Goal: Complete application form: Complete application form

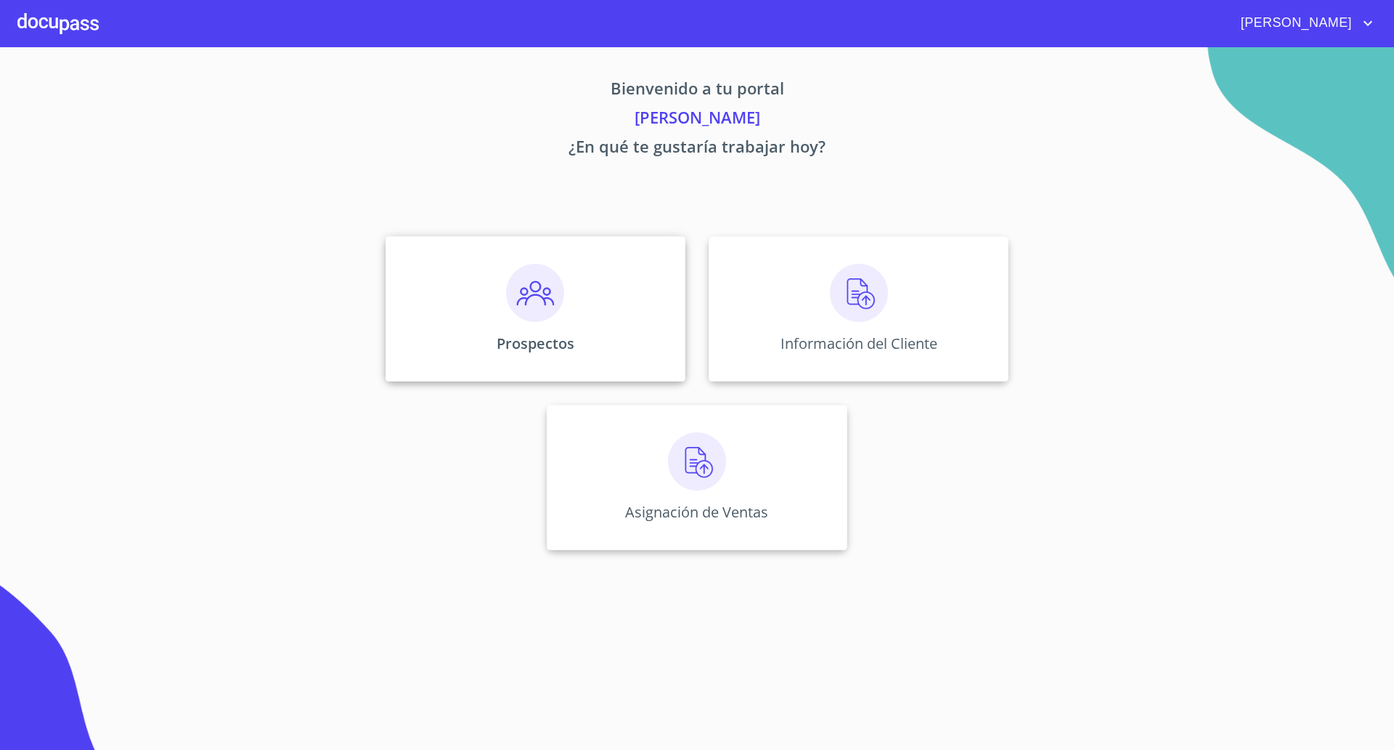
click at [558, 307] on img at bounding box center [535, 293] width 58 height 58
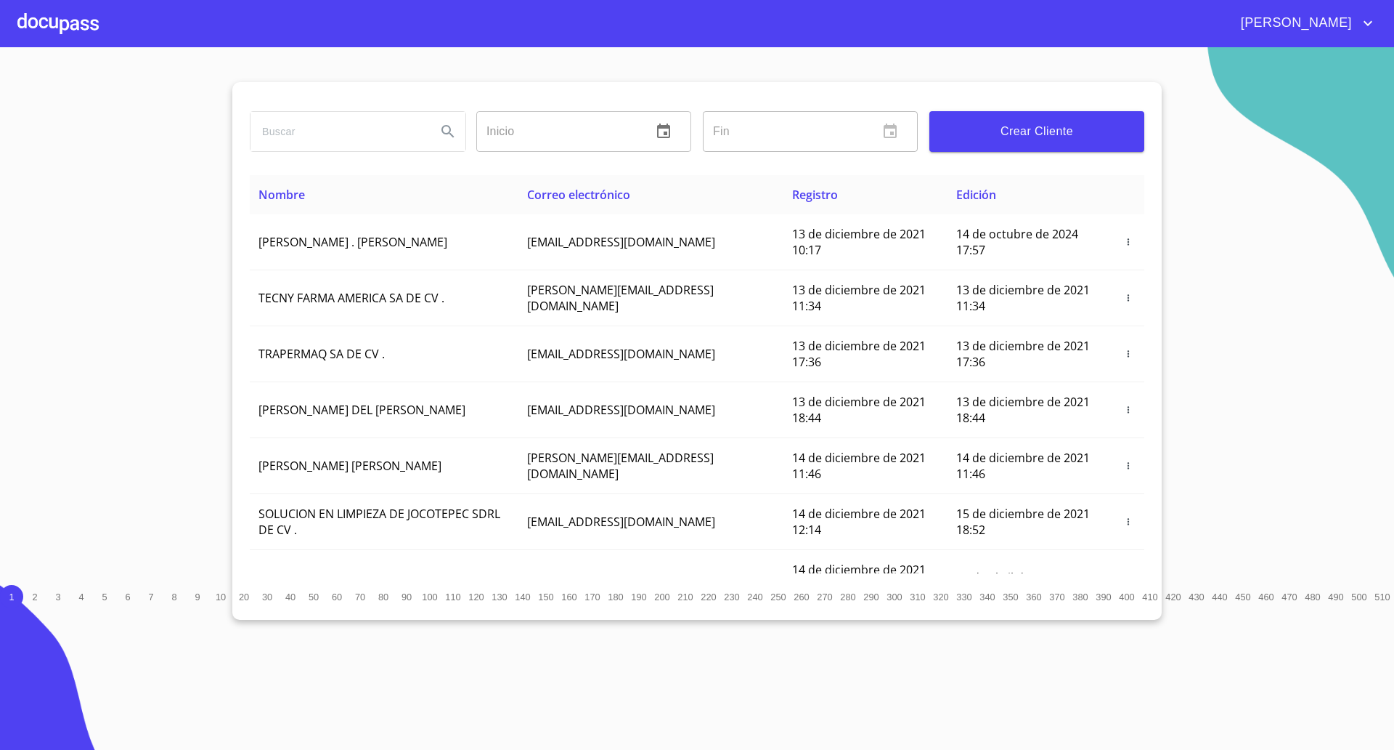
click at [1051, 132] on span "Crear Cliente" at bounding box center [1037, 131] width 192 height 20
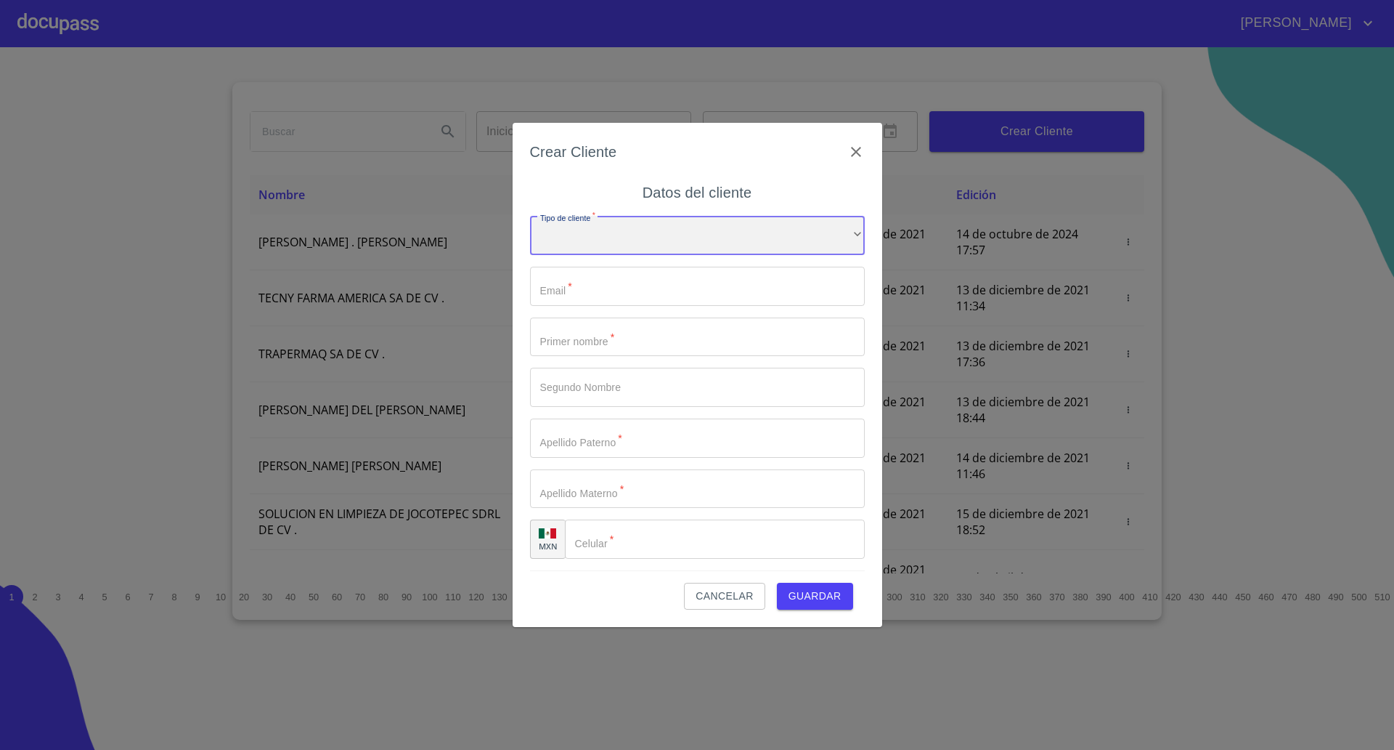
click at [650, 249] on div "​" at bounding box center [697, 235] width 335 height 39
click at [617, 251] on li "Persona Física" at bounding box center [690, 245] width 321 height 26
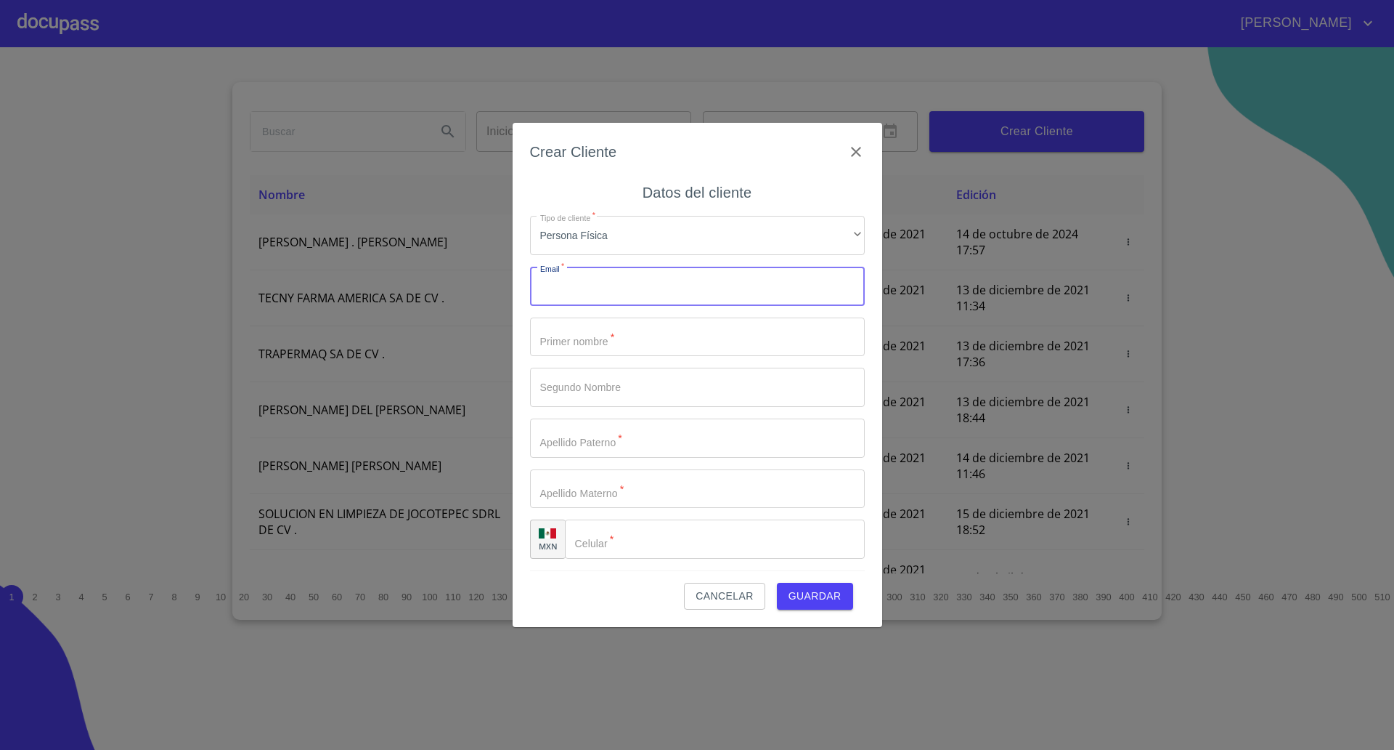
click at [606, 288] on input "Tipo de cliente   *" at bounding box center [697, 286] width 335 height 39
paste input "[EMAIL_ADDRESS][DOMAIN_NAME]"
type input "[EMAIL_ADDRESS][DOMAIN_NAME]"
click at [659, 338] on input "Tipo de cliente   *" at bounding box center [697, 336] width 335 height 39
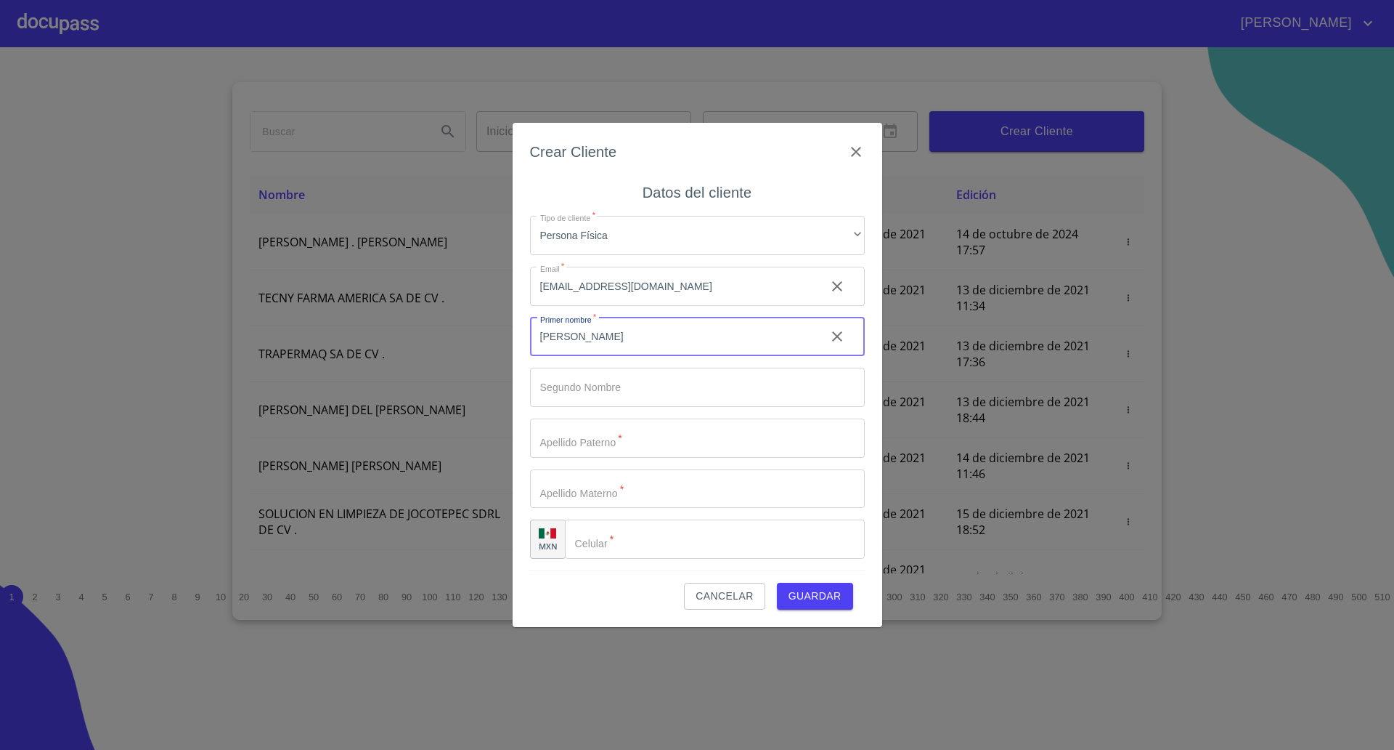
type input "[PERSON_NAME]"
type input "Canela"
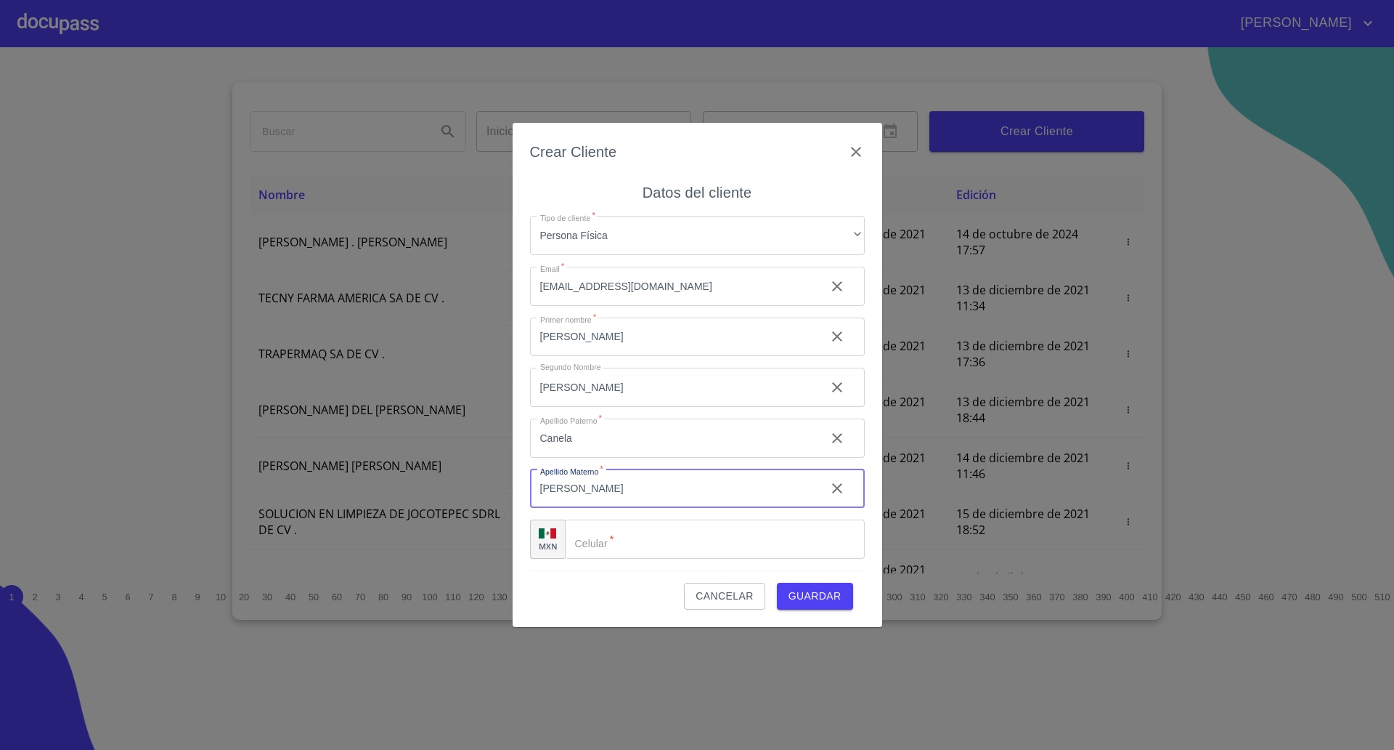
type input "[PERSON_NAME]"
click at [681, 543] on input "Tipo de cliente   *" at bounding box center [715, 538] width 300 height 39
click at [625, 553] on input "Tipo de cliente   *" at bounding box center [715, 538] width 300 height 39
type input "[PHONE_NUMBER]"
click at [807, 593] on span "Guardar" at bounding box center [815, 596] width 53 height 18
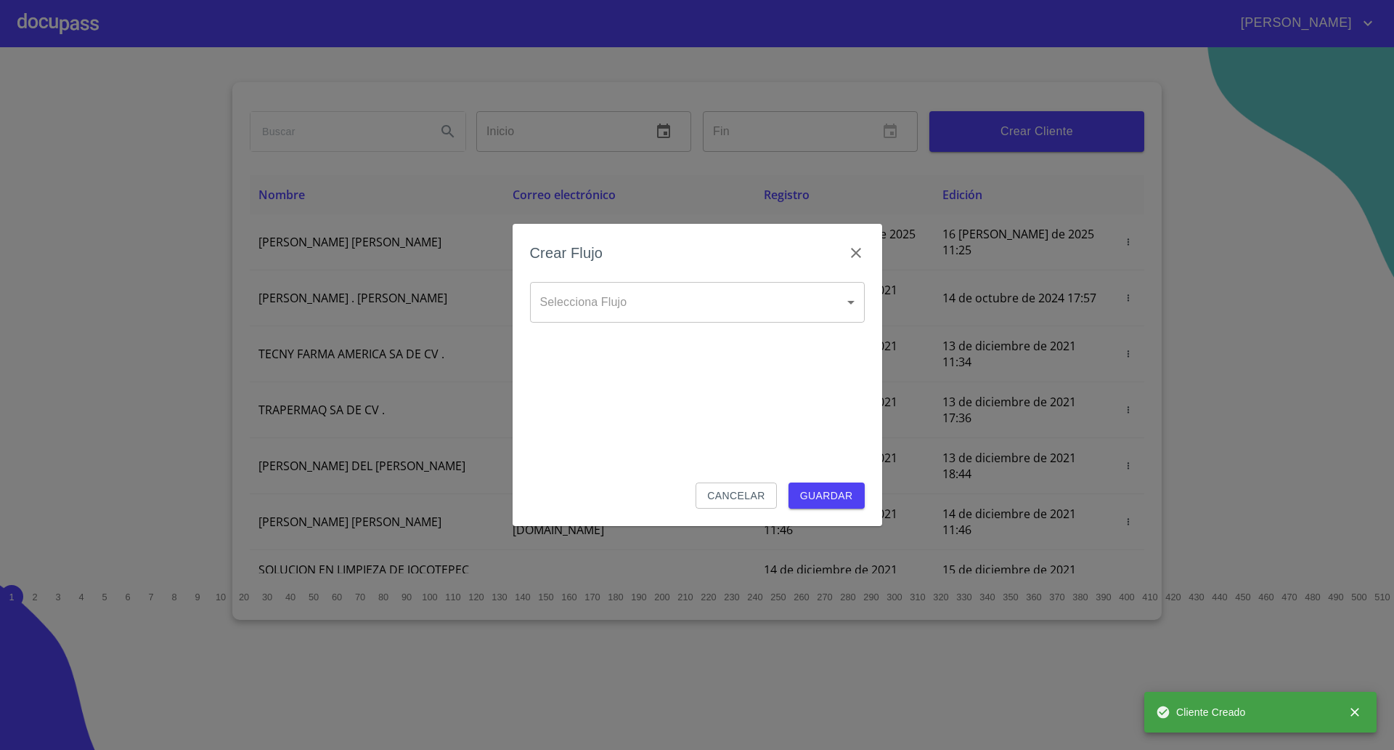
click at [687, 306] on body "[PERSON_NAME] ​ Fin ​ Crear Cliente Nombre Correo electrónico Registro Edición …" at bounding box center [697, 375] width 1394 height 750
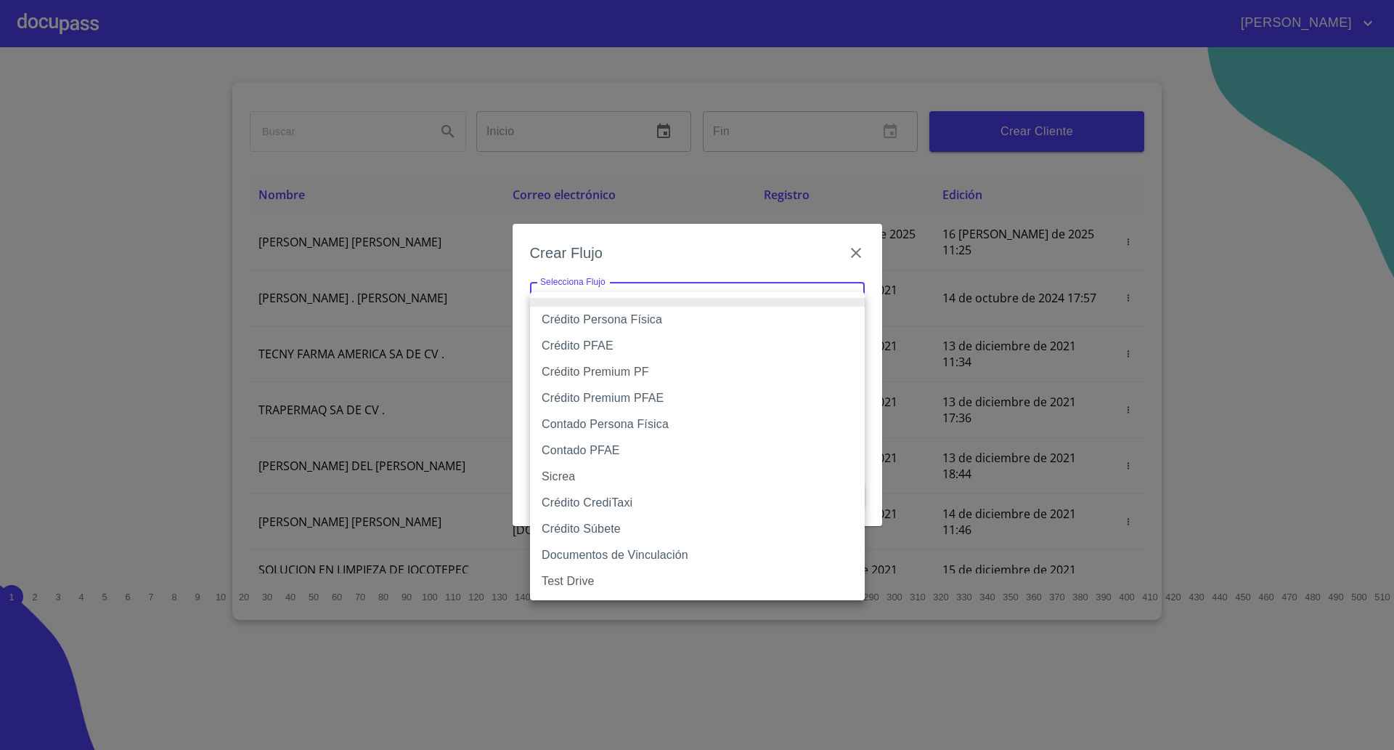
click at [649, 314] on li "Crédito Persona Física" at bounding box center [697, 319] width 335 height 26
type input "61b033e49b8c202ad5bb7912"
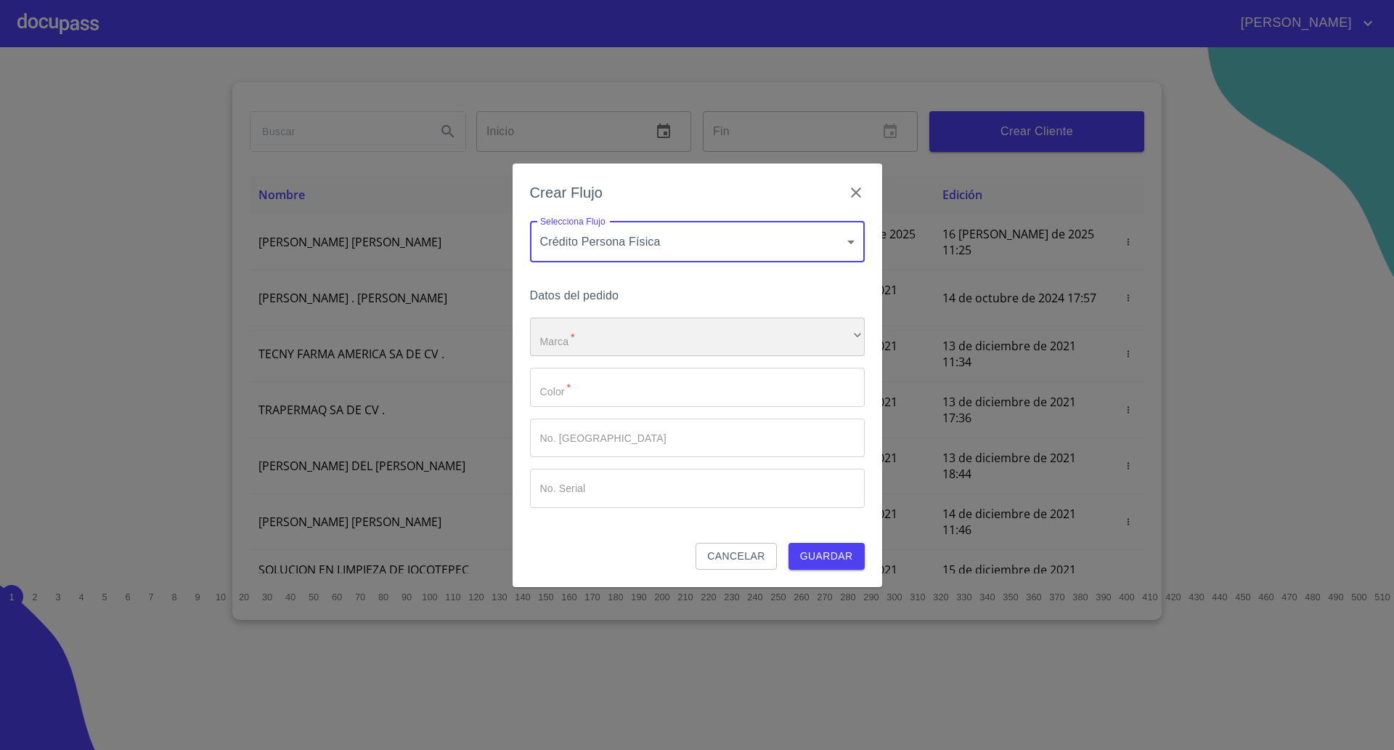
click at [589, 342] on div "​" at bounding box center [697, 336] width 335 height 39
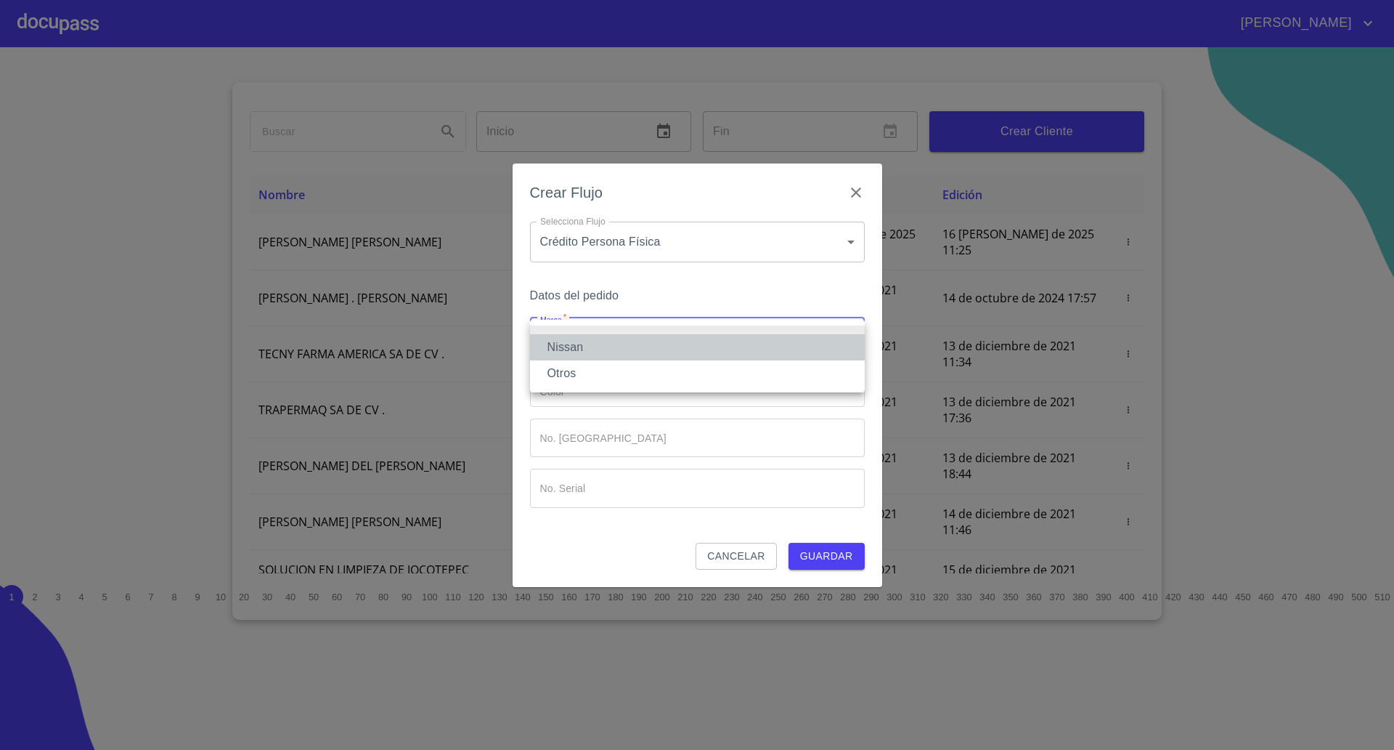
click at [588, 349] on li "Nissan" at bounding box center [697, 347] width 335 height 26
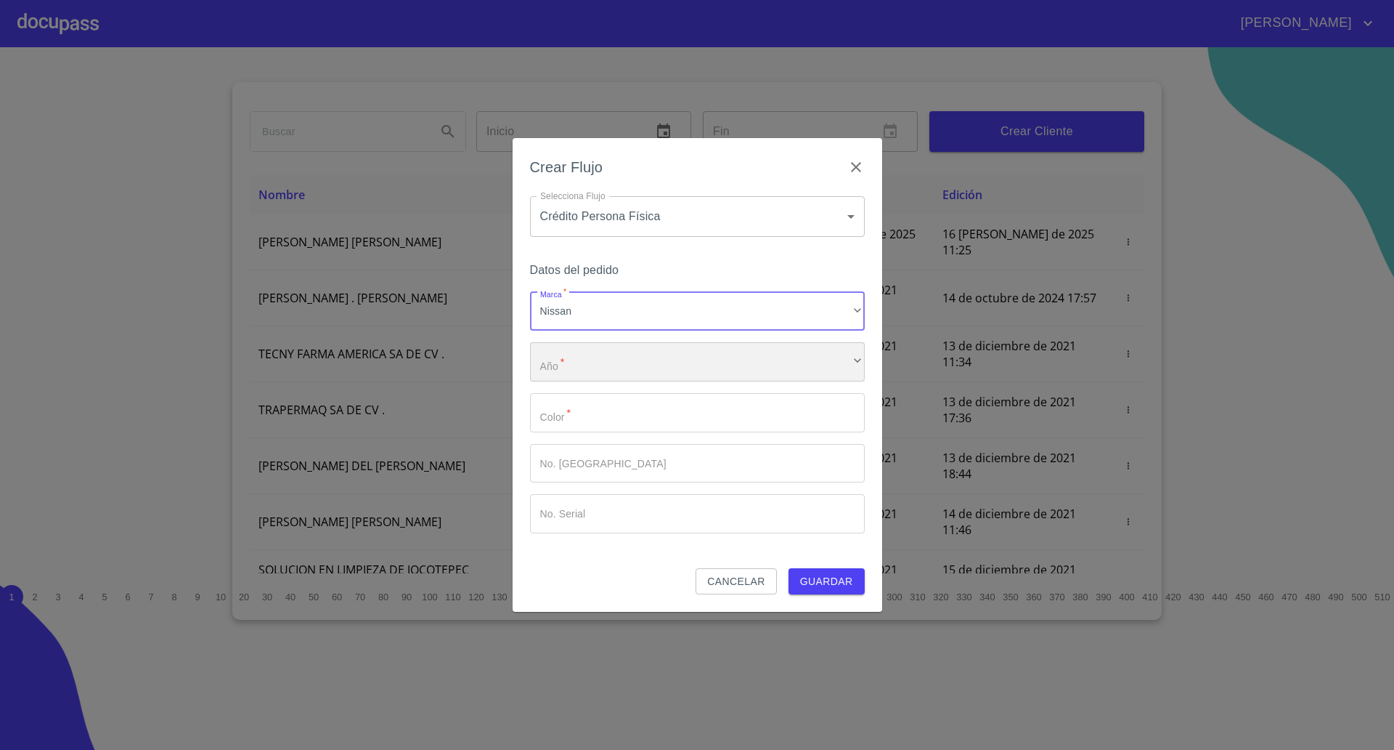
click at [577, 361] on div "​" at bounding box center [697, 361] width 335 height 39
click at [572, 365] on li "2025" at bounding box center [697, 372] width 335 height 26
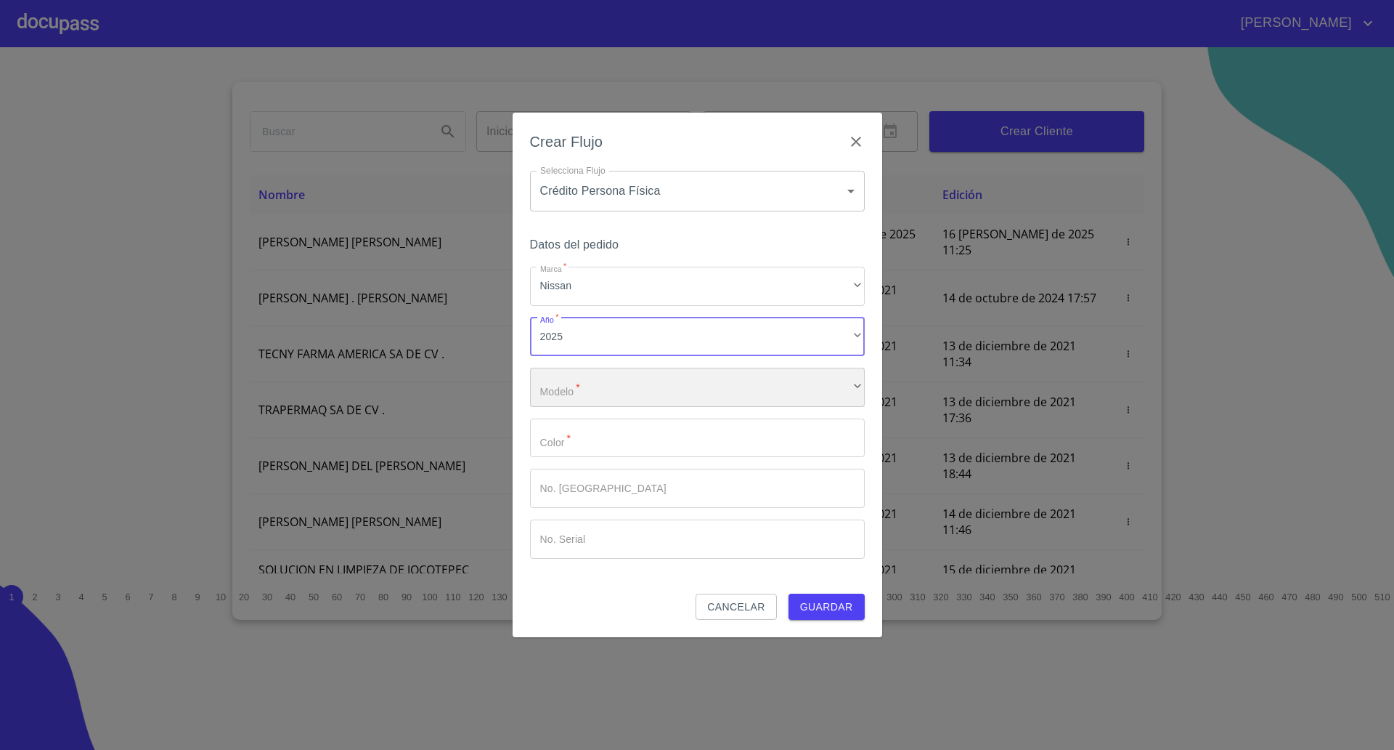
click at [582, 387] on div "​" at bounding box center [697, 387] width 335 height 39
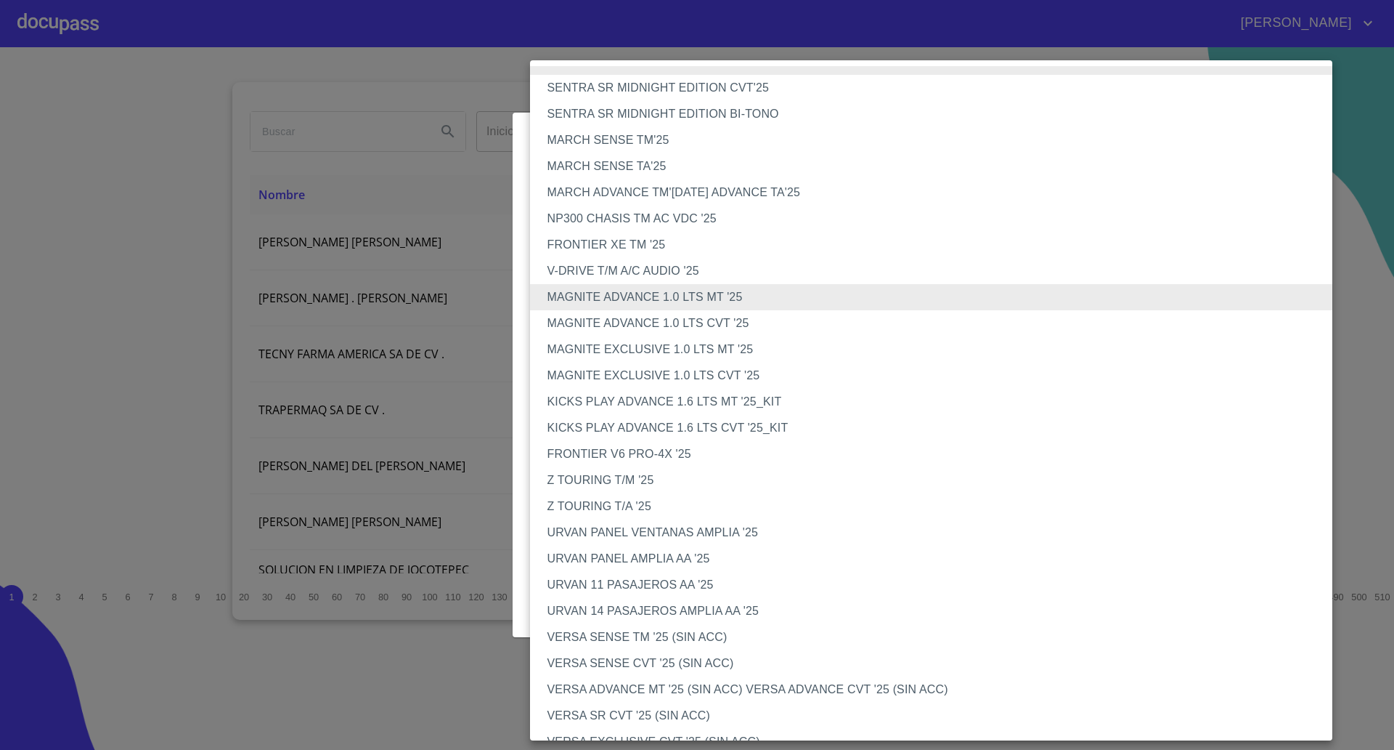
click at [706, 328] on li "MAGNITE ADVANCE 1.0 LTS CVT '25" at bounding box center [938, 323] width 817 height 26
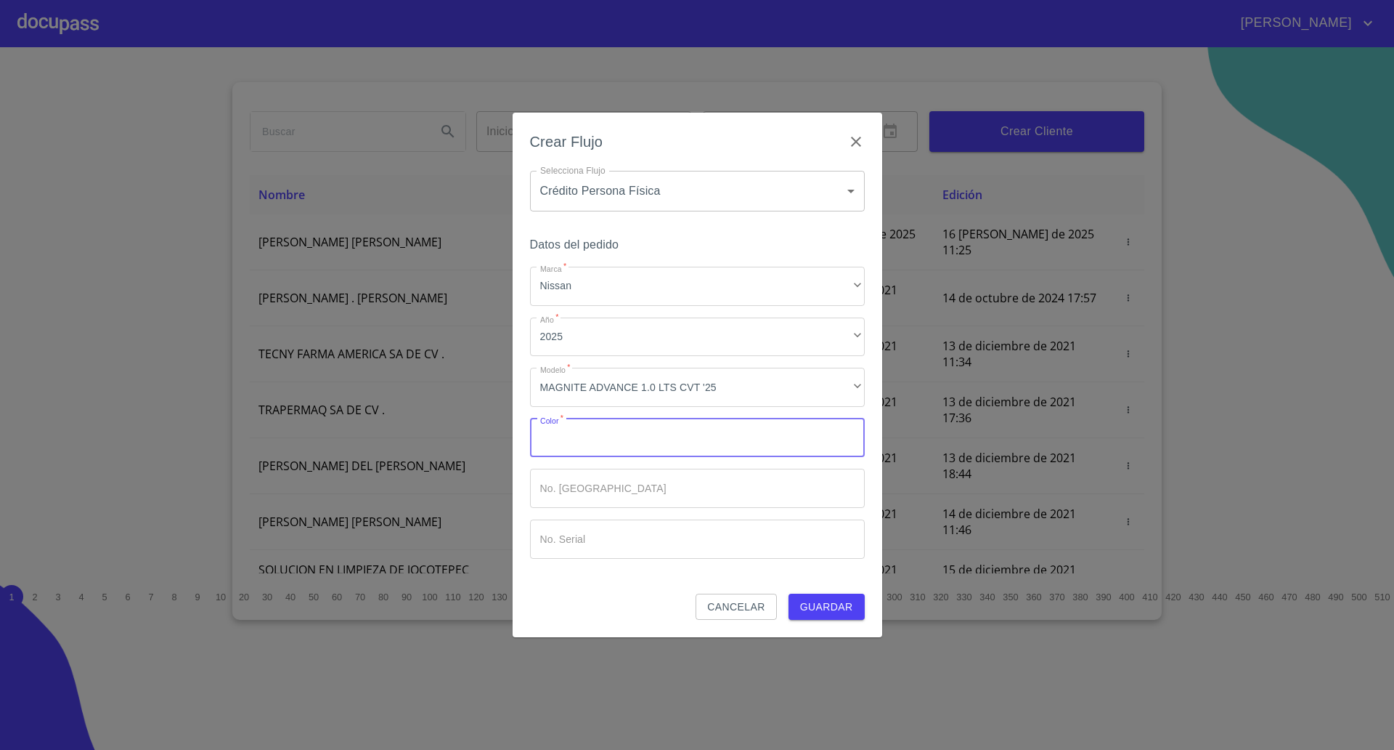
click at [633, 444] on input "Marca   *" at bounding box center [697, 437] width 335 height 39
type input "[PERSON_NAME]"
click at [846, 611] on span "Guardar" at bounding box center [826, 607] width 53 height 18
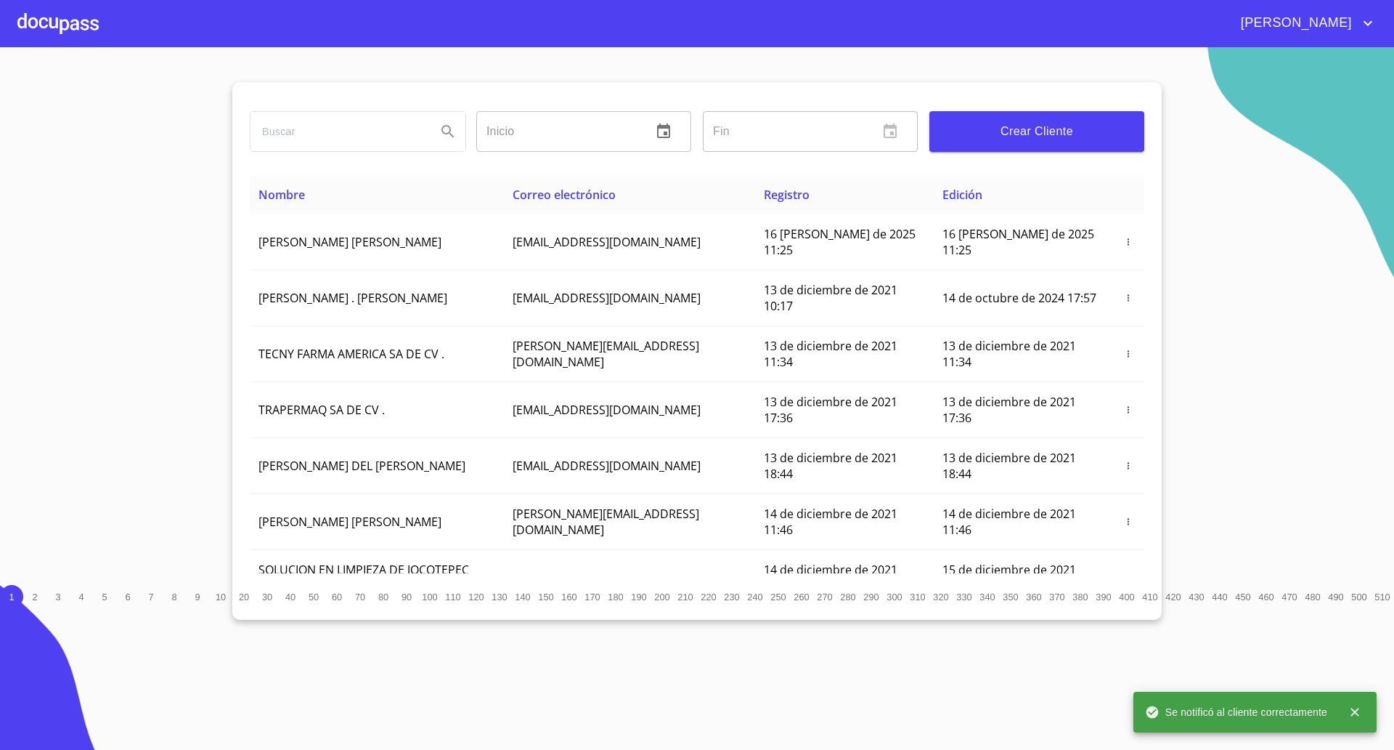
click at [49, 23] on div at bounding box center [57, 23] width 81 height 46
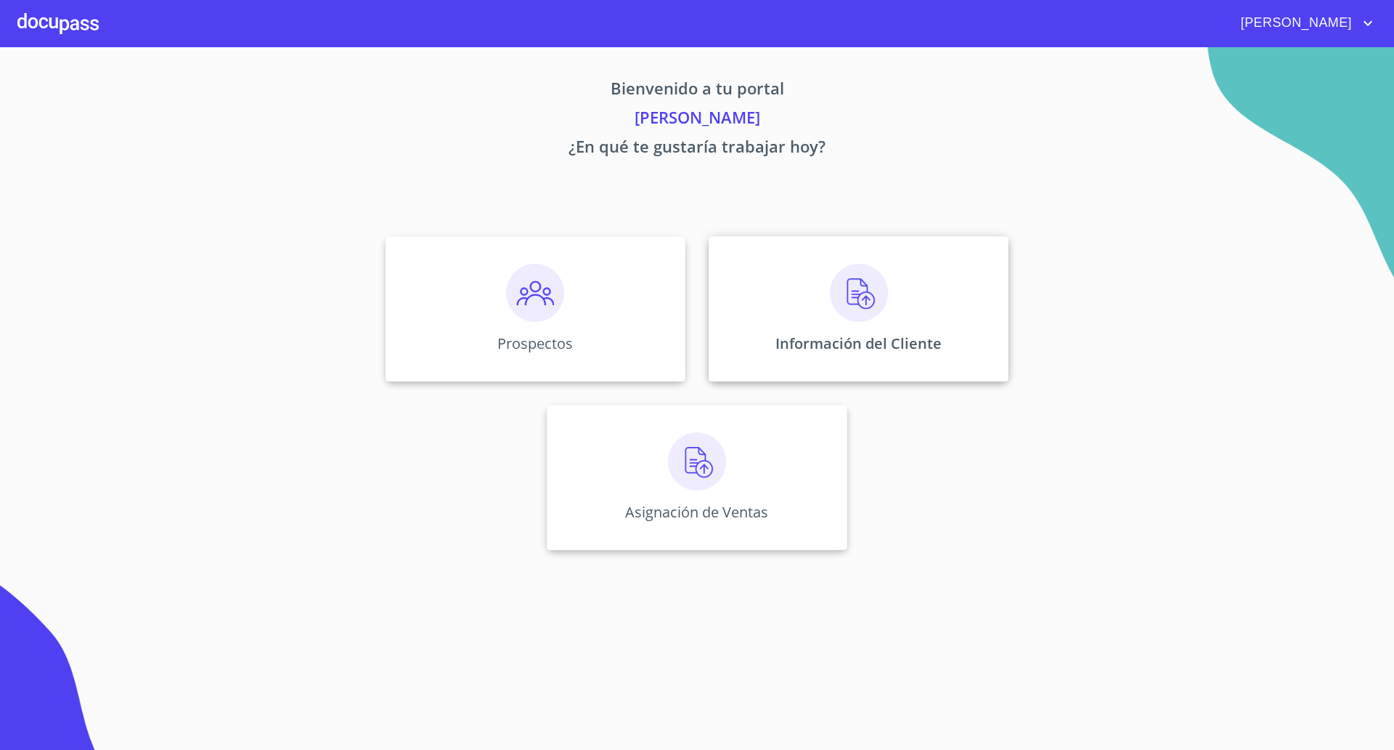
click at [915, 349] on p "Información del Cliente" at bounding box center [859, 343] width 166 height 20
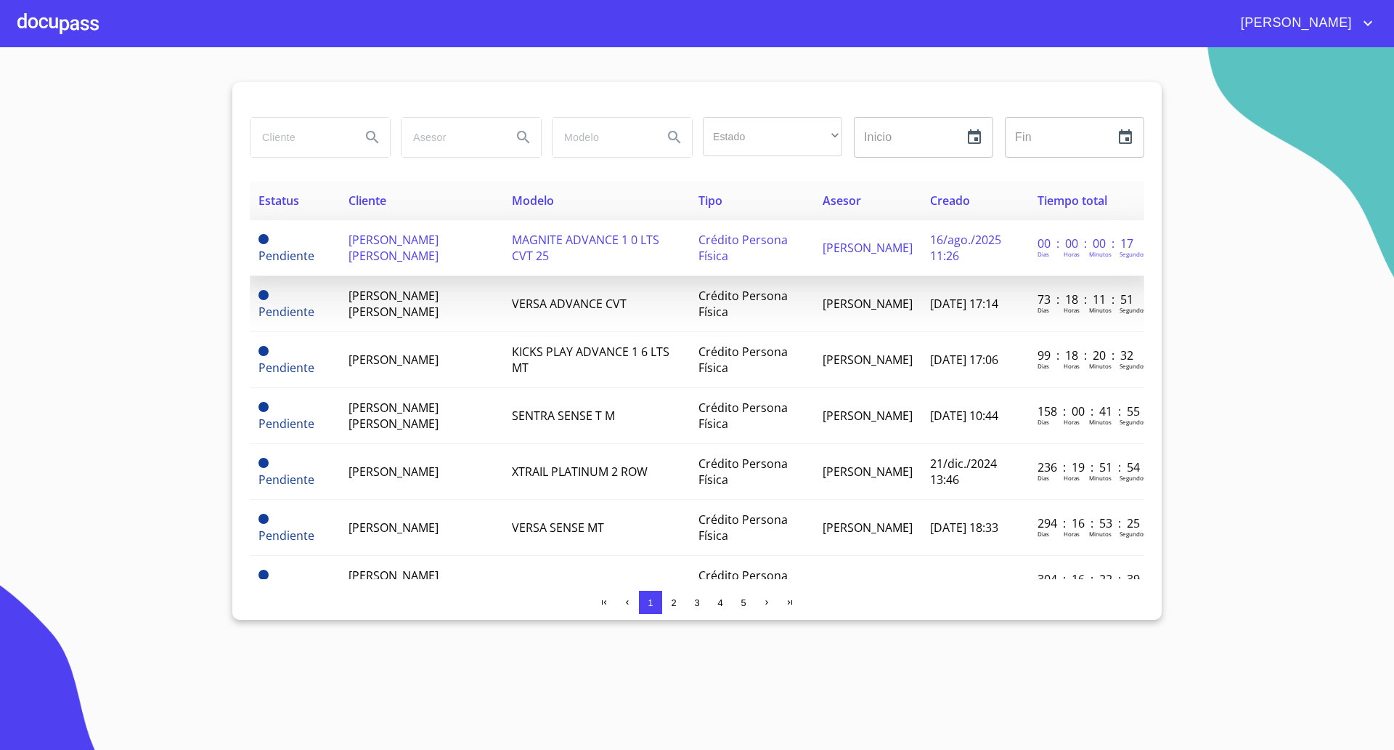
click at [354, 245] on span "[PERSON_NAME] [PERSON_NAME]" at bounding box center [394, 248] width 90 height 32
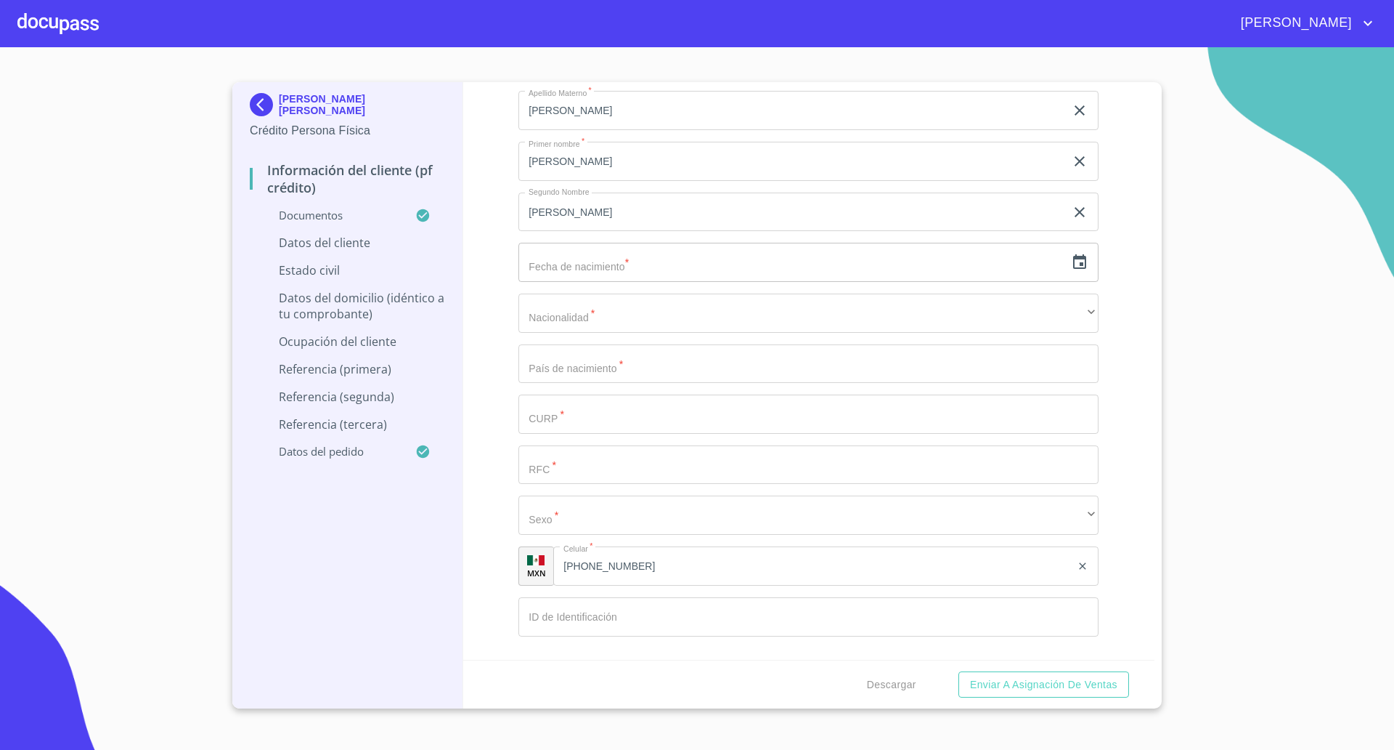
scroll to position [4930, 0]
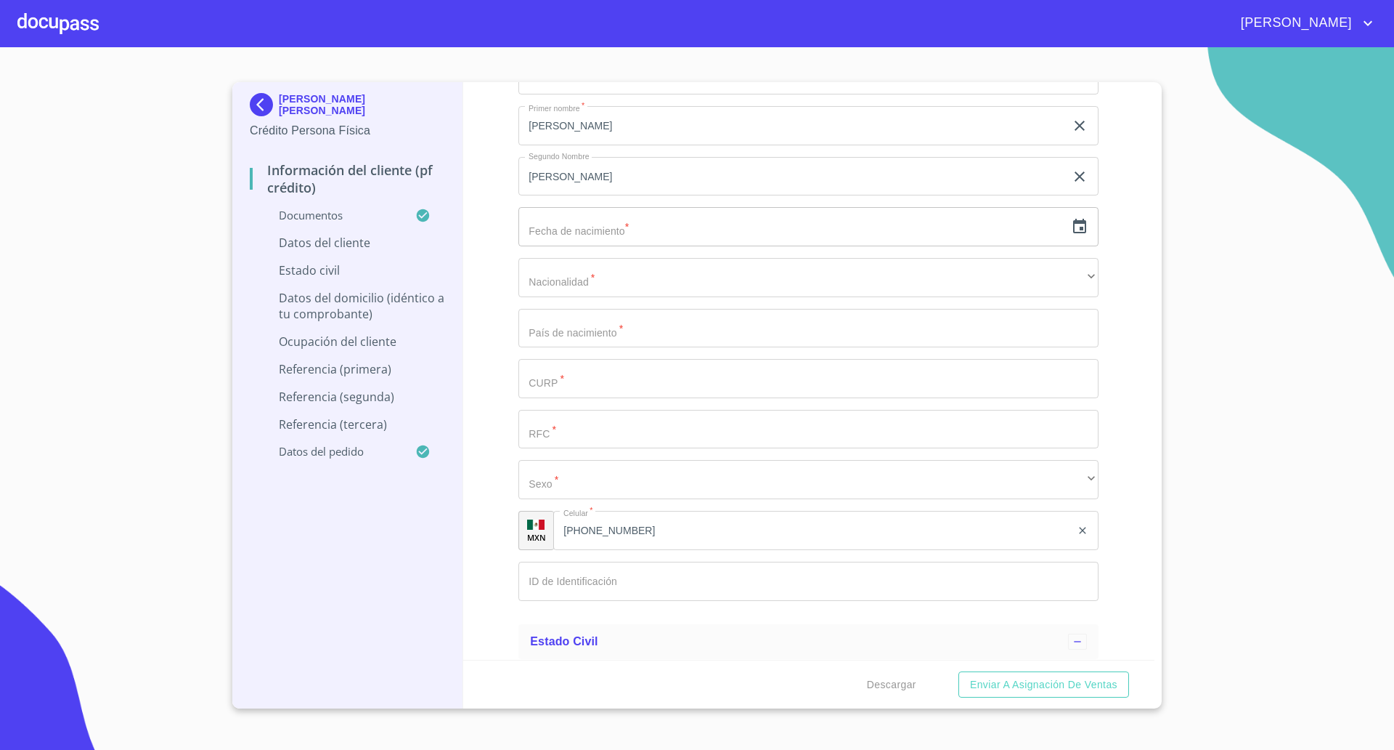
click at [1071, 226] on icon "button" at bounding box center [1079, 226] width 17 height 17
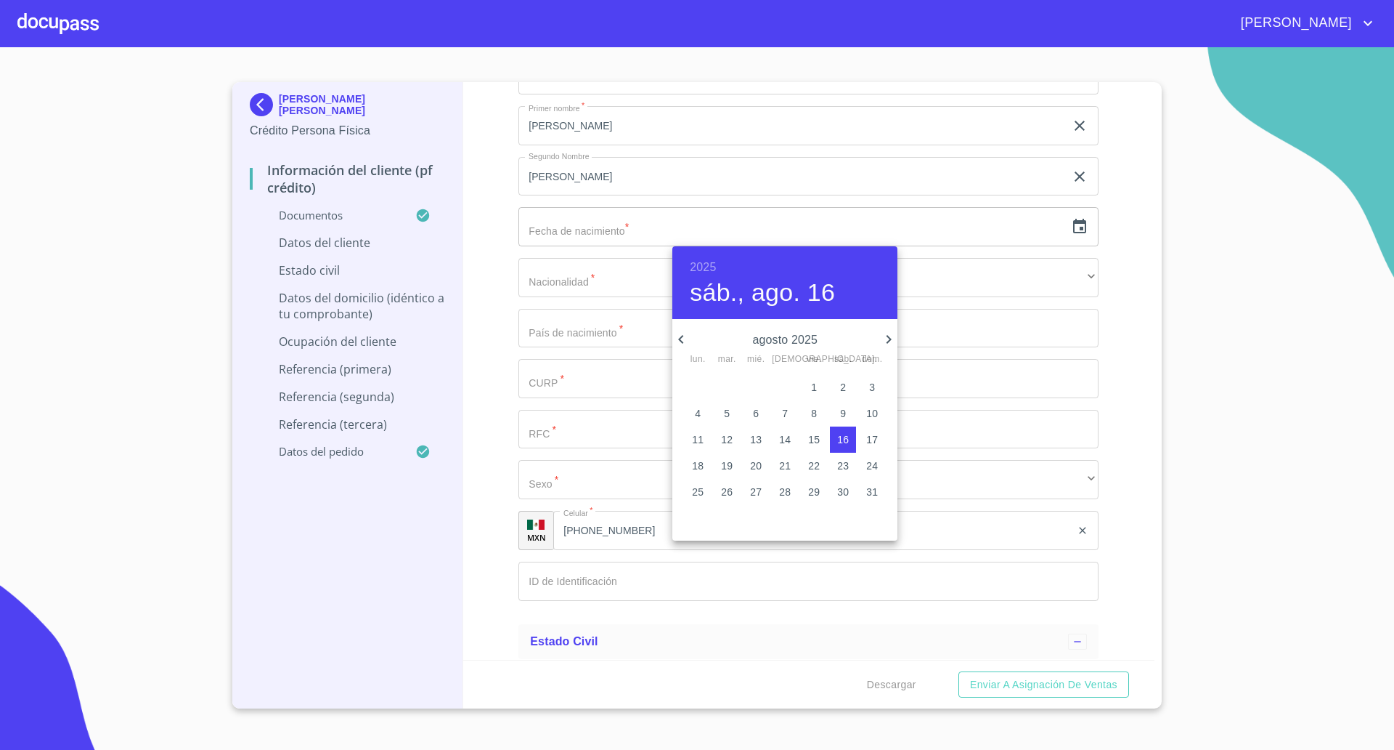
click at [708, 271] on h6 "2025" at bounding box center [703, 267] width 26 height 20
click at [784, 399] on div "1993" at bounding box center [785, 400] width 225 height 29
click at [706, 439] on span "9" at bounding box center [698, 439] width 26 height 15
type input "9 de ago. de 1993"
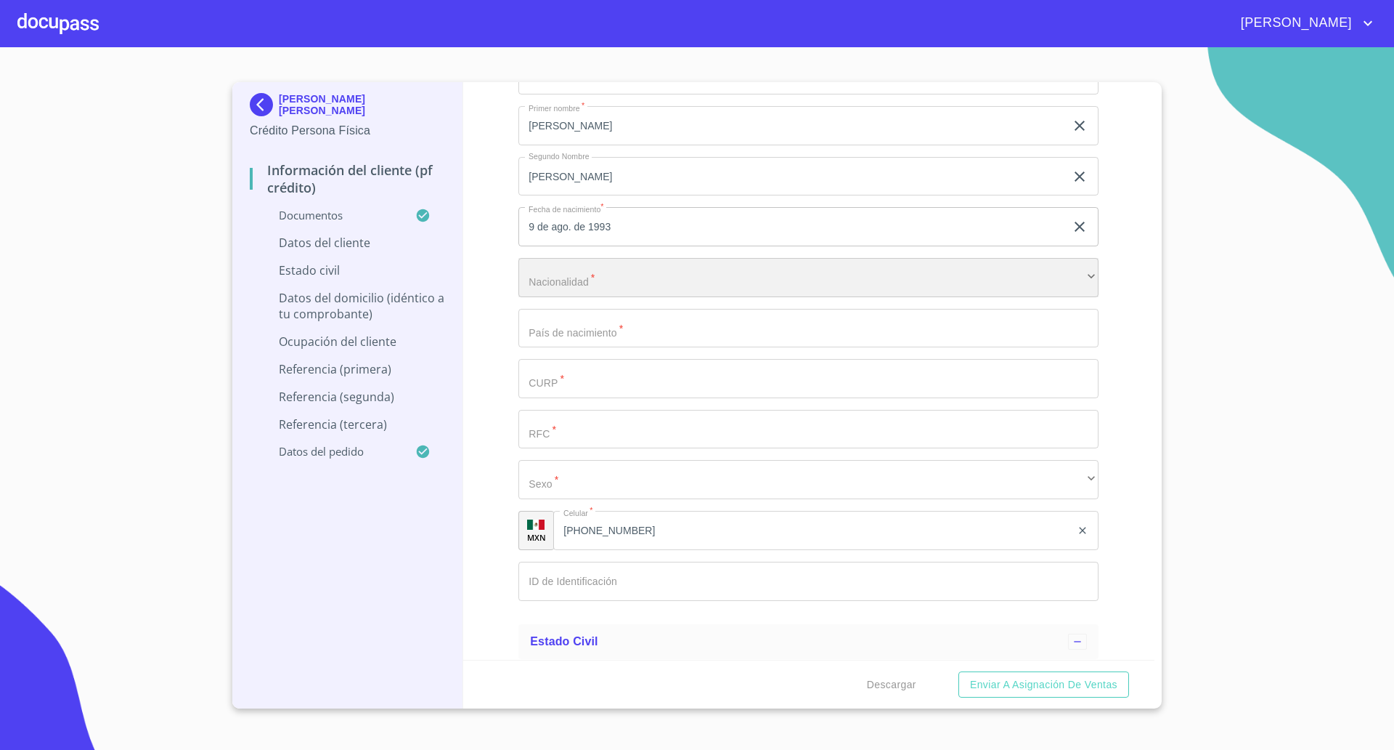
click at [600, 274] on div "​" at bounding box center [809, 277] width 580 height 39
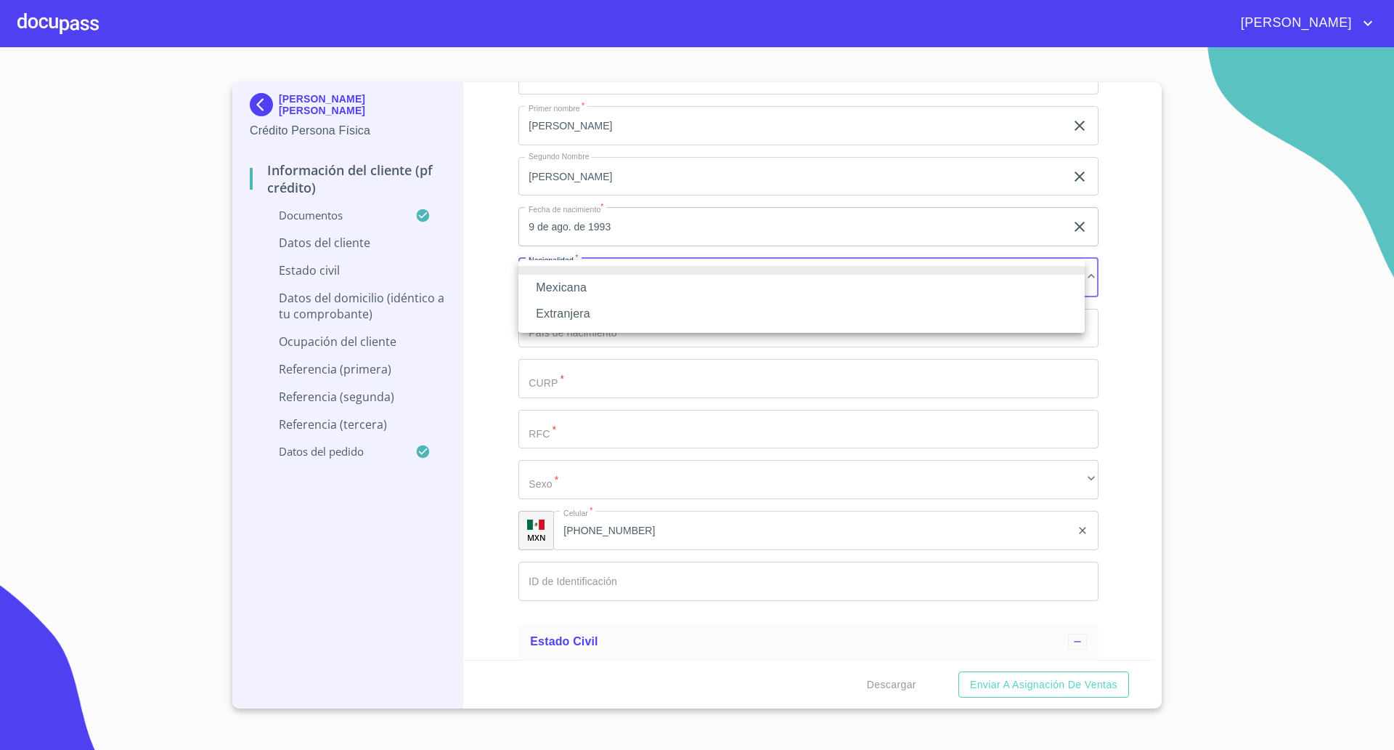
click at [591, 287] on li "Mexicana" at bounding box center [802, 288] width 567 height 26
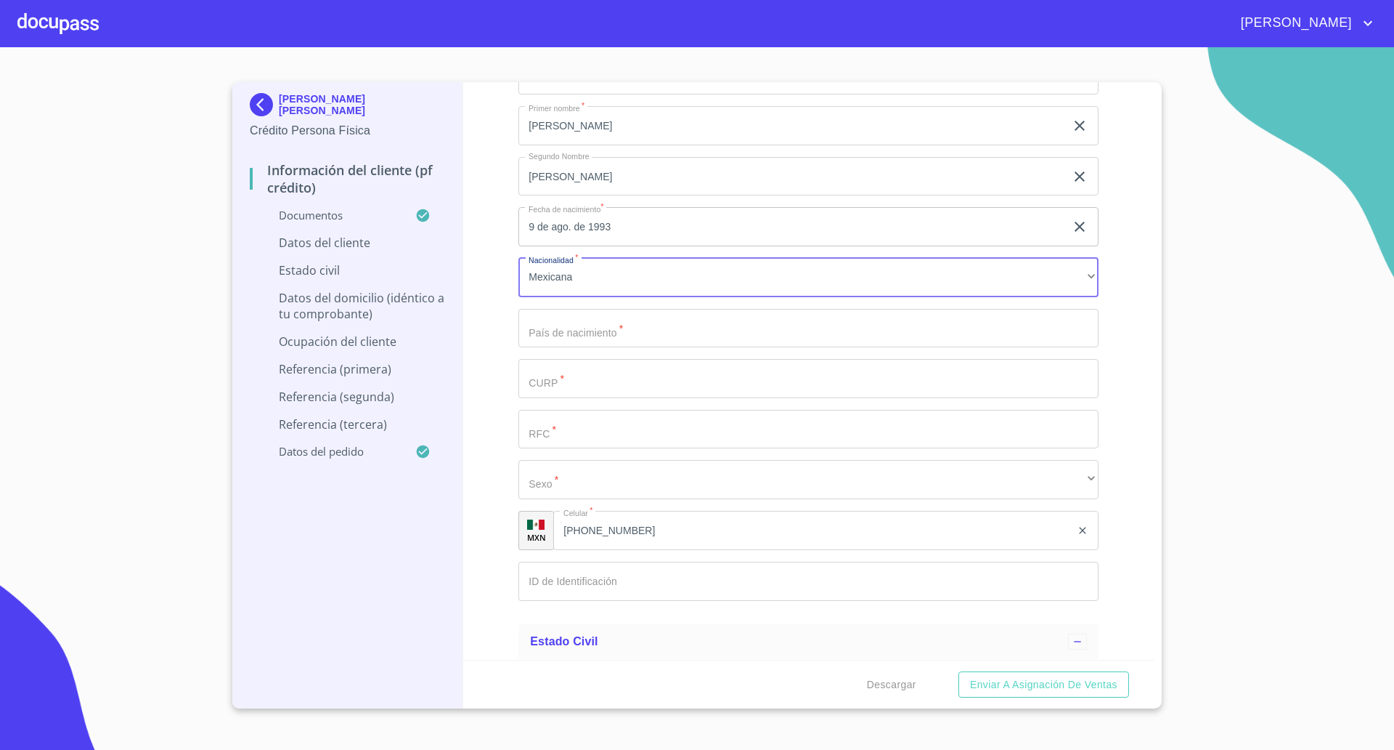
click at [612, 44] on input "Documento de identificación   *" at bounding box center [792, 24] width 547 height 39
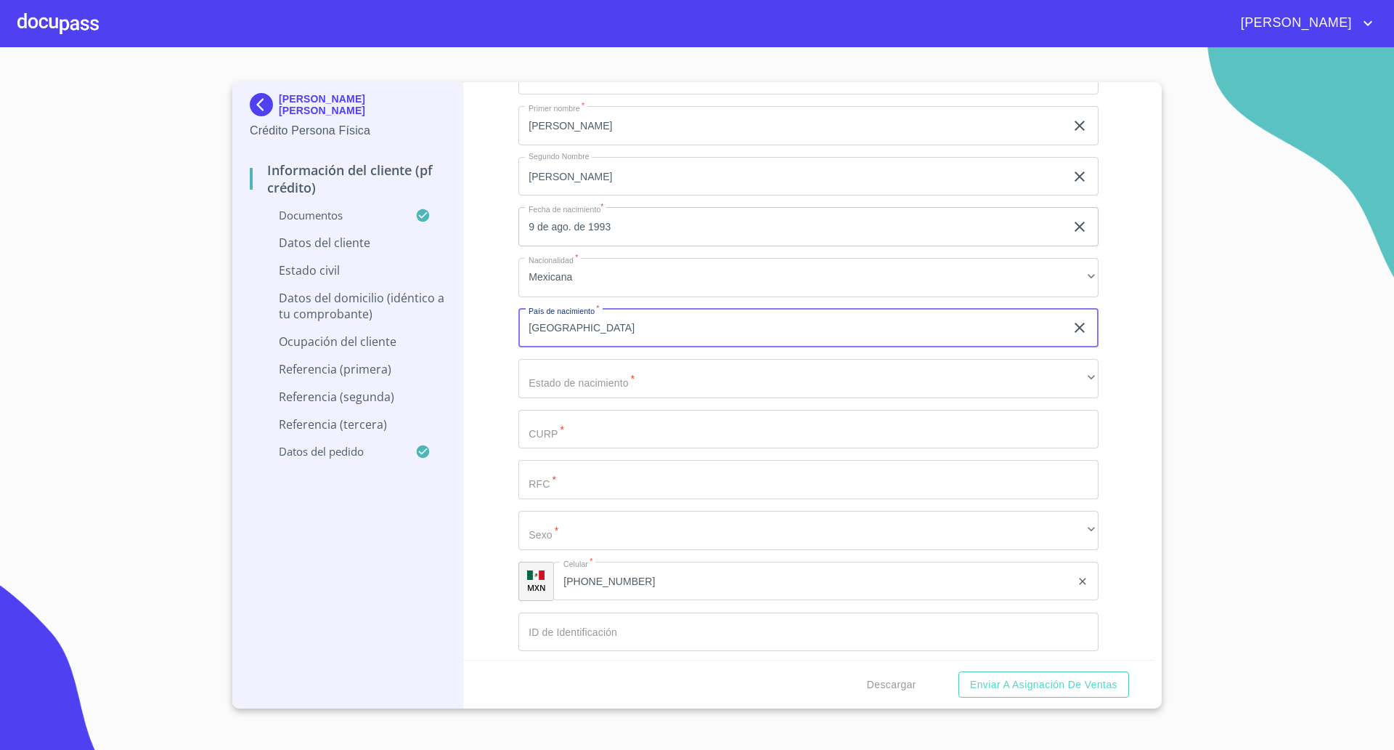
type input "[GEOGRAPHIC_DATA]"
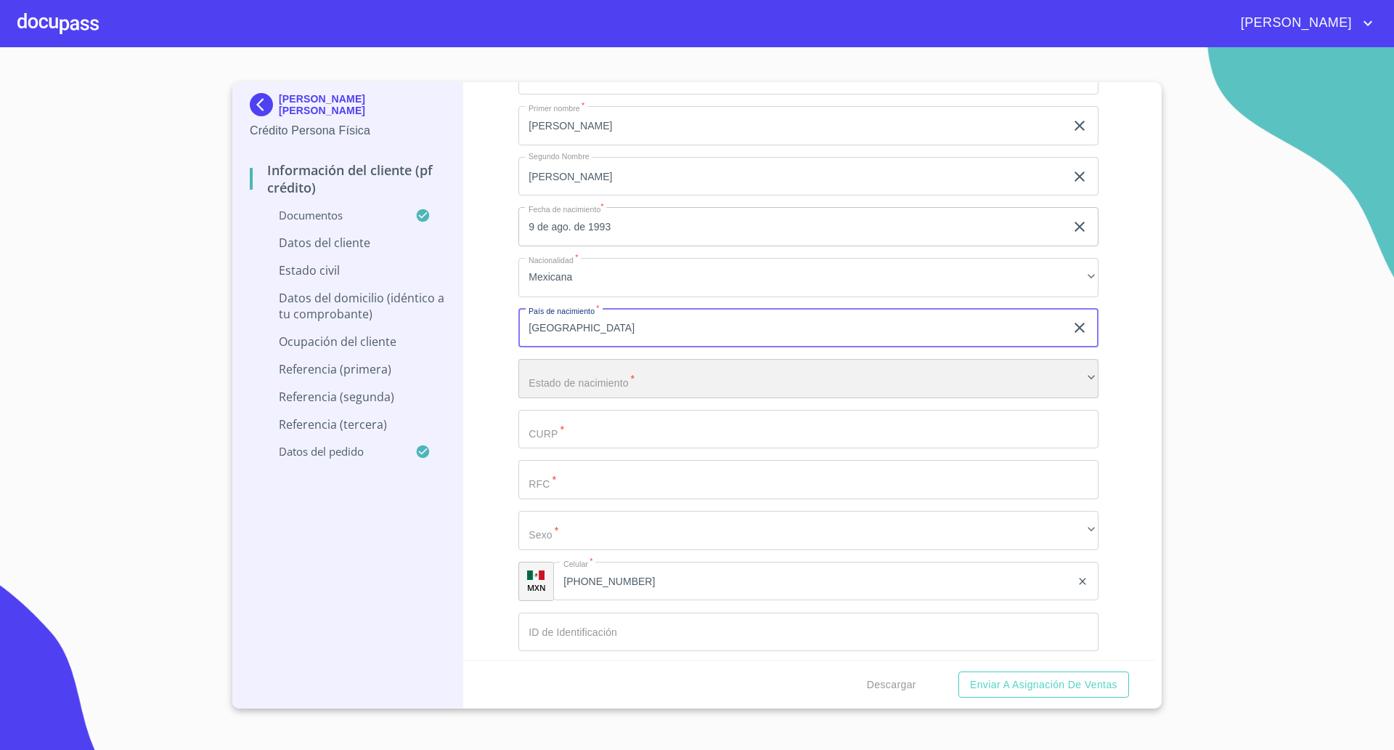
click at [630, 370] on div "​" at bounding box center [809, 378] width 580 height 39
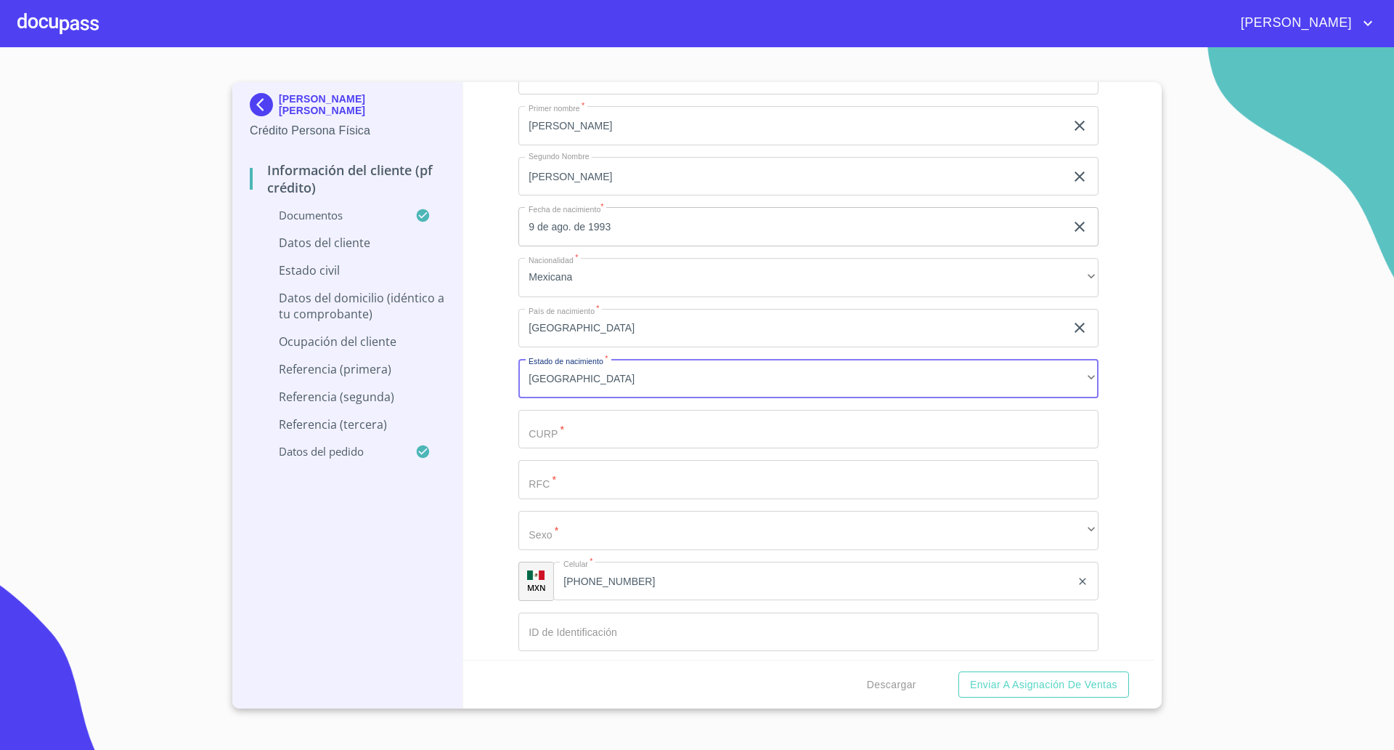
click at [625, 44] on input "Documento de identificación   *" at bounding box center [792, 24] width 547 height 39
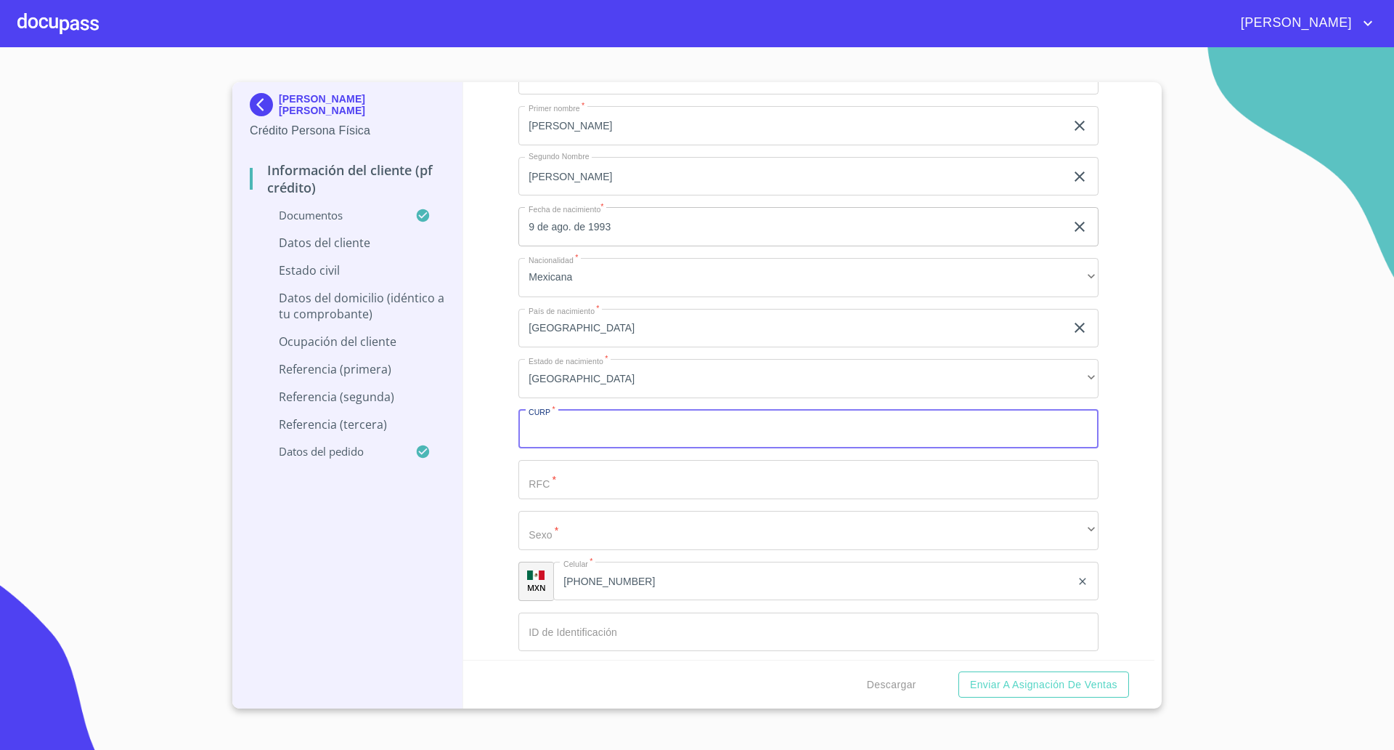
paste input "CAGH930809HJCNNC05"
type input "CAGH930809HJCNNC05"
click at [649, 44] on input "Documento de identificación   *" at bounding box center [792, 24] width 547 height 39
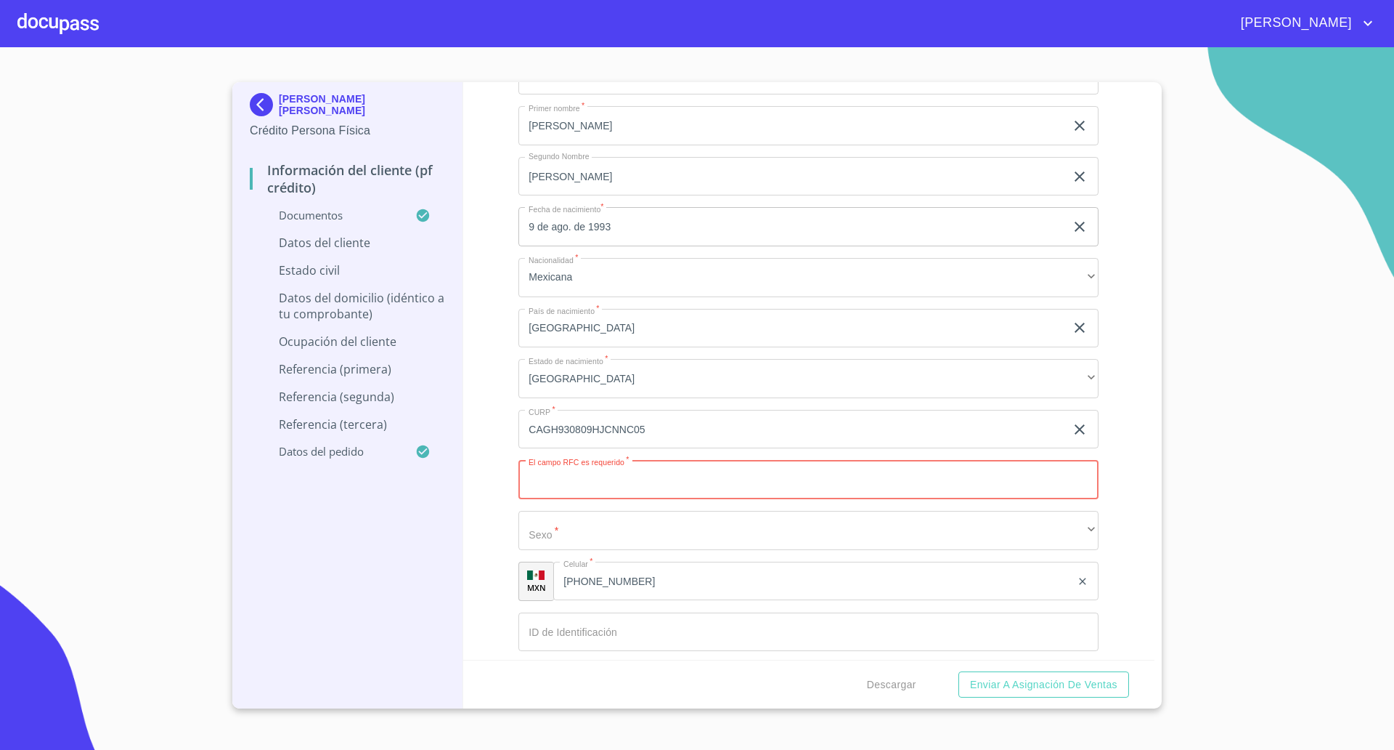
paste input "CAGH930809E72"
type input "CAGH930809E72"
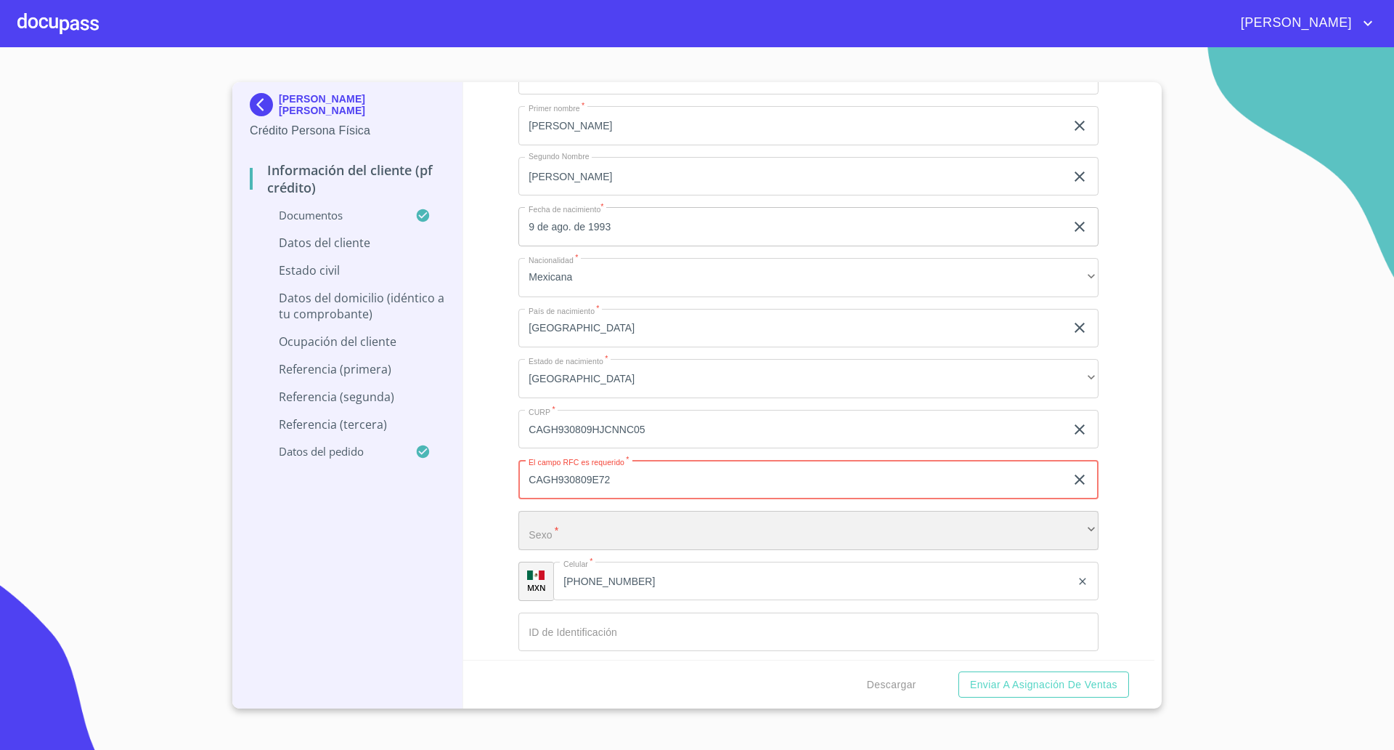
click at [625, 527] on div "​" at bounding box center [809, 530] width 580 height 39
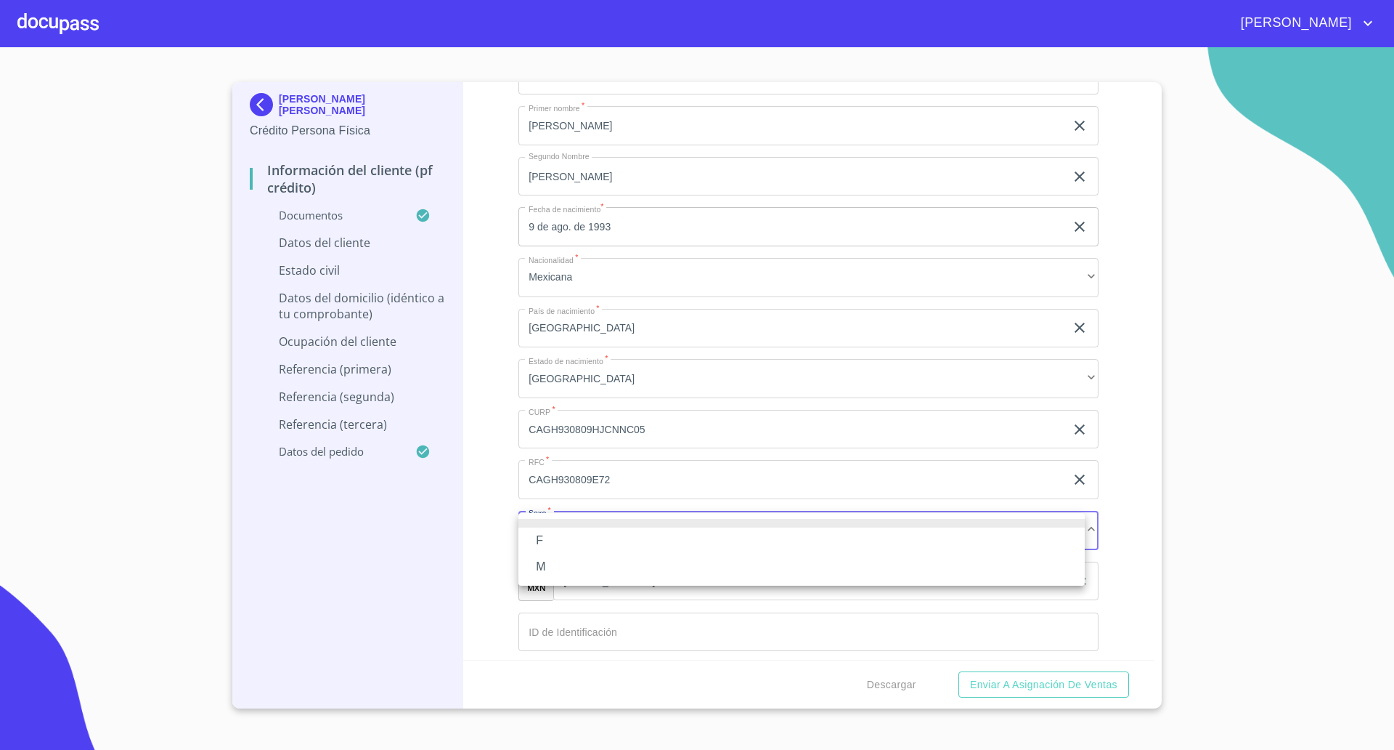
click at [572, 560] on ul "F M" at bounding box center [802, 549] width 567 height 73
click at [572, 561] on li "M" at bounding box center [802, 566] width 567 height 26
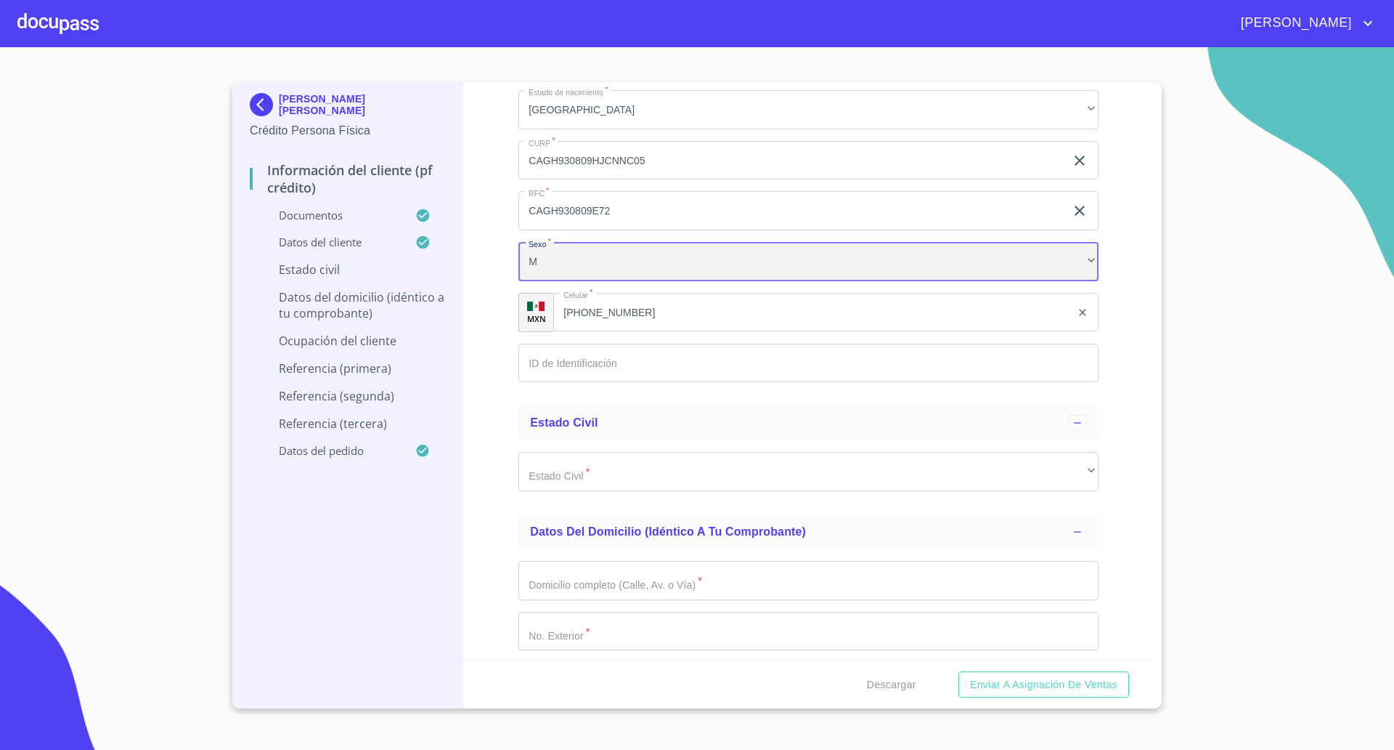
scroll to position [5202, 0]
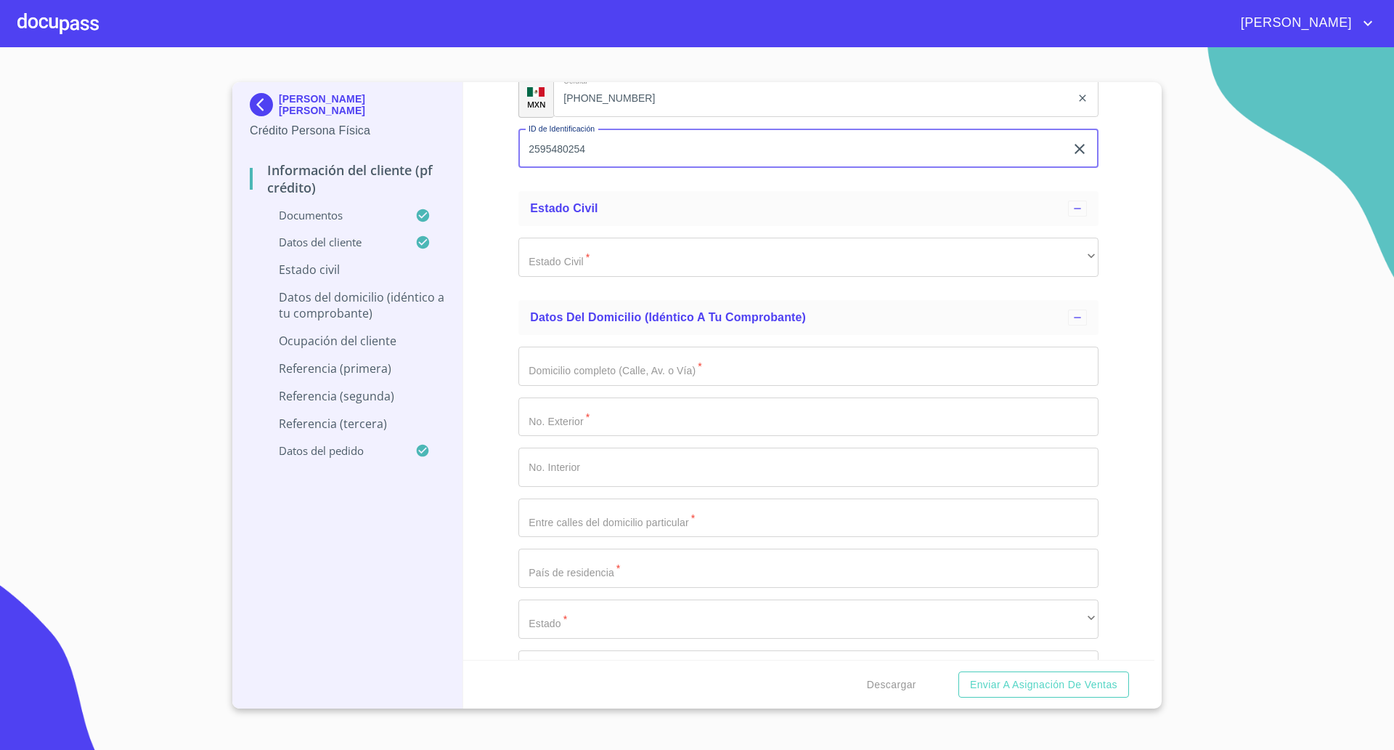
scroll to position [5475, 0]
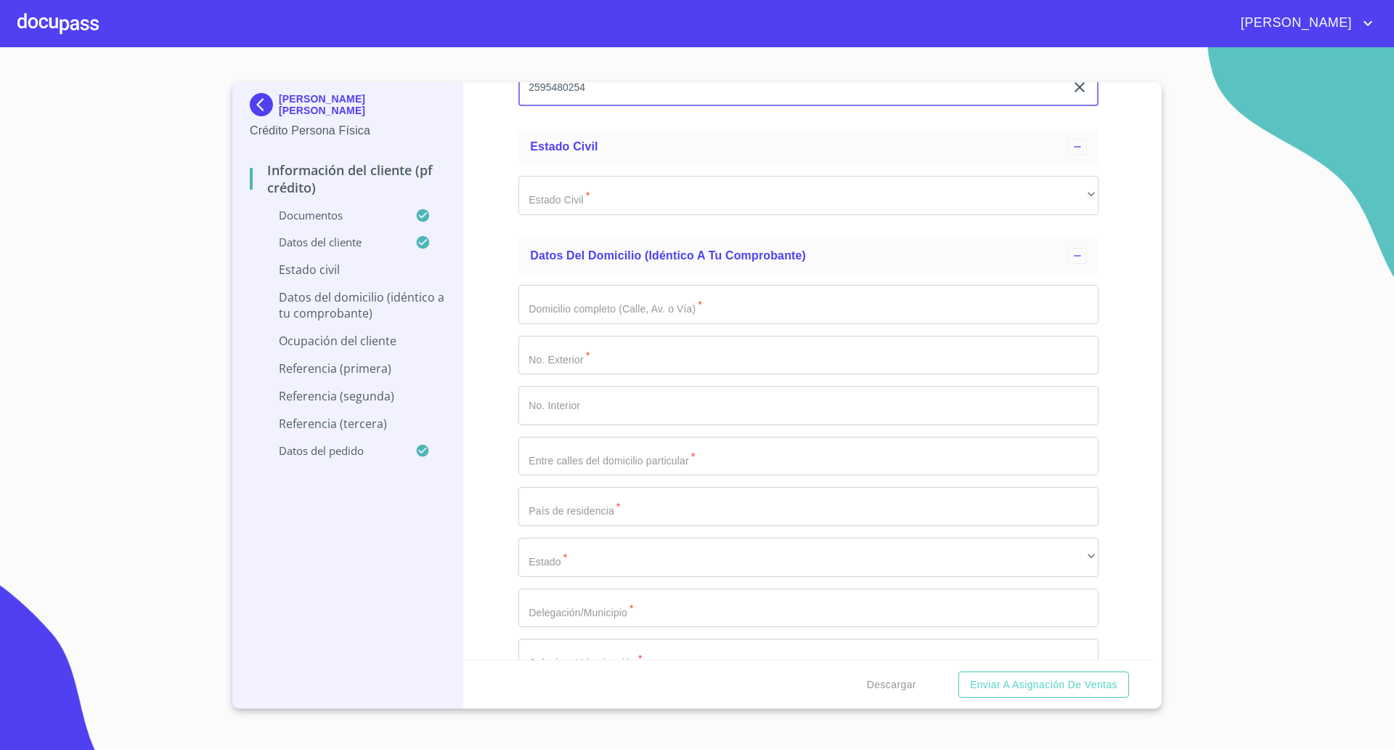
type input "2595480254"
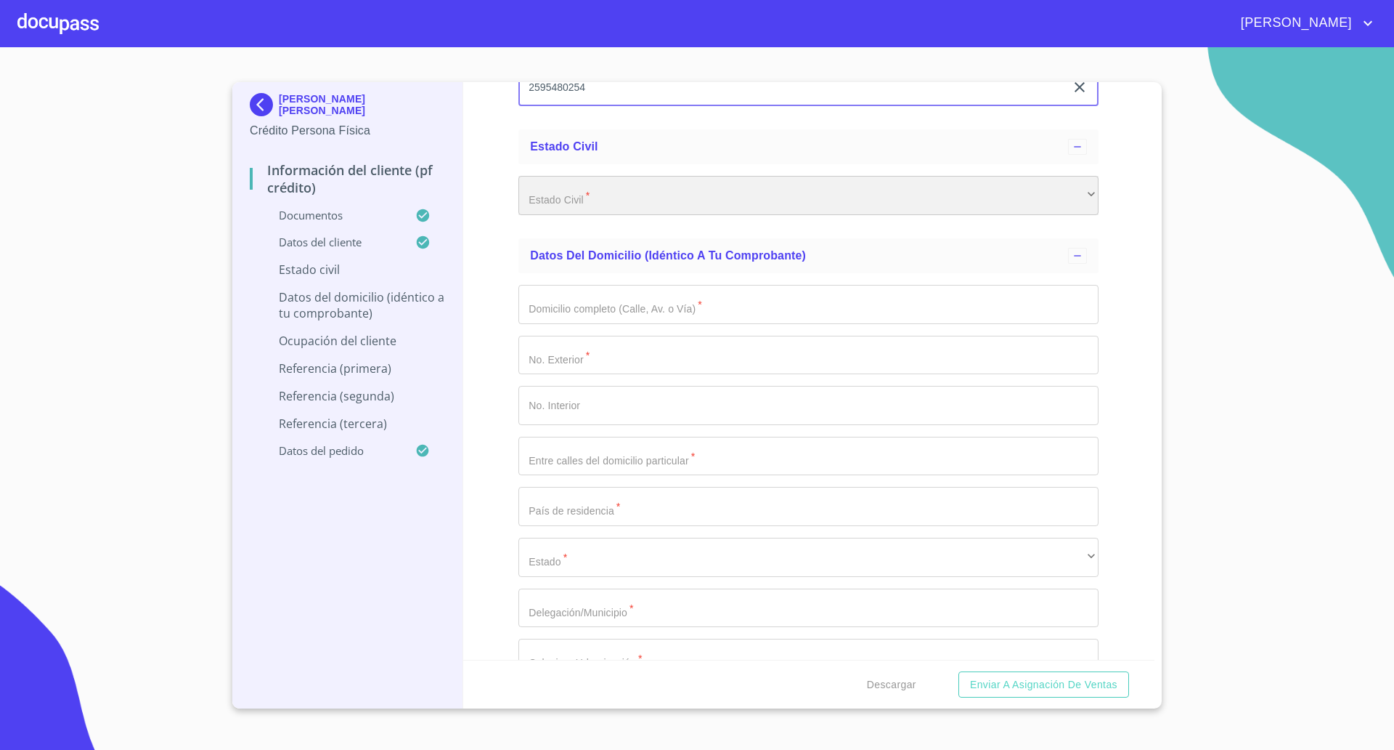
click at [574, 182] on div "​" at bounding box center [809, 195] width 580 height 39
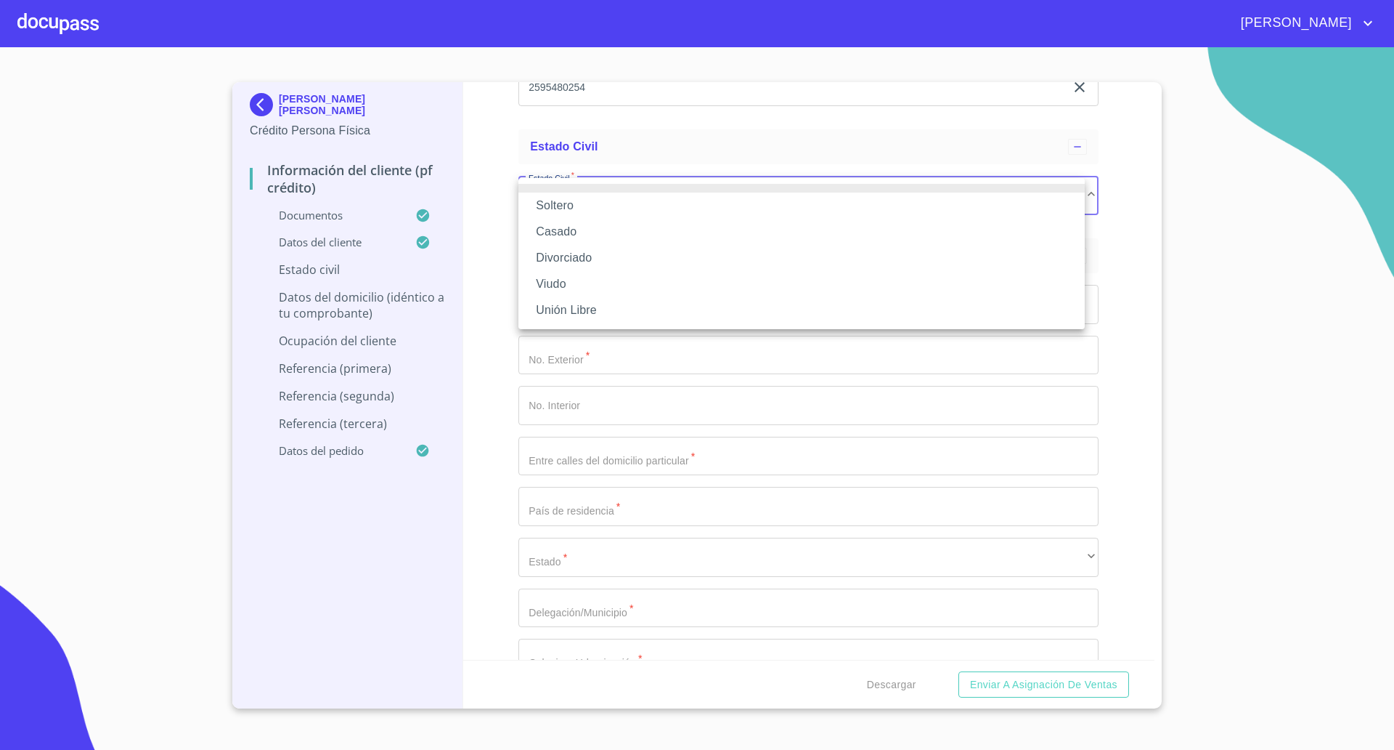
click at [567, 208] on li "Soltero" at bounding box center [802, 205] width 567 height 26
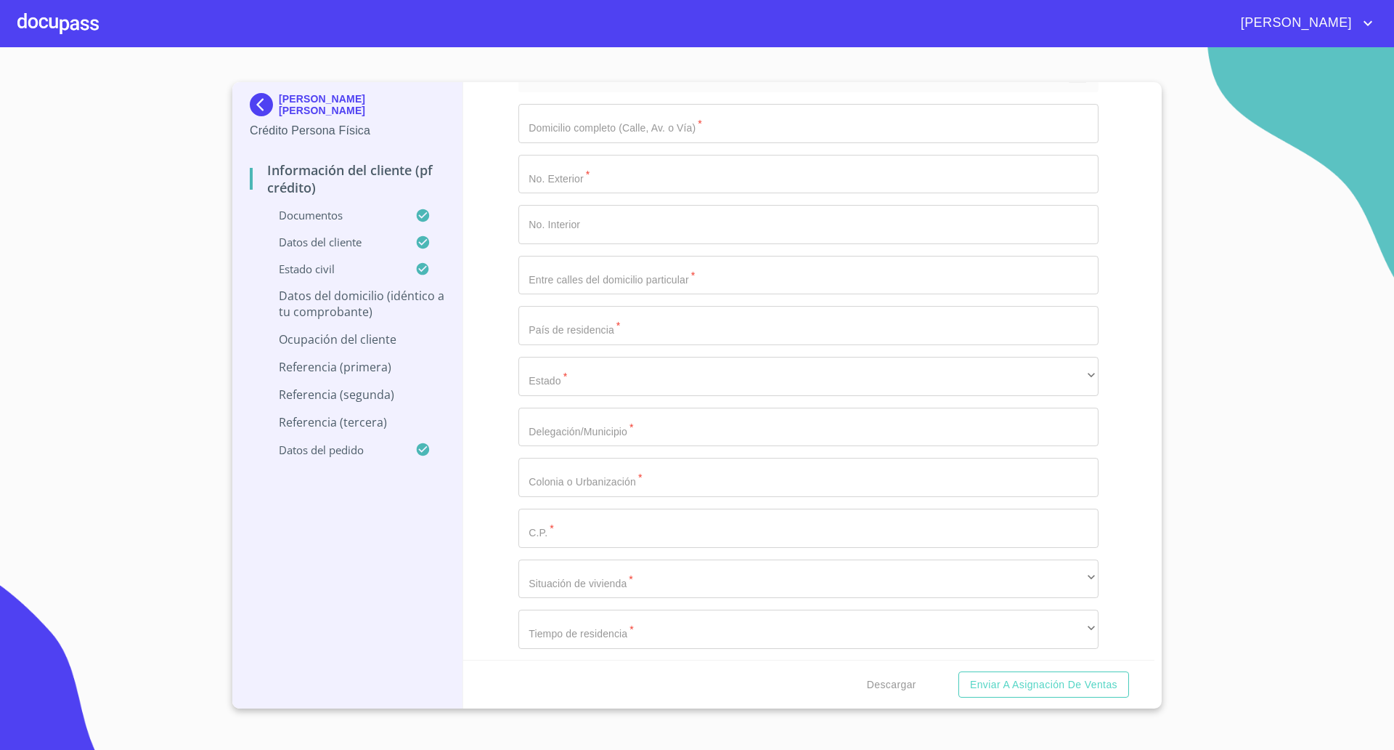
scroll to position [5656, 0]
type input "[PERSON_NAME]"
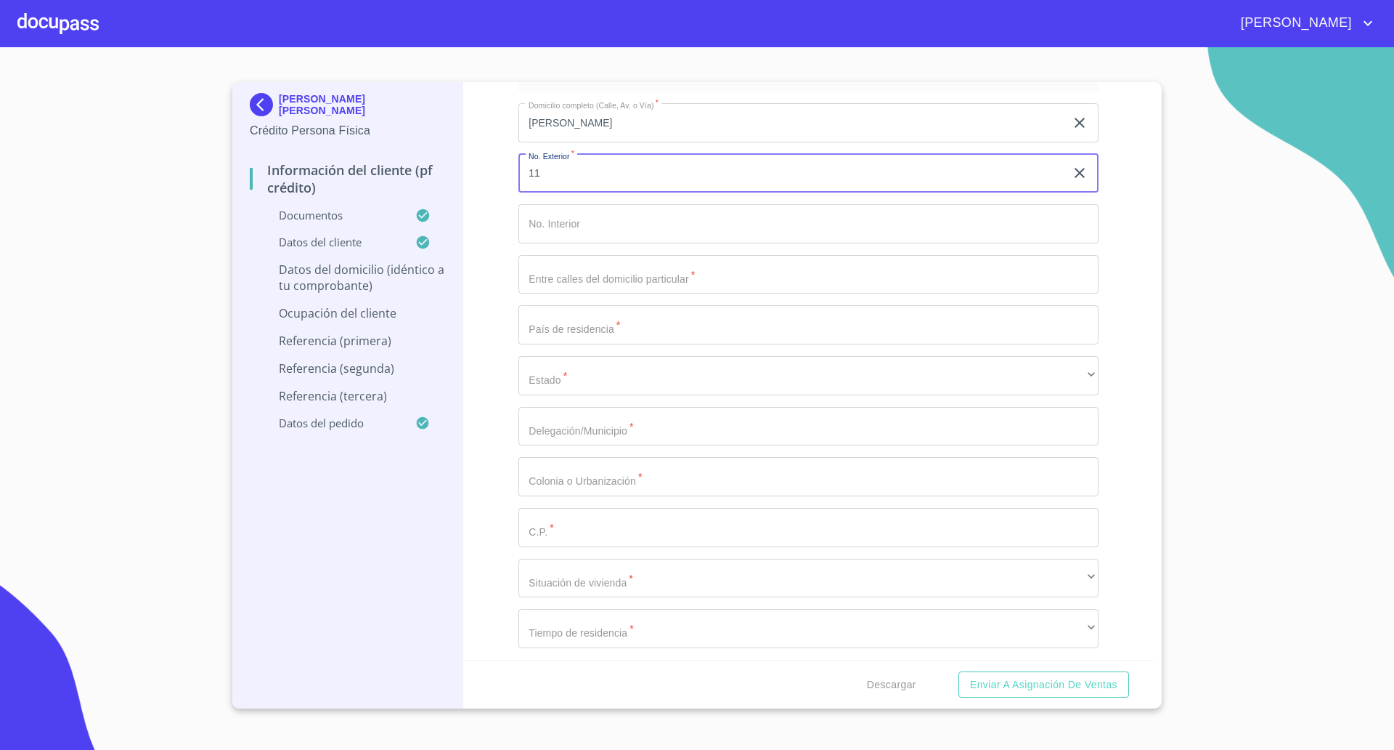
type input "11"
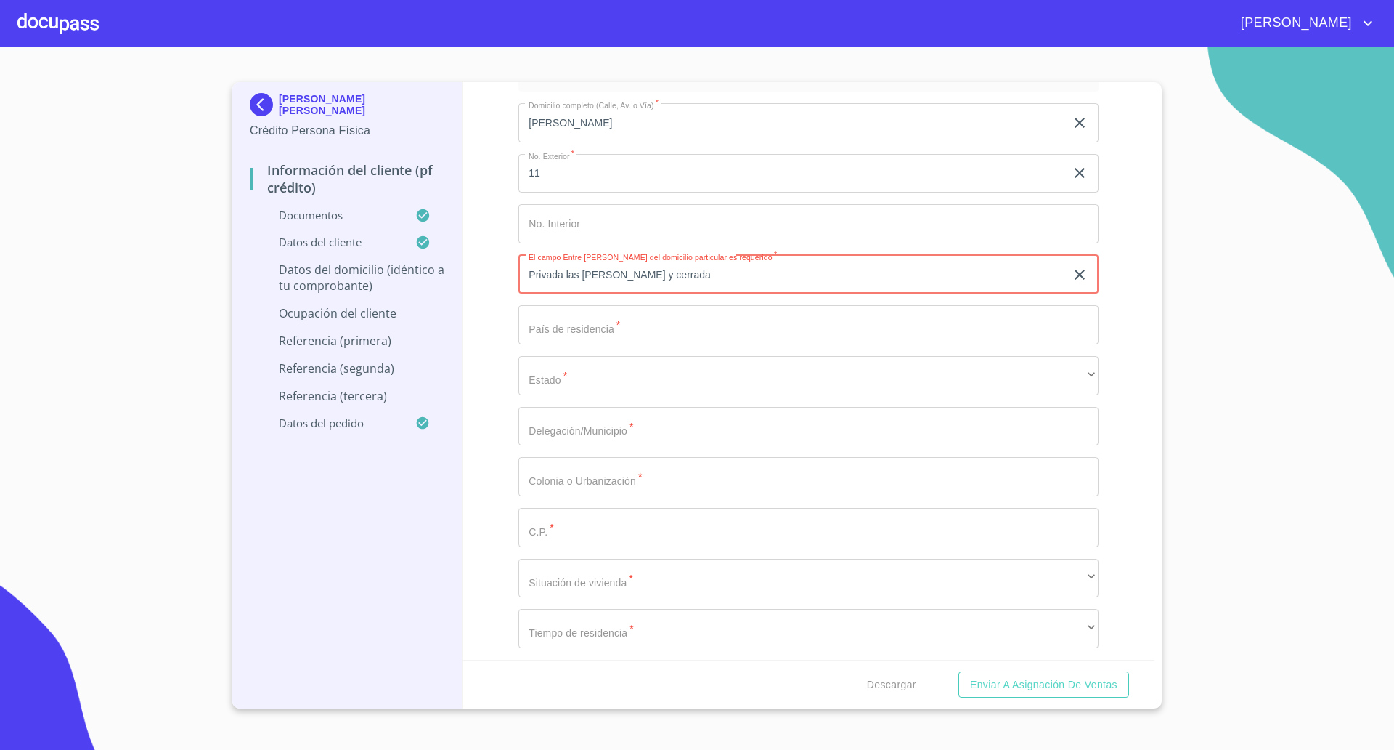
type input "Privada las [PERSON_NAME] y cerrada"
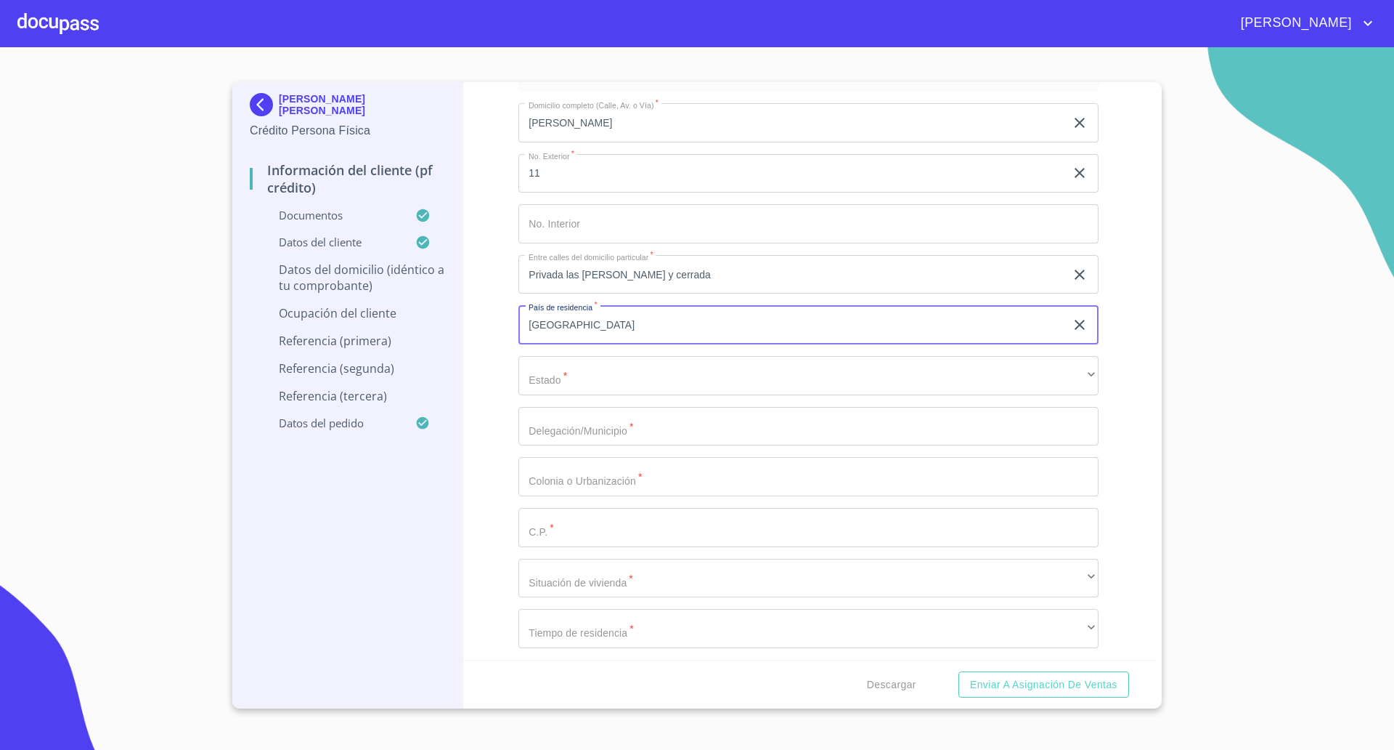
type input "[GEOGRAPHIC_DATA]"
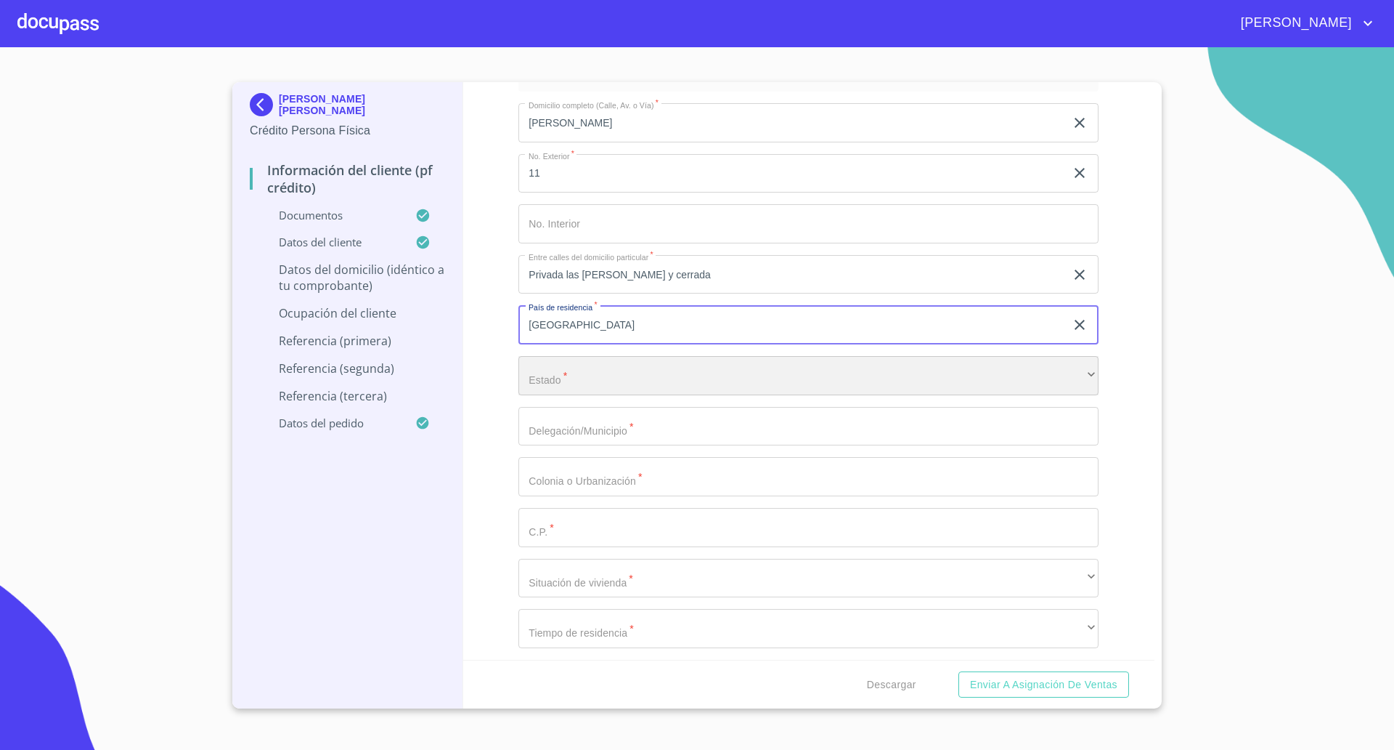
click at [566, 367] on div "​" at bounding box center [809, 375] width 580 height 39
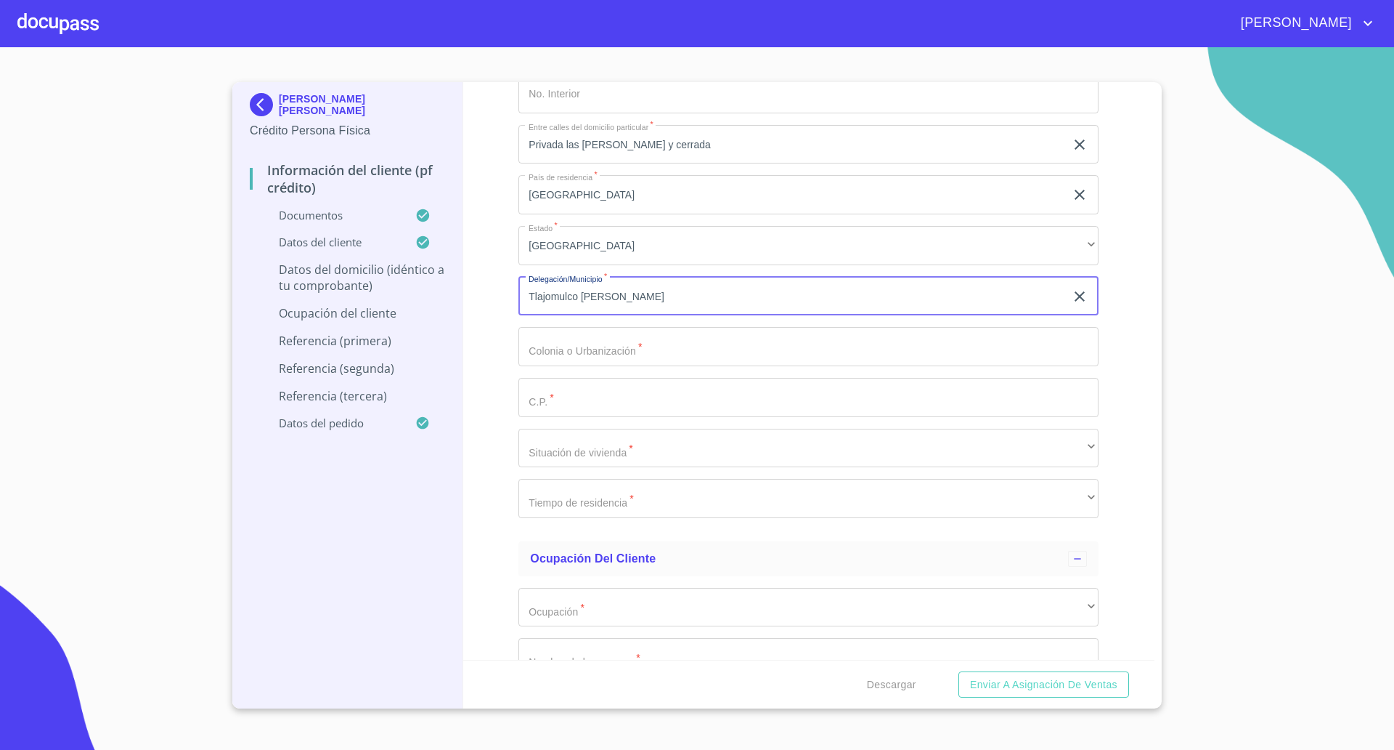
scroll to position [6020, 0]
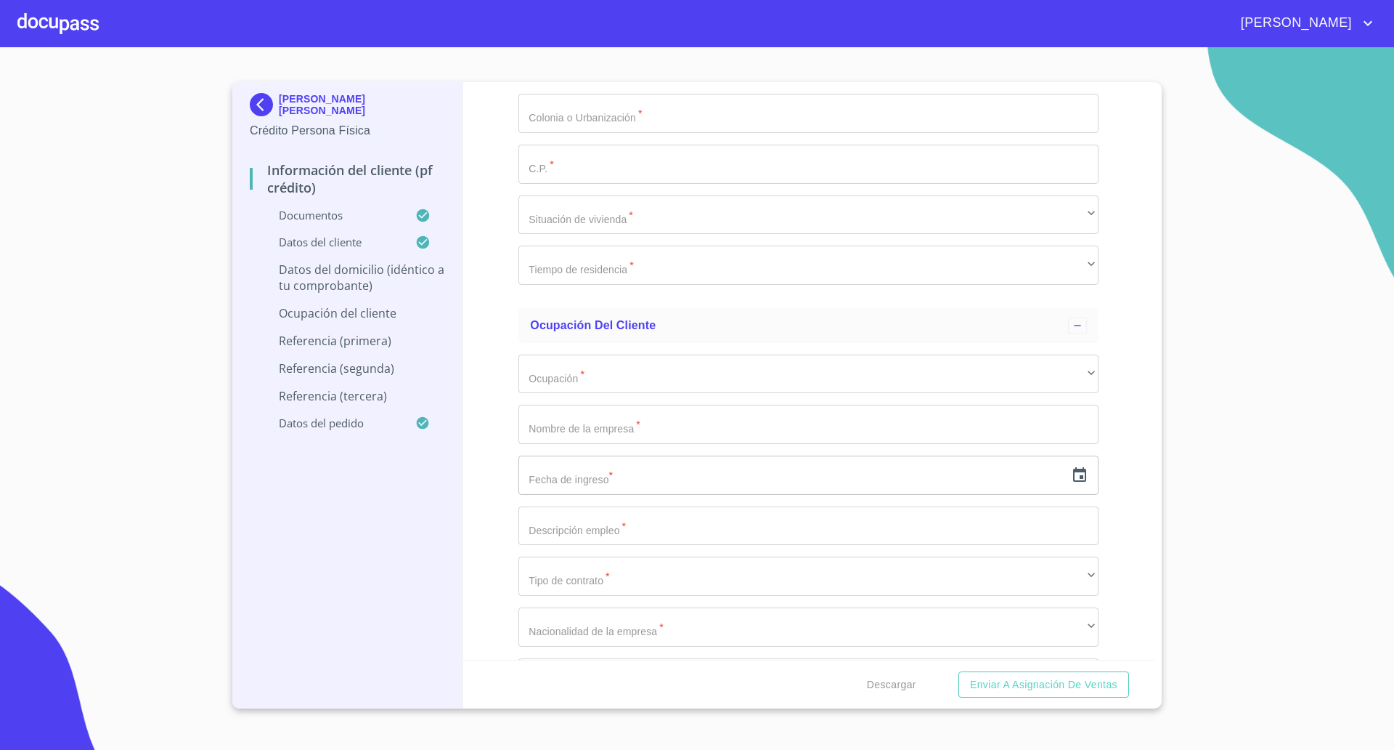
type input "Tlajomulco [PERSON_NAME]"
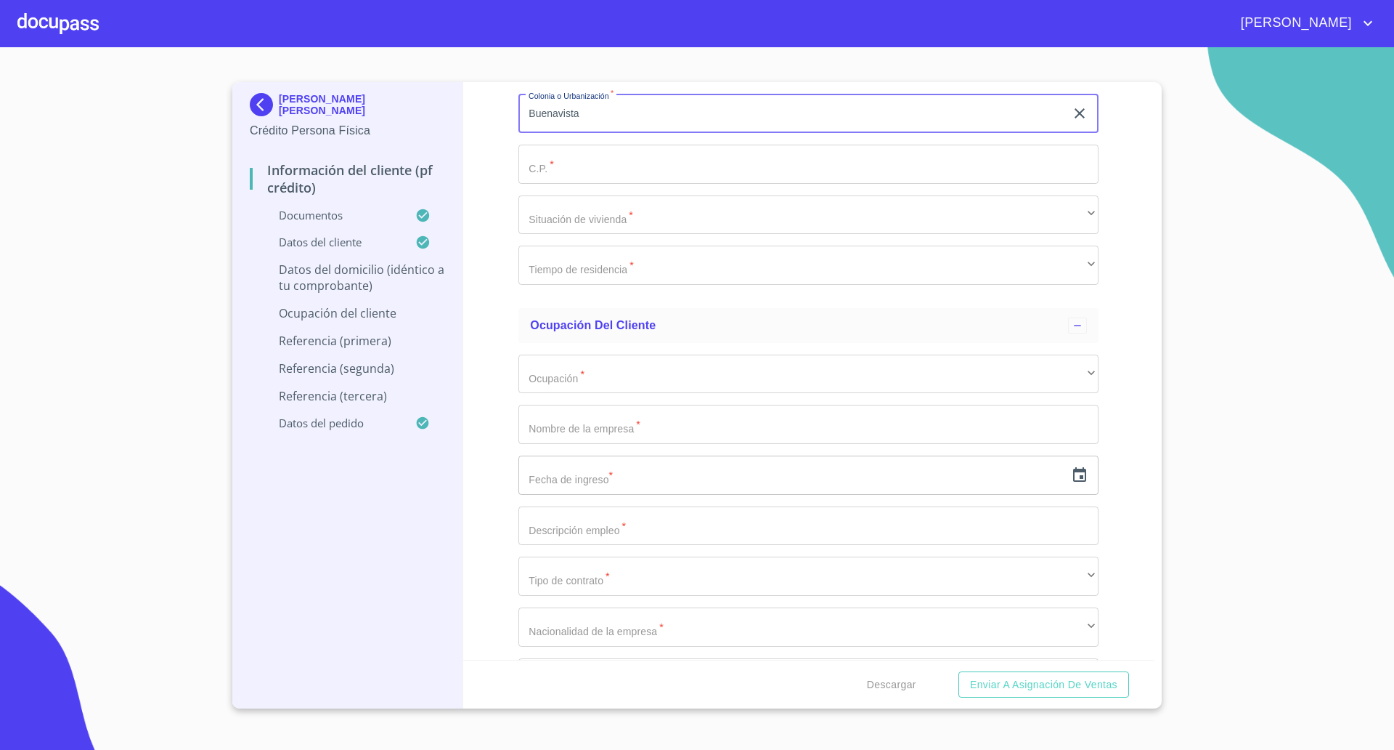
type input "Buenavista"
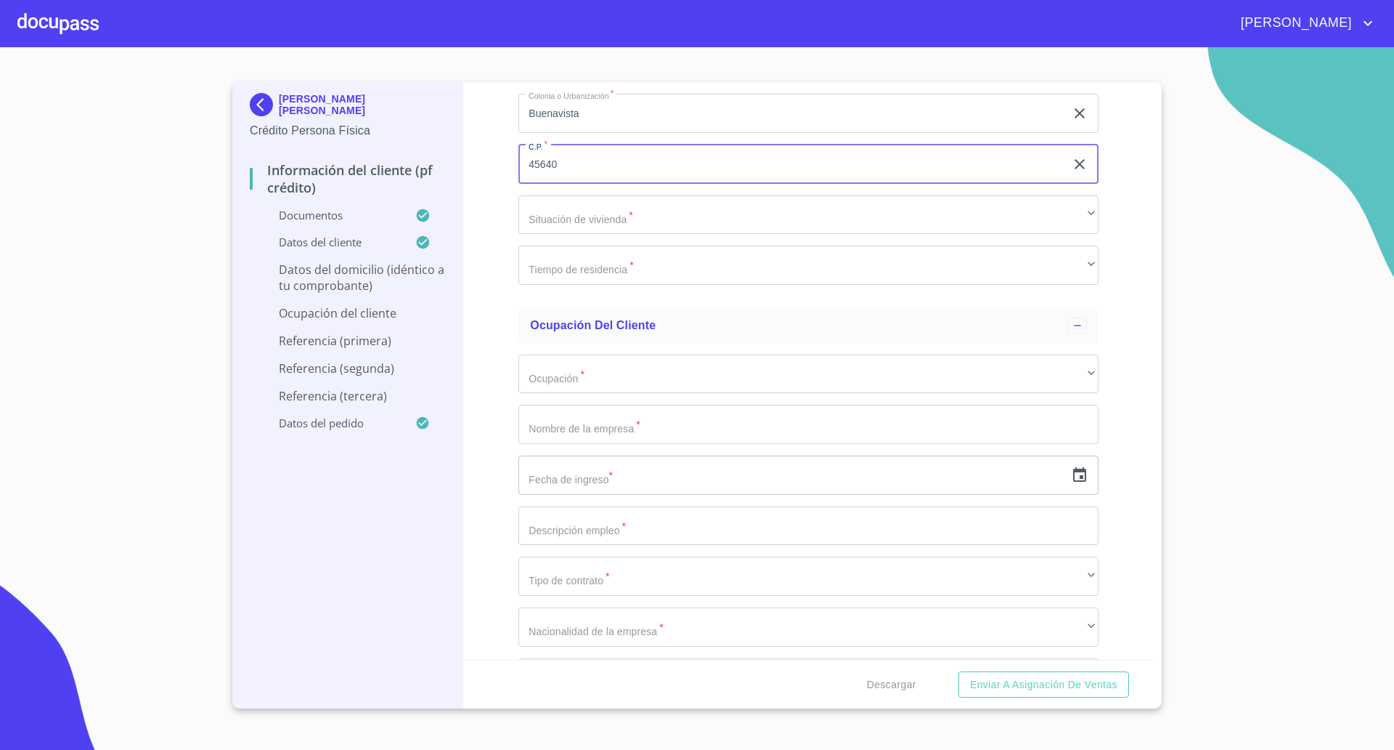
type input "45640"
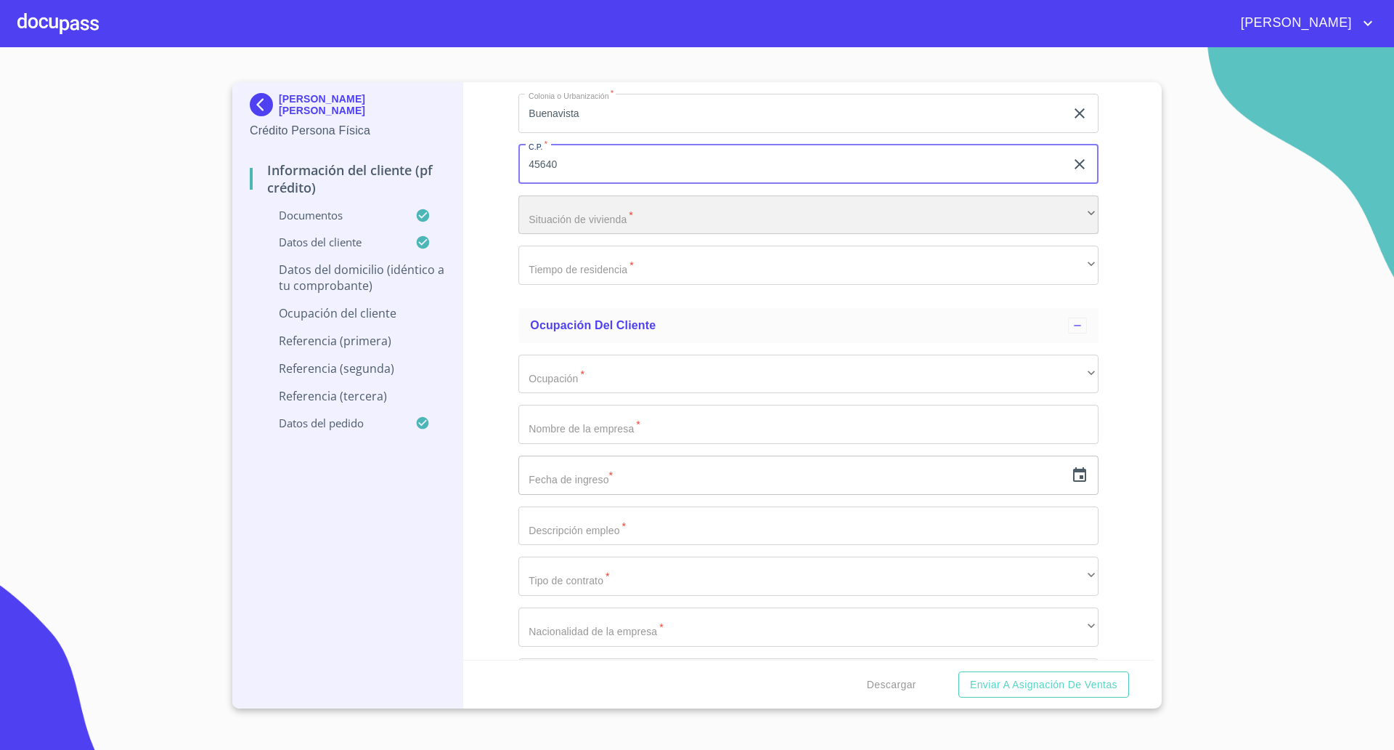
click at [634, 211] on div "​" at bounding box center [809, 214] width 580 height 39
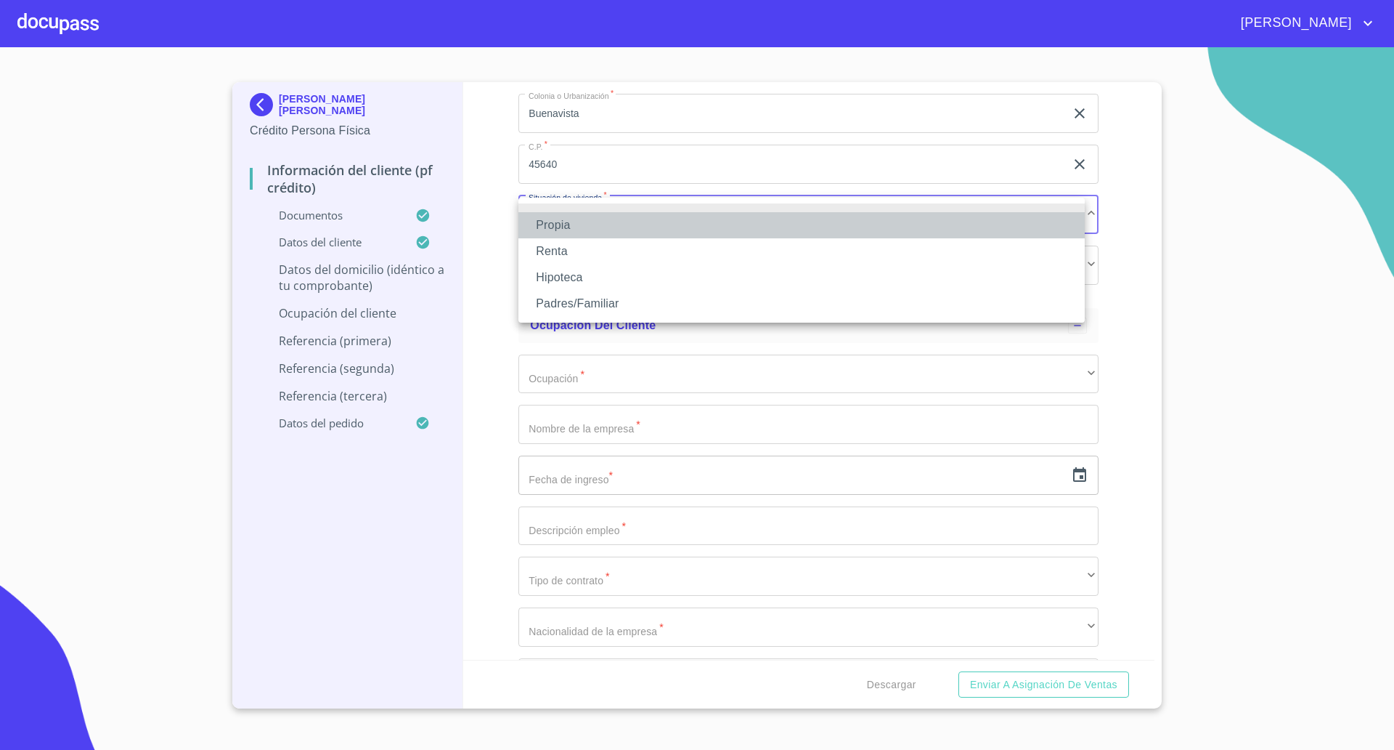
click at [605, 231] on li "Propia" at bounding box center [802, 225] width 567 height 26
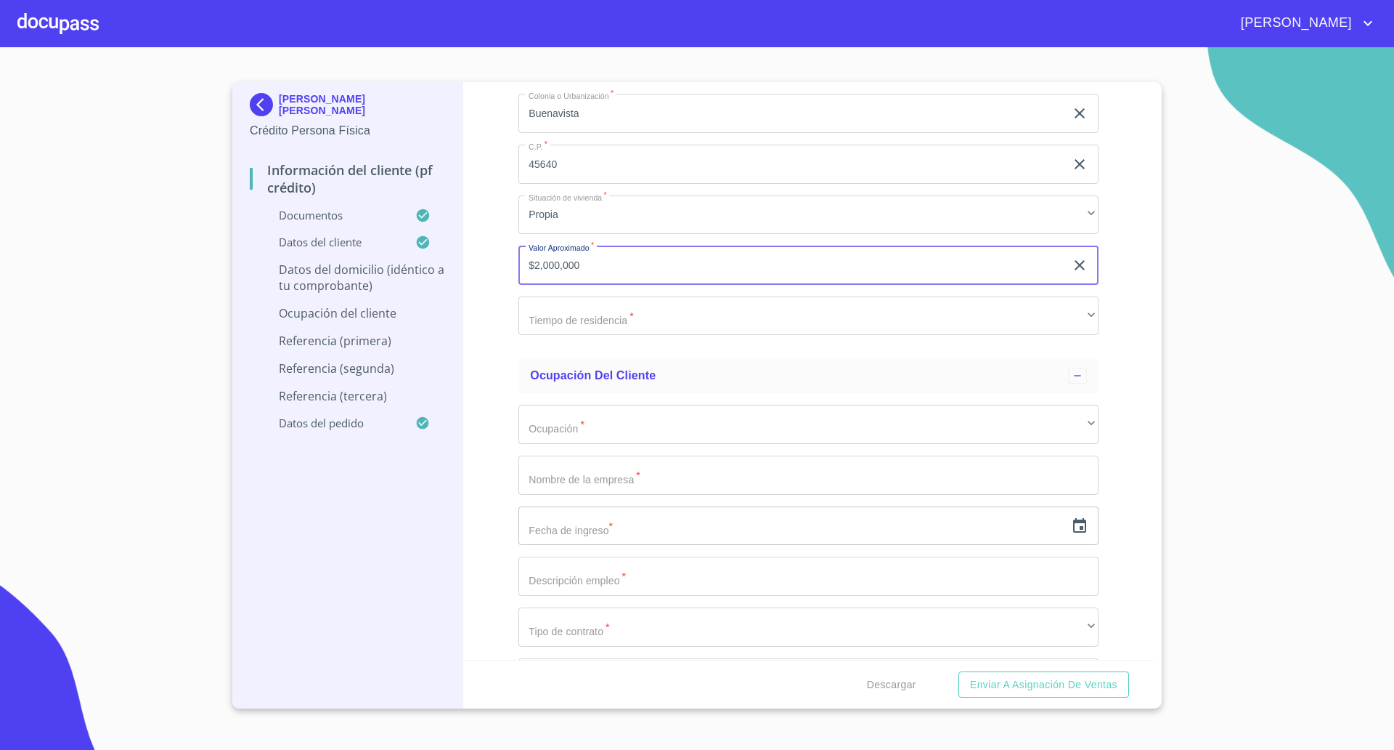
type input "$2,000,000"
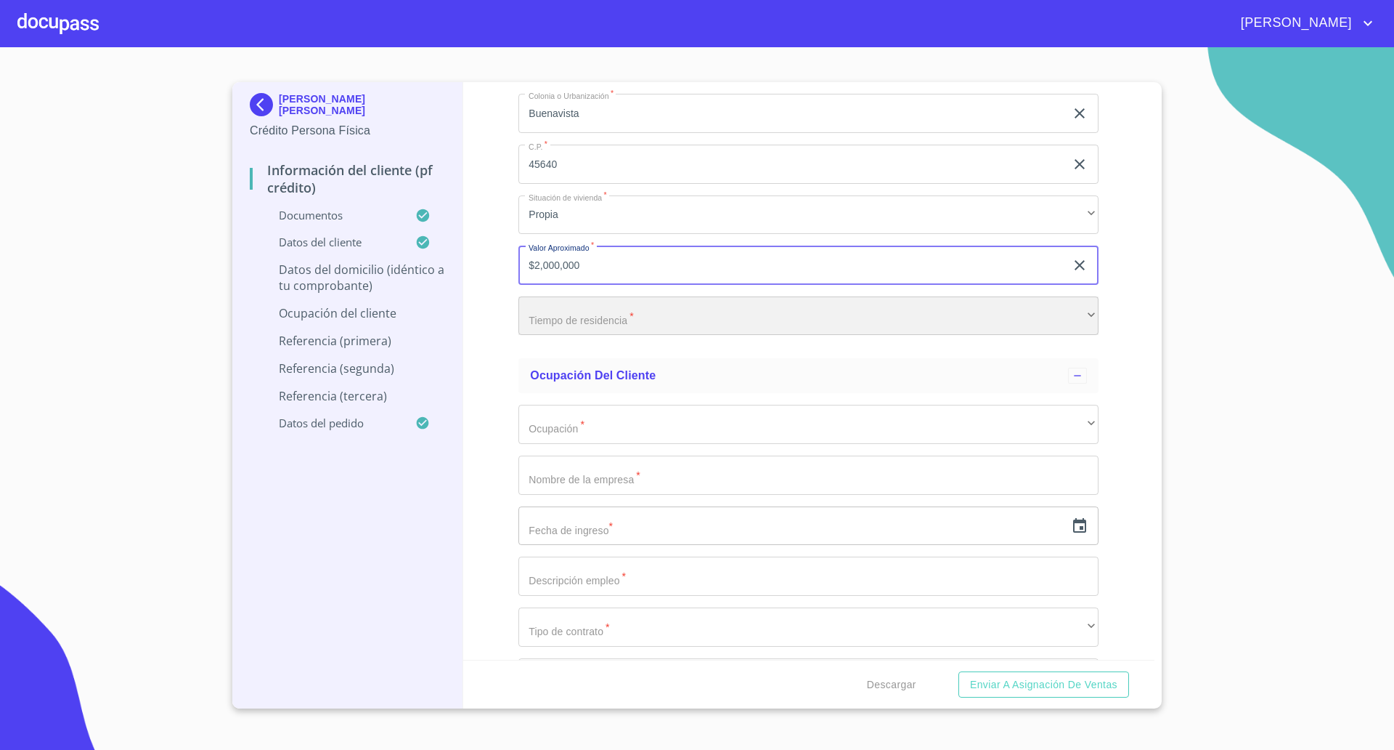
click at [567, 327] on div "​" at bounding box center [809, 315] width 580 height 39
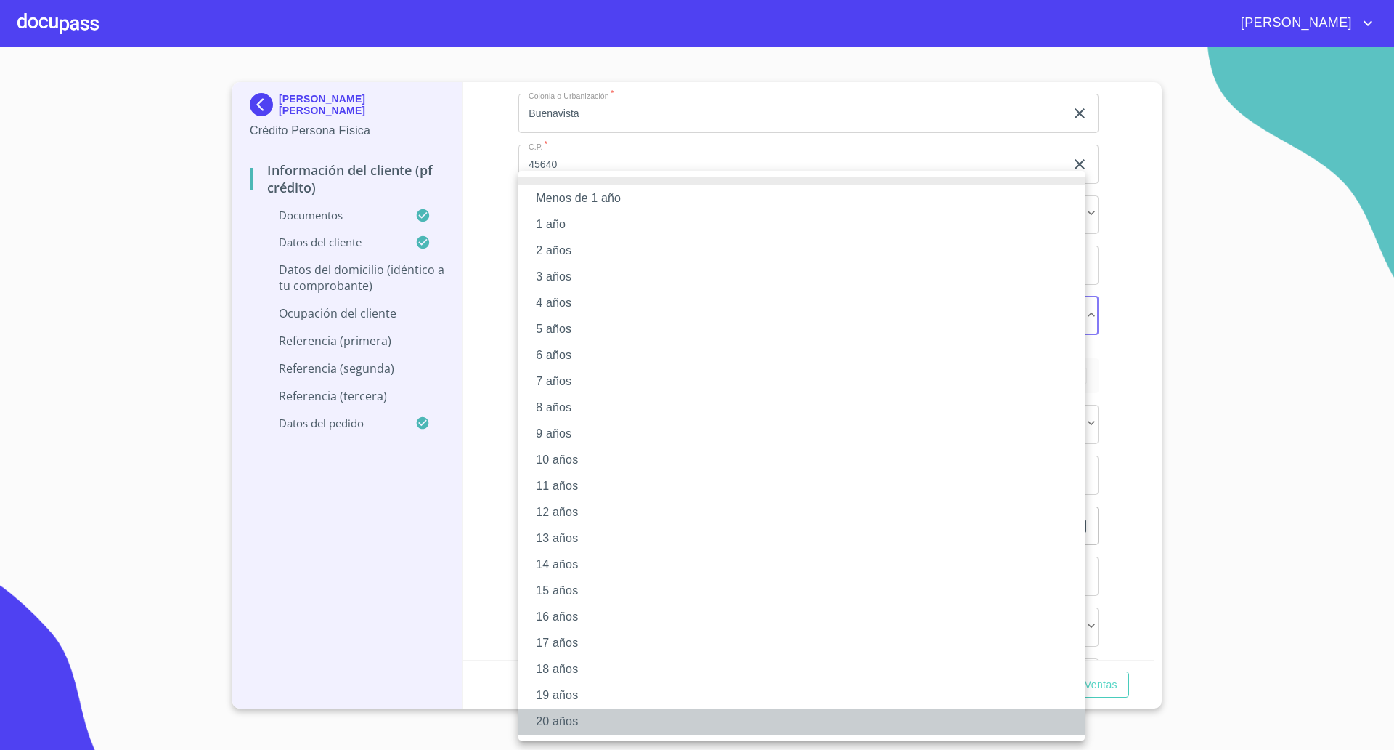
click at [563, 712] on li "20 años" at bounding box center [802, 721] width 567 height 26
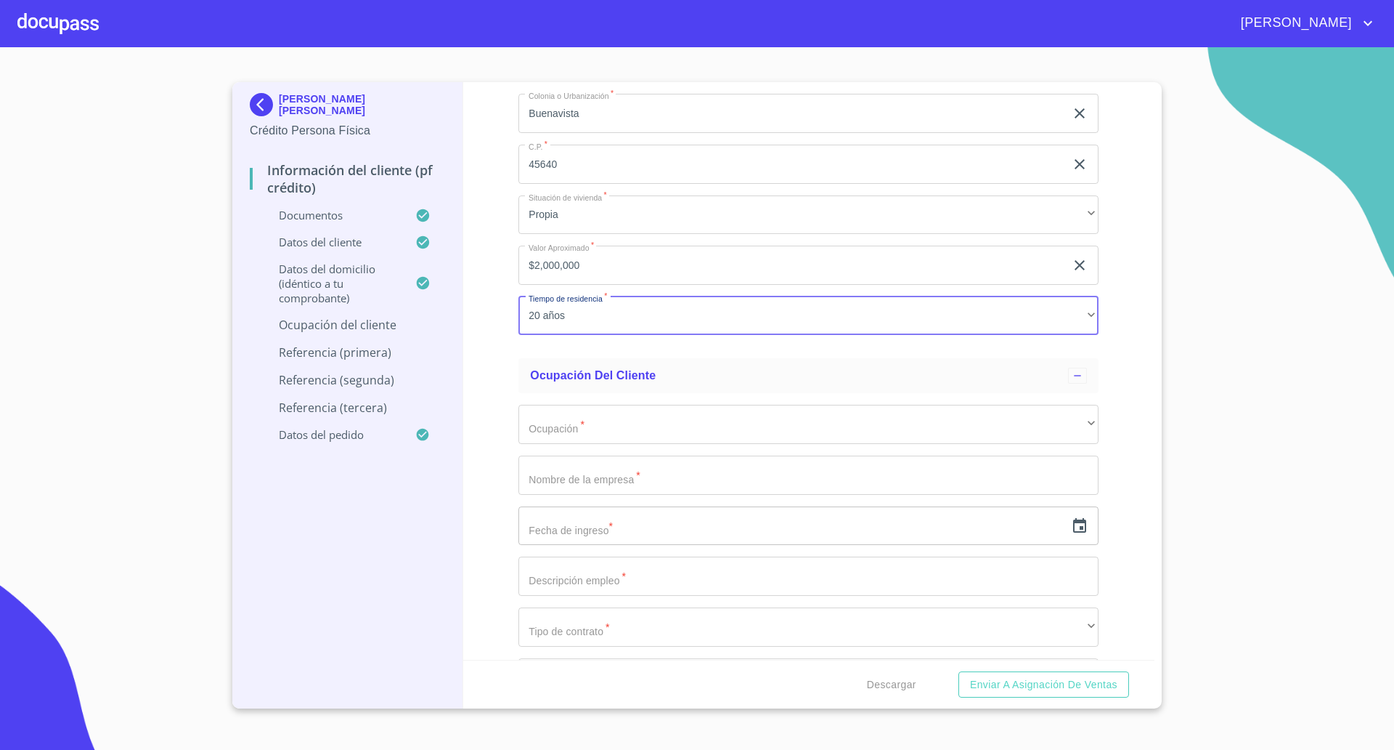
click at [499, 355] on div "Información del cliente (PF crédito) Documentos Documento de identificación   *…" at bounding box center [809, 370] width 692 height 577
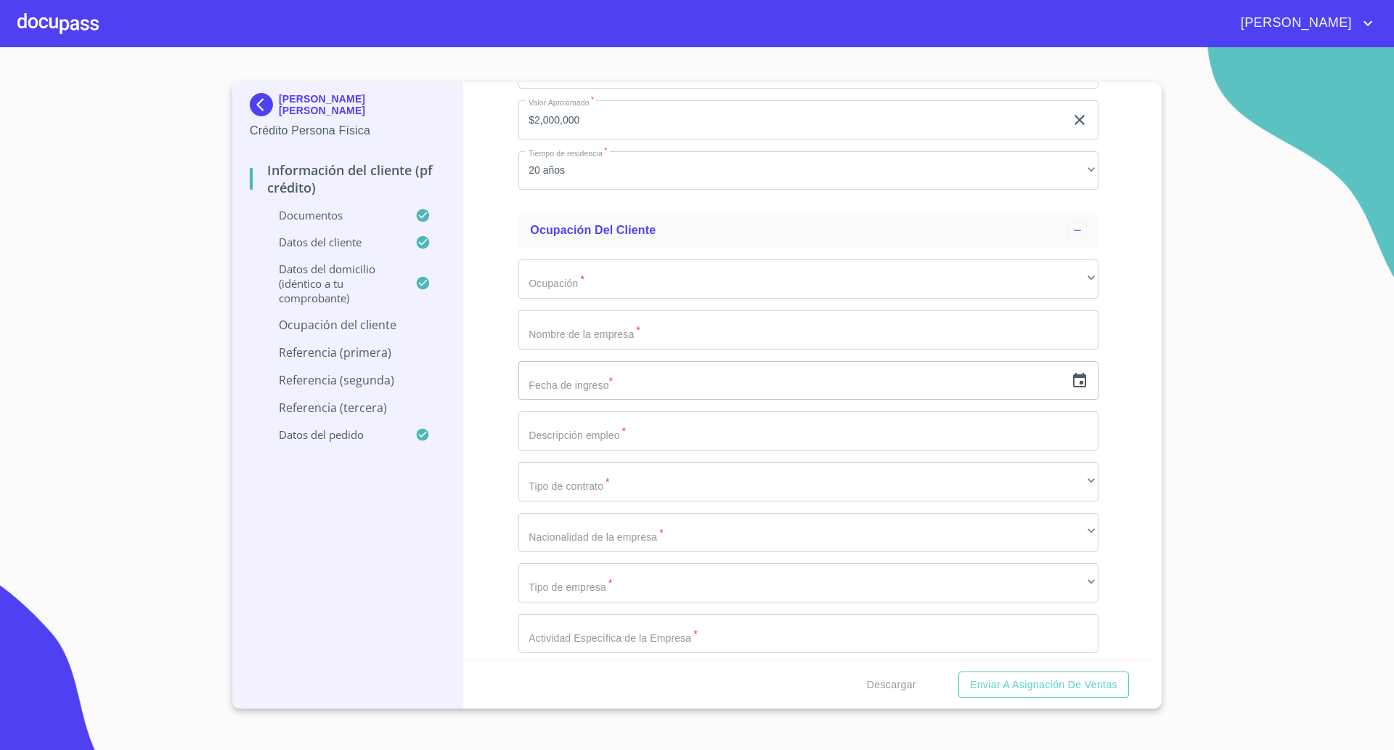
scroll to position [6292, 0]
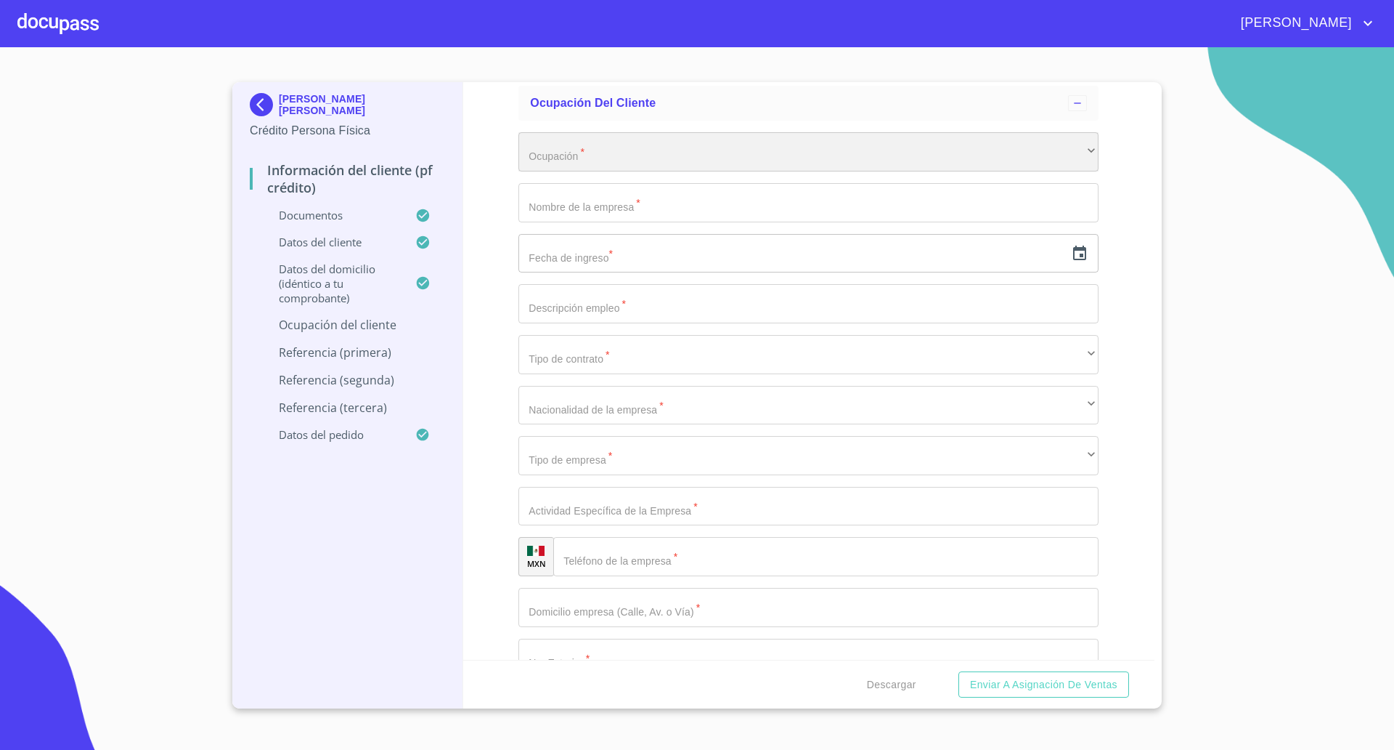
click at [559, 158] on div "​" at bounding box center [809, 151] width 580 height 39
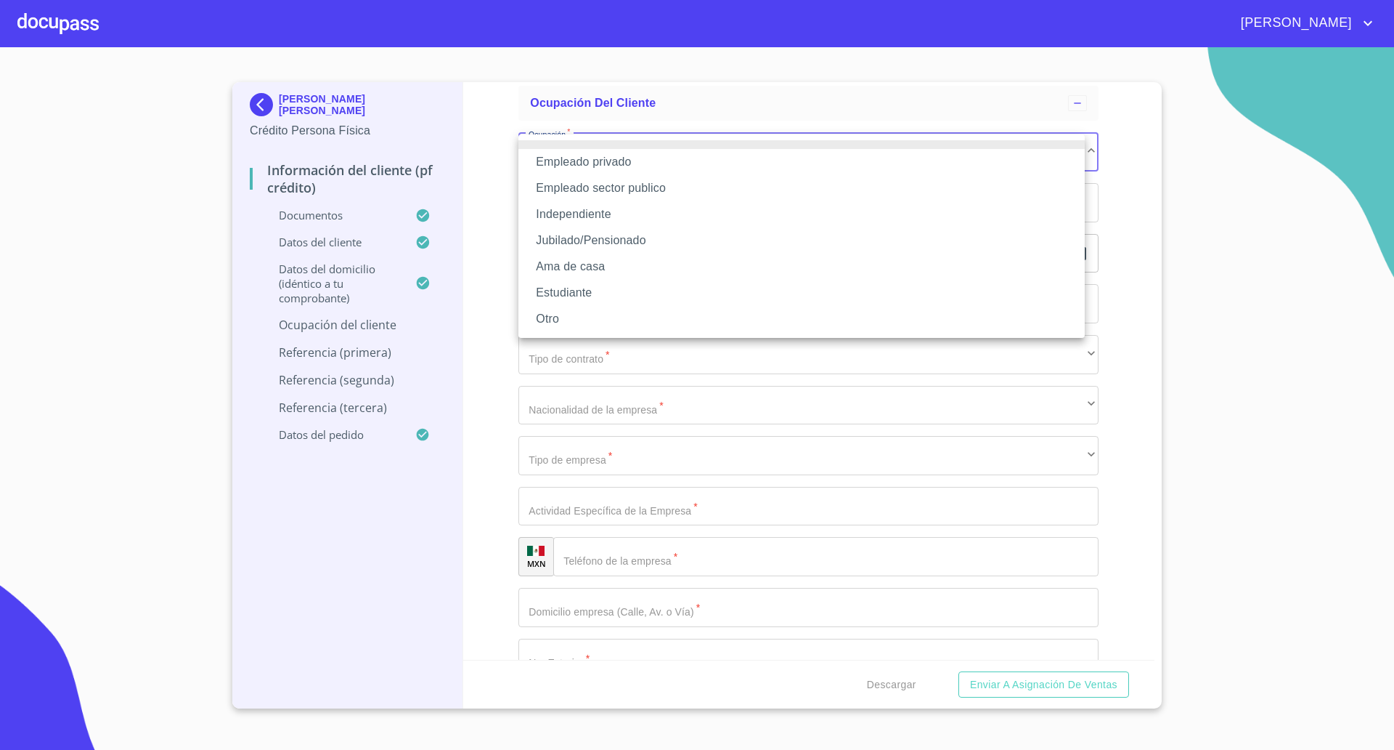
click at [590, 170] on li "Empleado privado" at bounding box center [802, 162] width 567 height 26
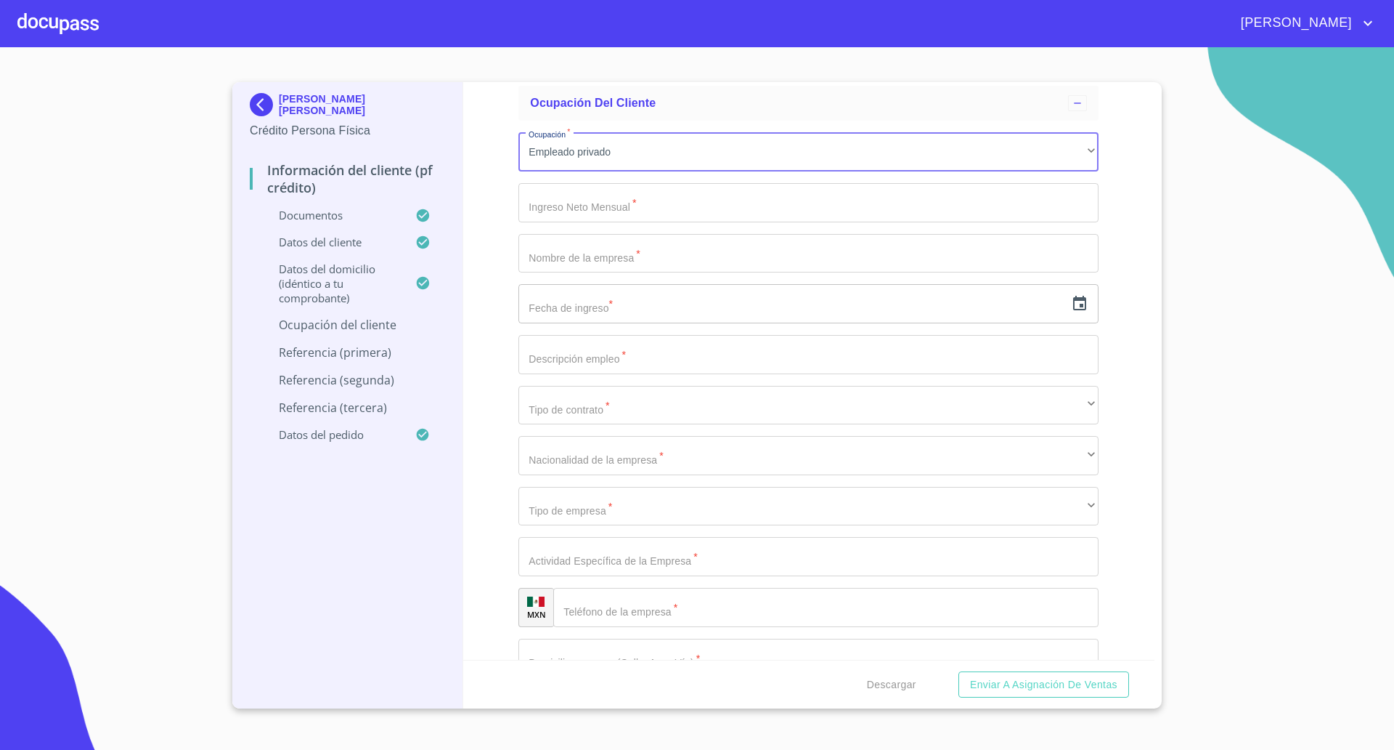
type input "21000"
type input "Avangard Labs"
click at [1073, 304] on icon "button" at bounding box center [1079, 303] width 13 height 15
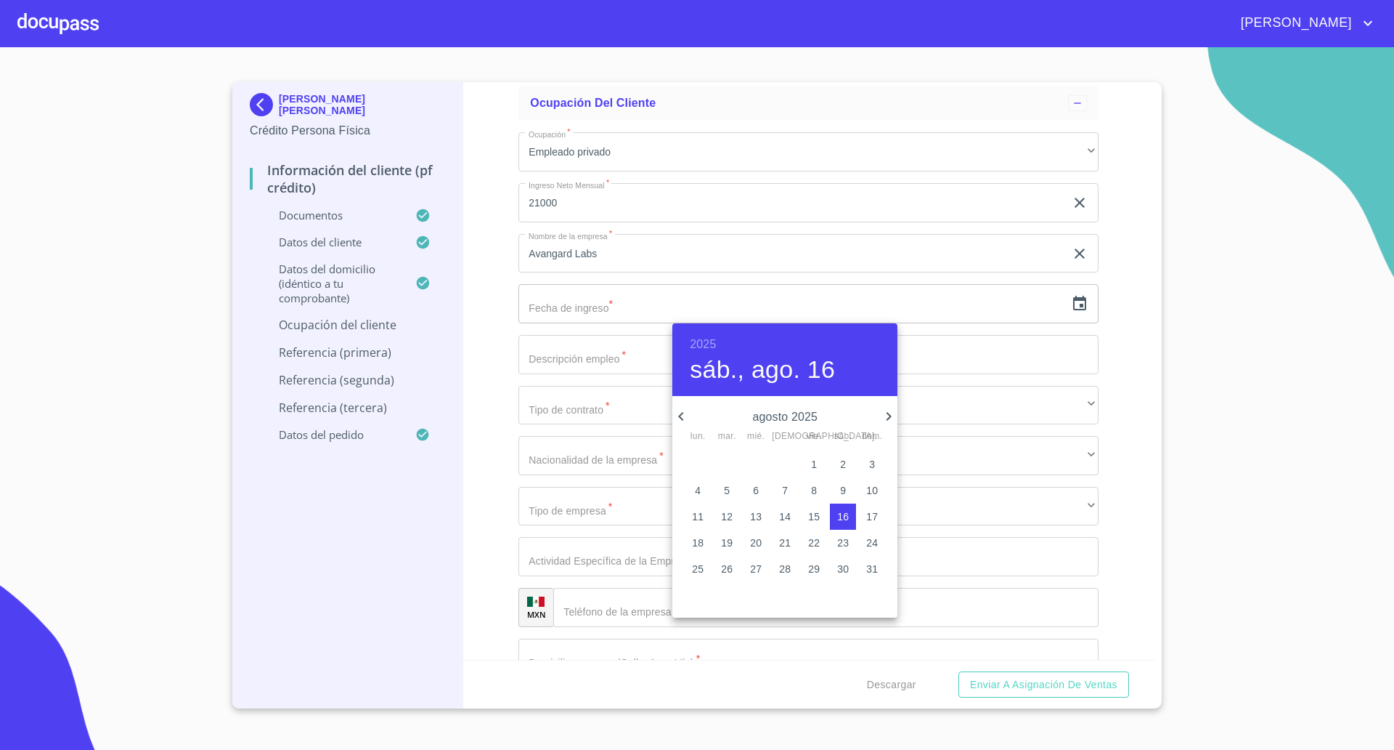
click at [681, 419] on icon "button" at bounding box center [681, 415] width 17 height 17
click at [700, 346] on h6 "2025" at bounding box center [703, 344] width 26 height 20
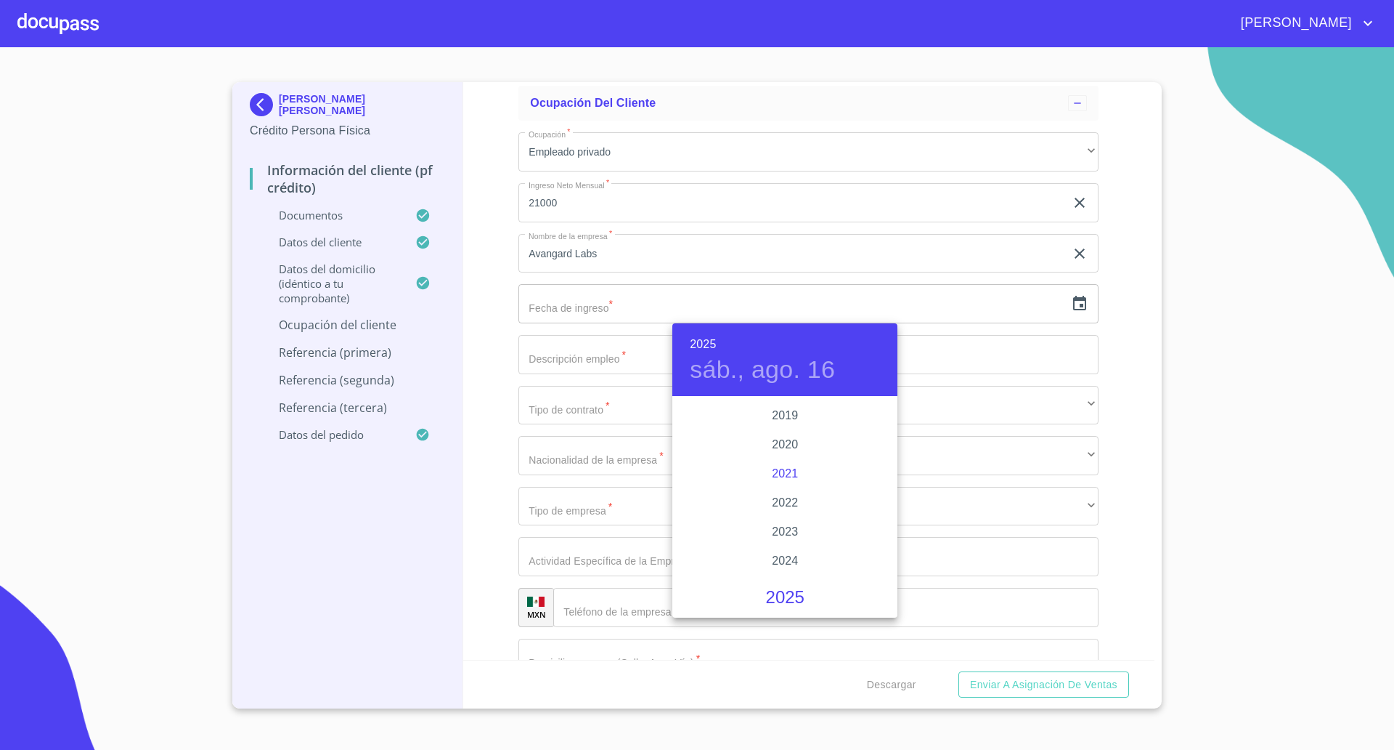
click at [772, 469] on div "2021" at bounding box center [785, 473] width 225 height 29
click at [728, 568] on p "24" at bounding box center [727, 568] width 12 height 15
type input "24 de ago. de 2021"
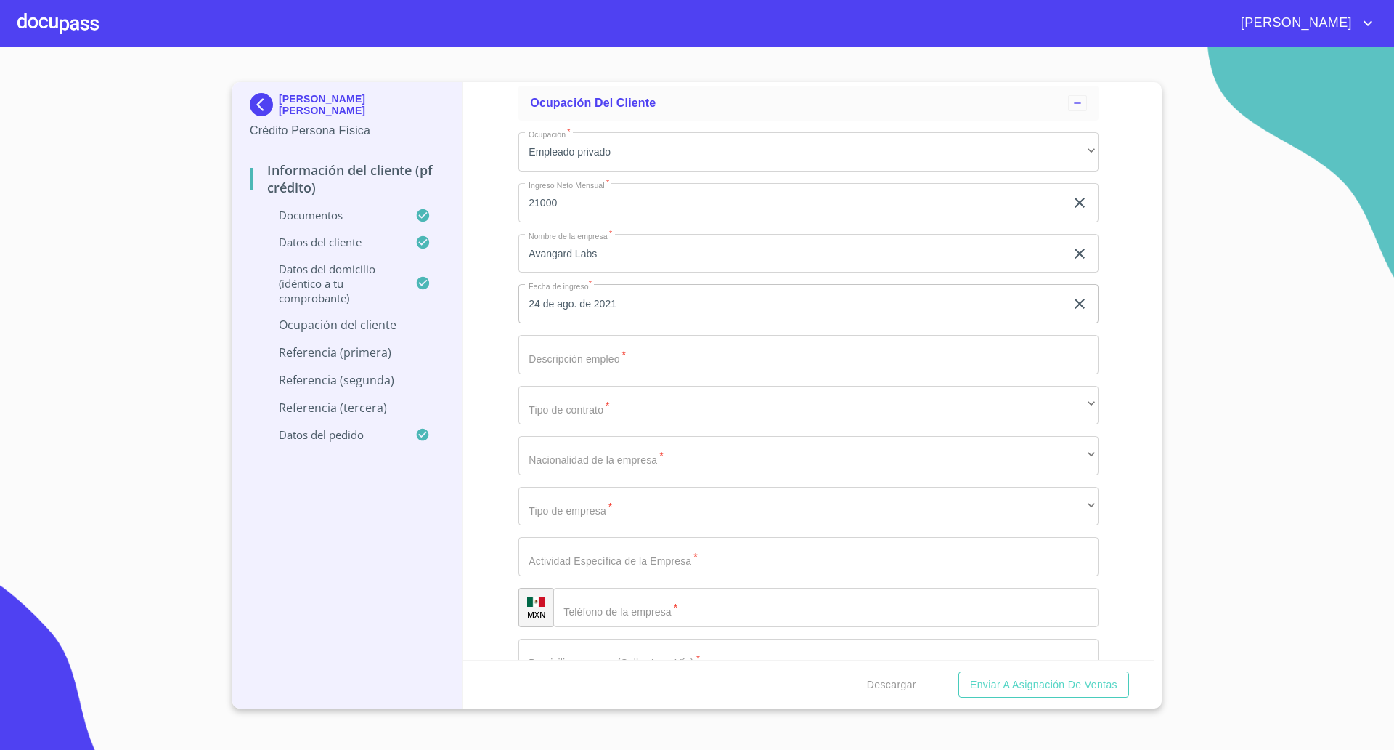
type input "Auxiliar Contable"
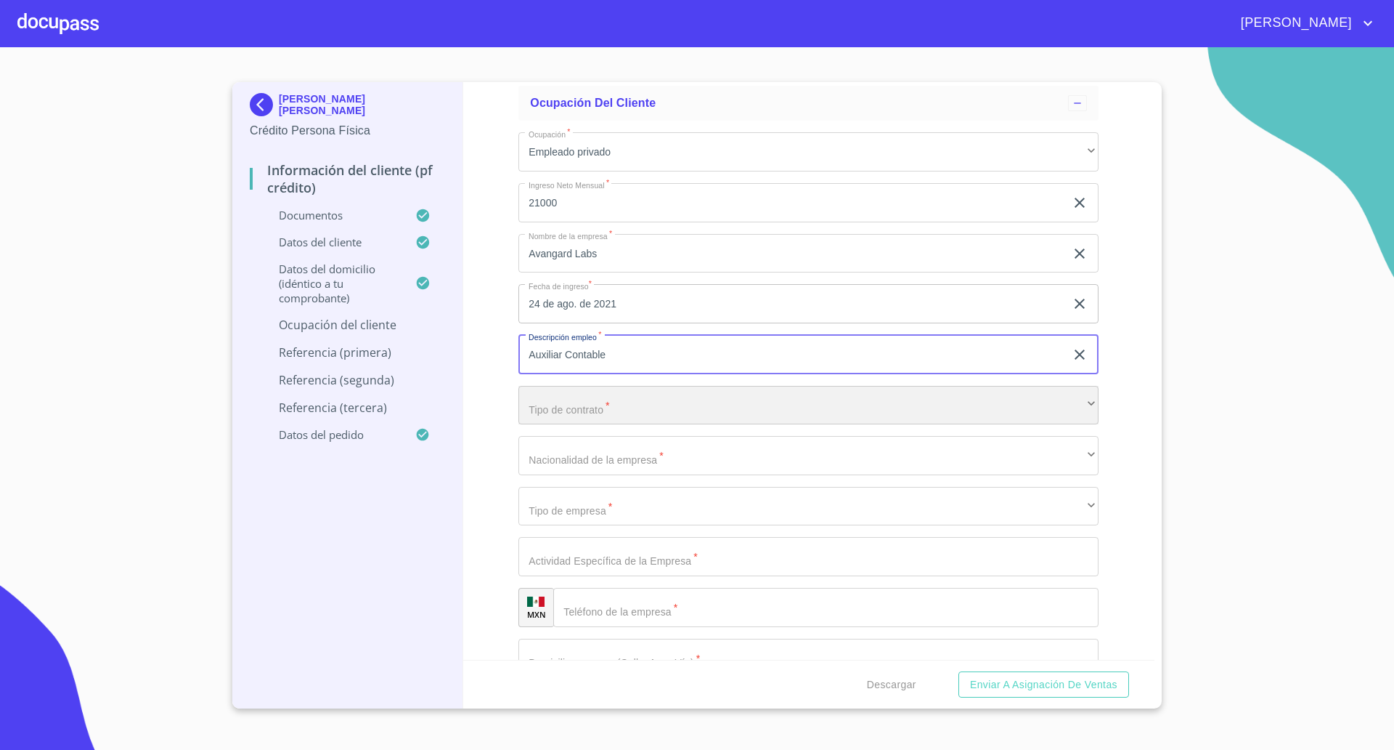
click at [659, 412] on div "​" at bounding box center [809, 405] width 580 height 39
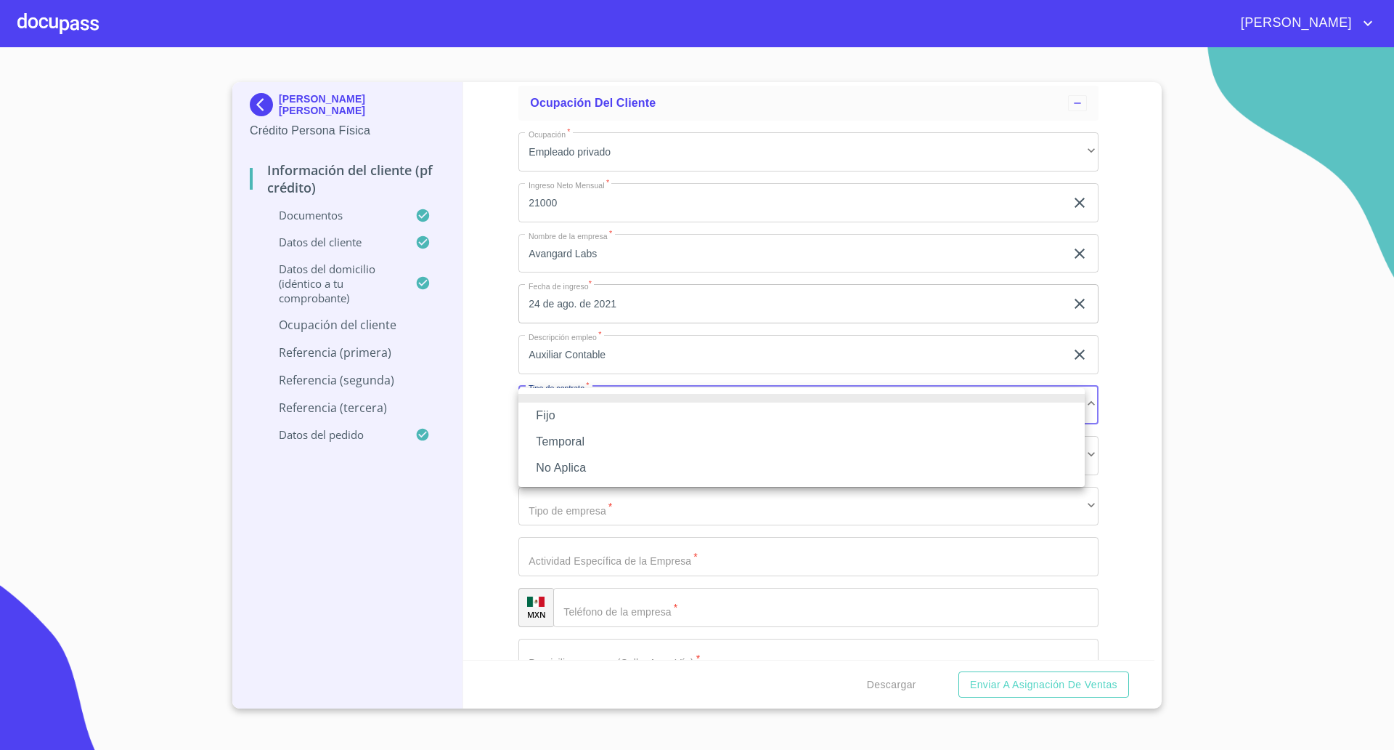
click at [591, 423] on li "Fijo" at bounding box center [802, 415] width 567 height 26
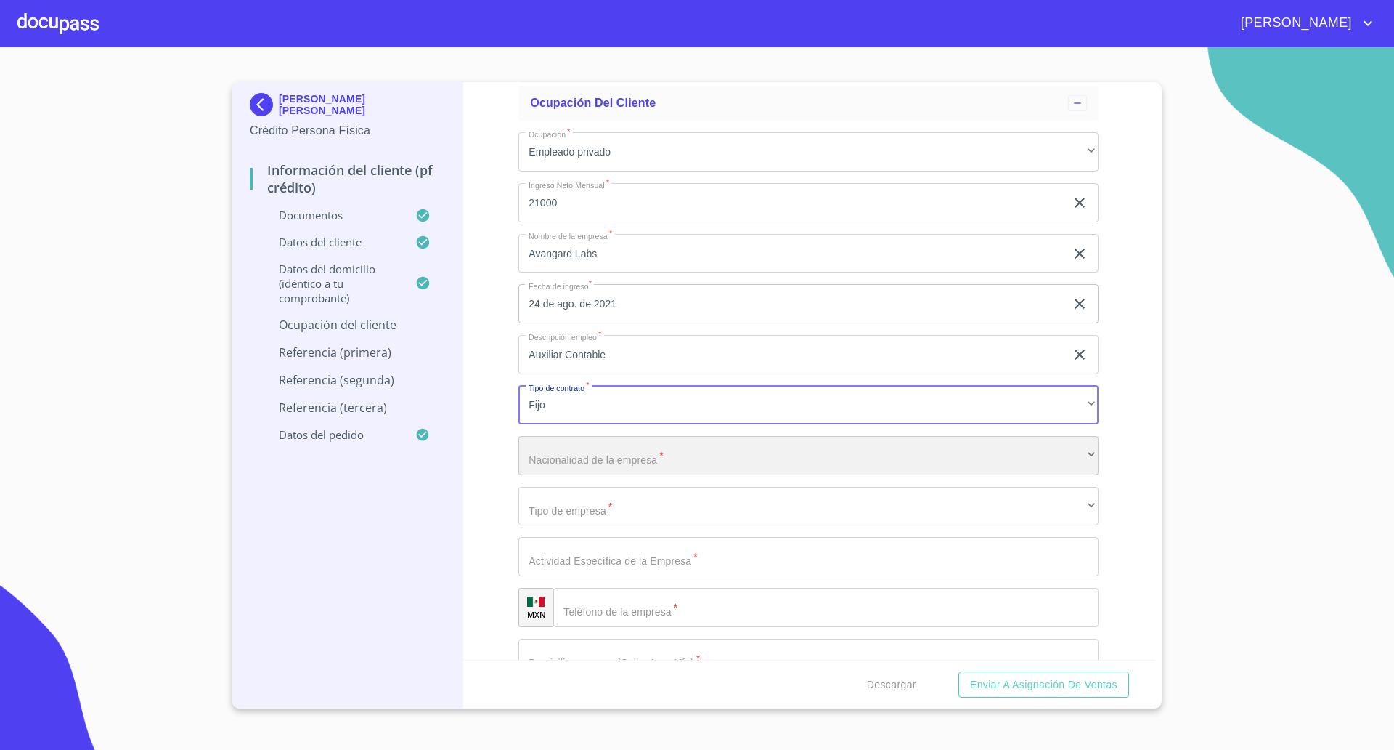
click at [621, 460] on div "​" at bounding box center [809, 455] width 580 height 39
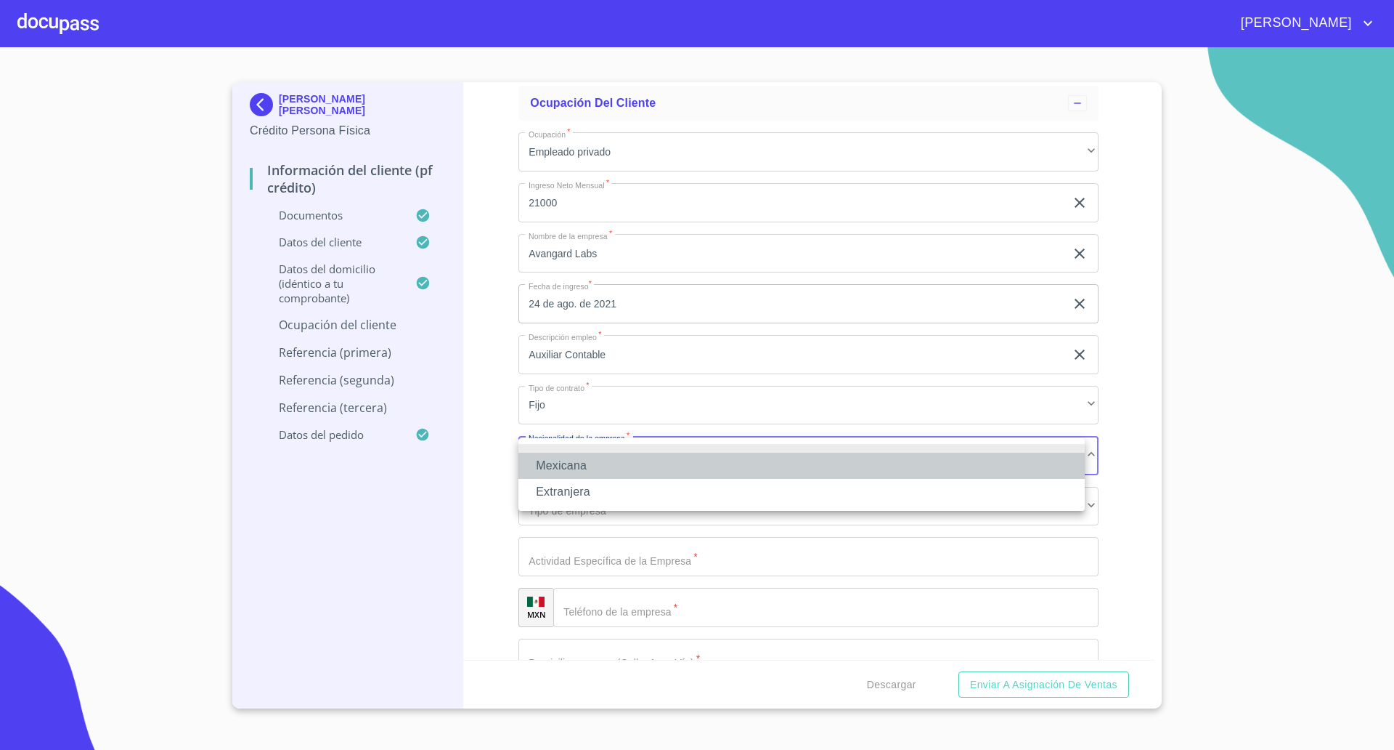
click at [595, 463] on li "Mexicana" at bounding box center [802, 465] width 567 height 26
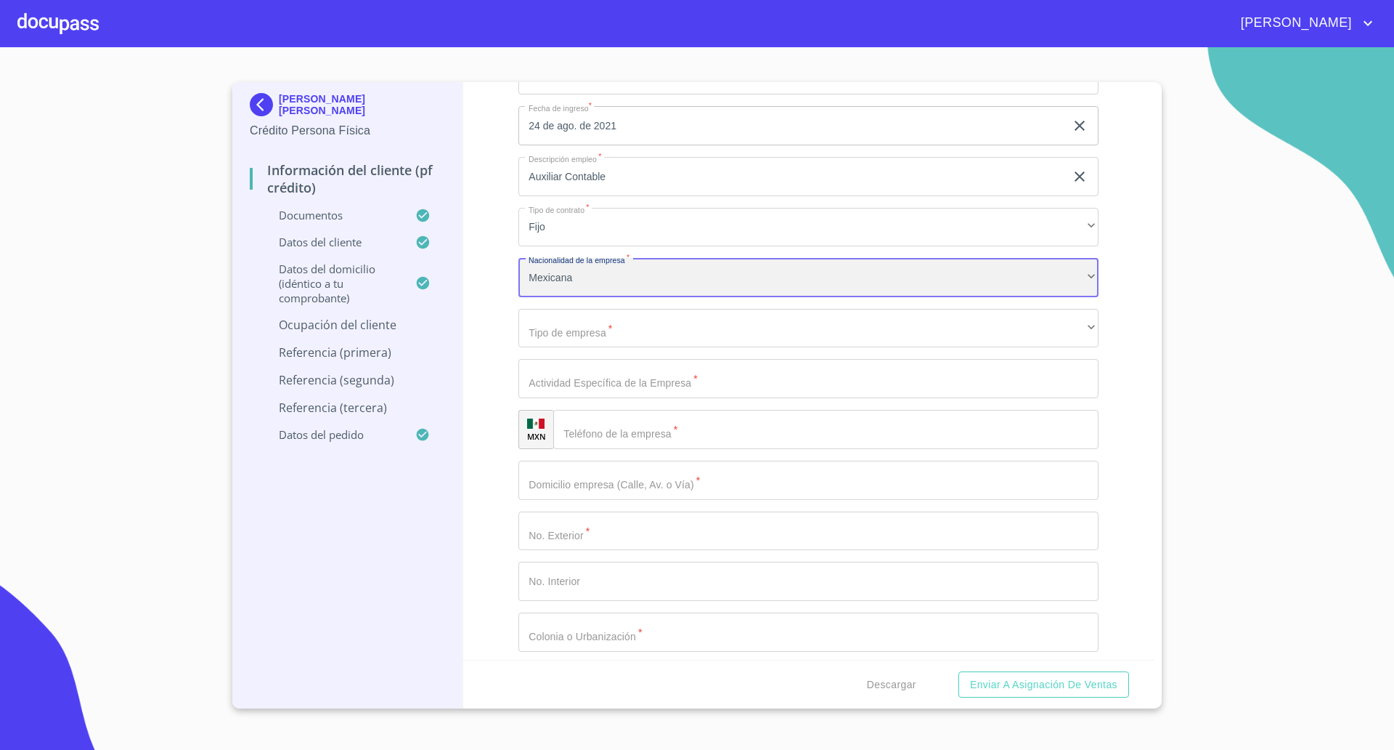
scroll to position [6473, 0]
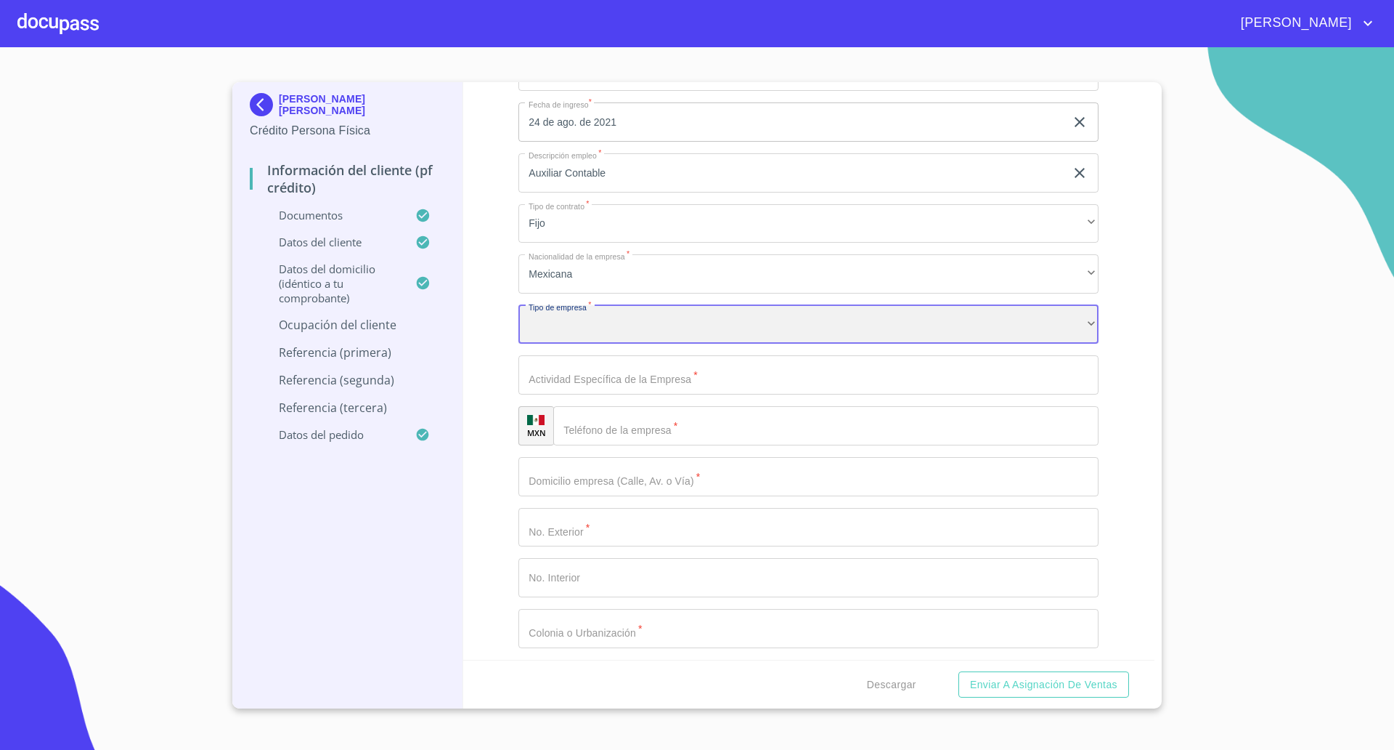
click at [630, 334] on div "​" at bounding box center [809, 324] width 580 height 39
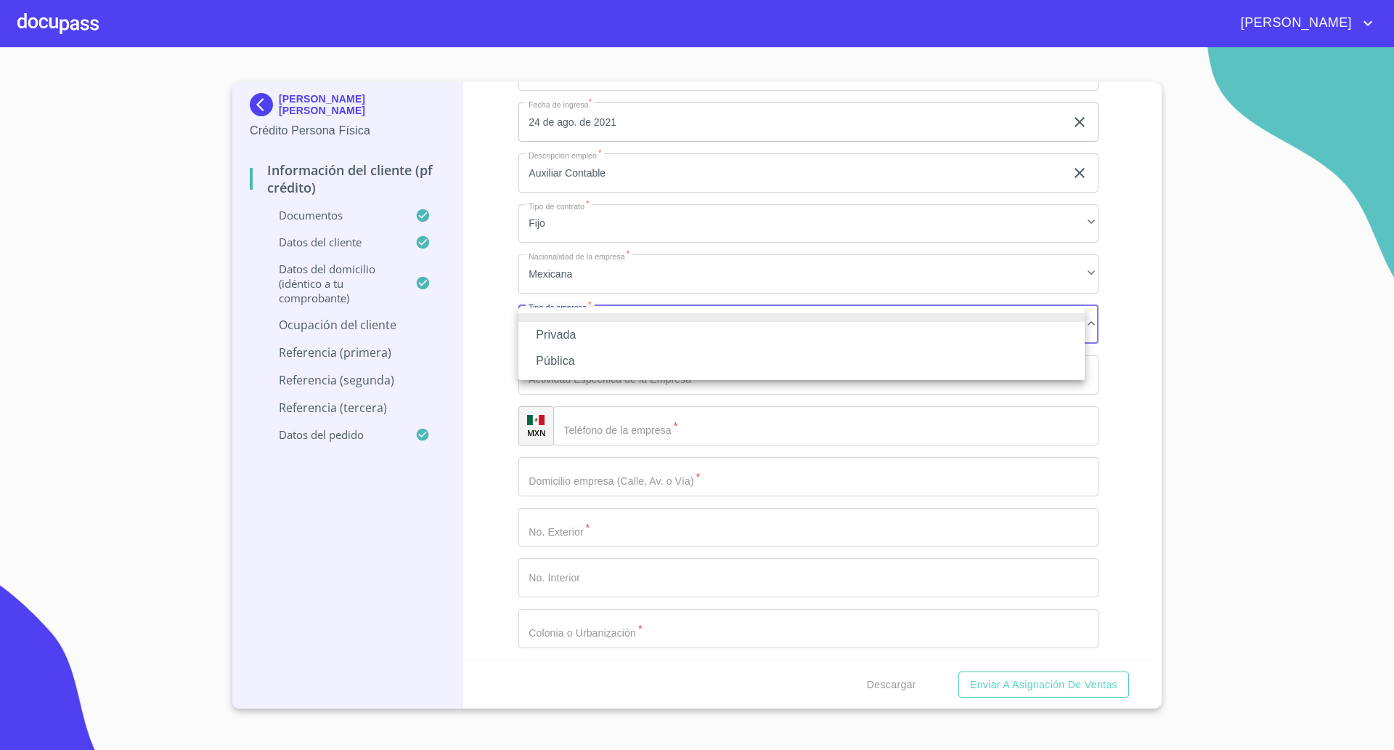
click at [607, 339] on li "Privada" at bounding box center [802, 335] width 567 height 26
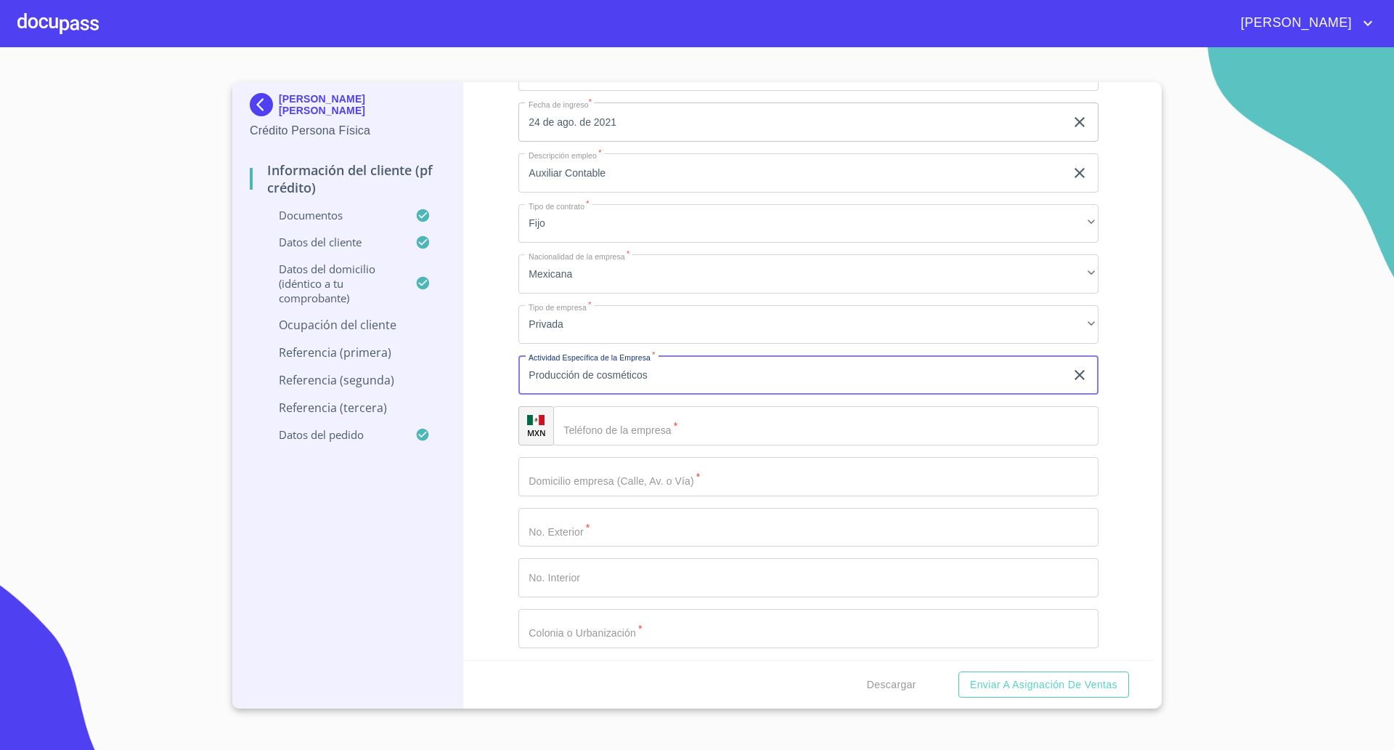
type input "Producción de cosméticos"
click at [601, 426] on input "Documento de identificación   *" at bounding box center [825, 425] width 545 height 39
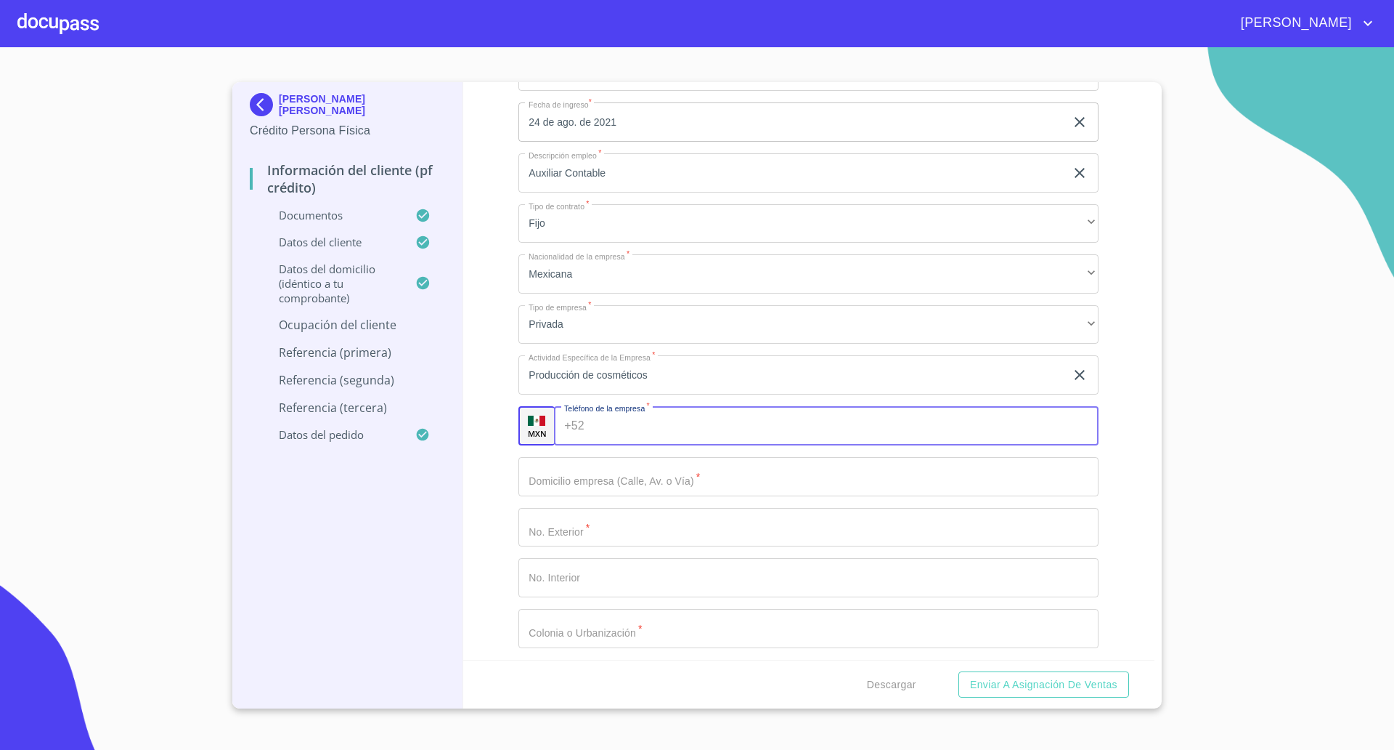
paste input "[PHONE_NUMBER]"
type input "[PHONE_NUMBER]"
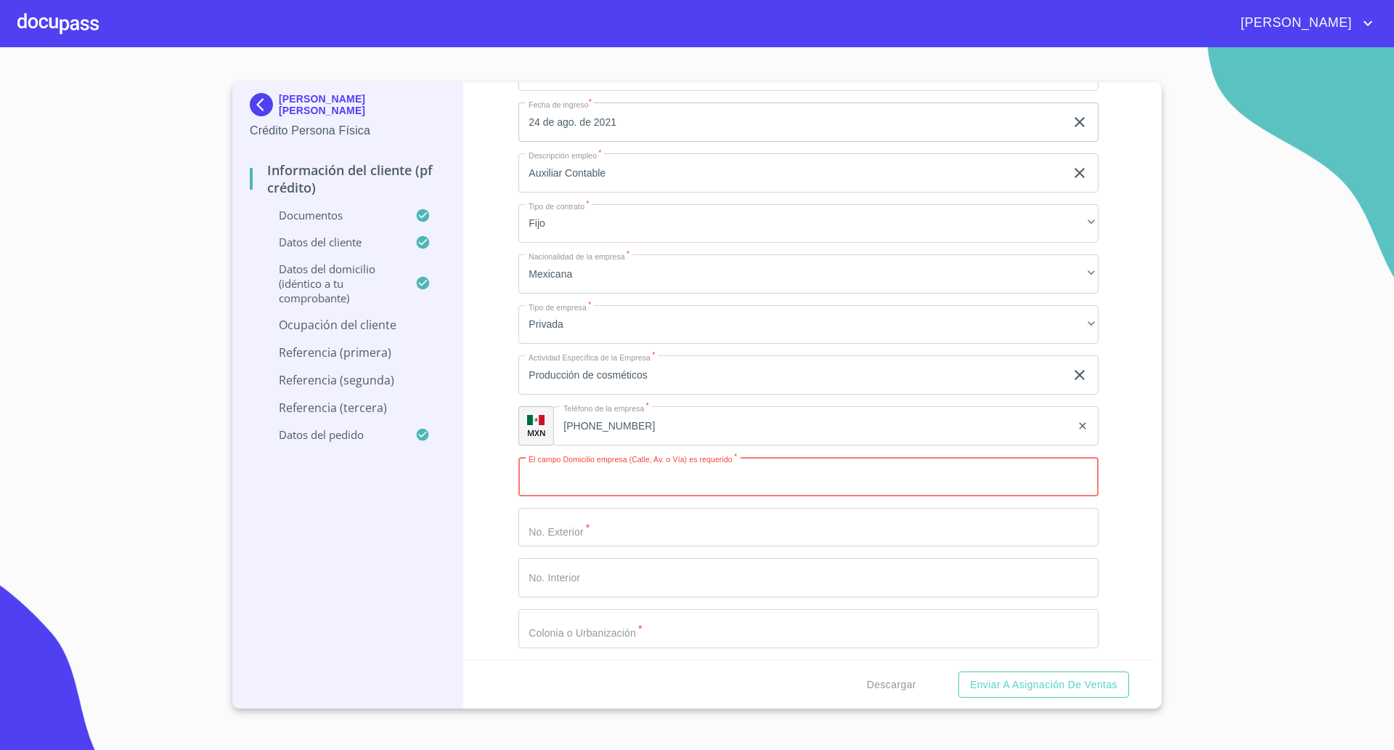
type input "c"
type input "Circuito [PERSON_NAME]"
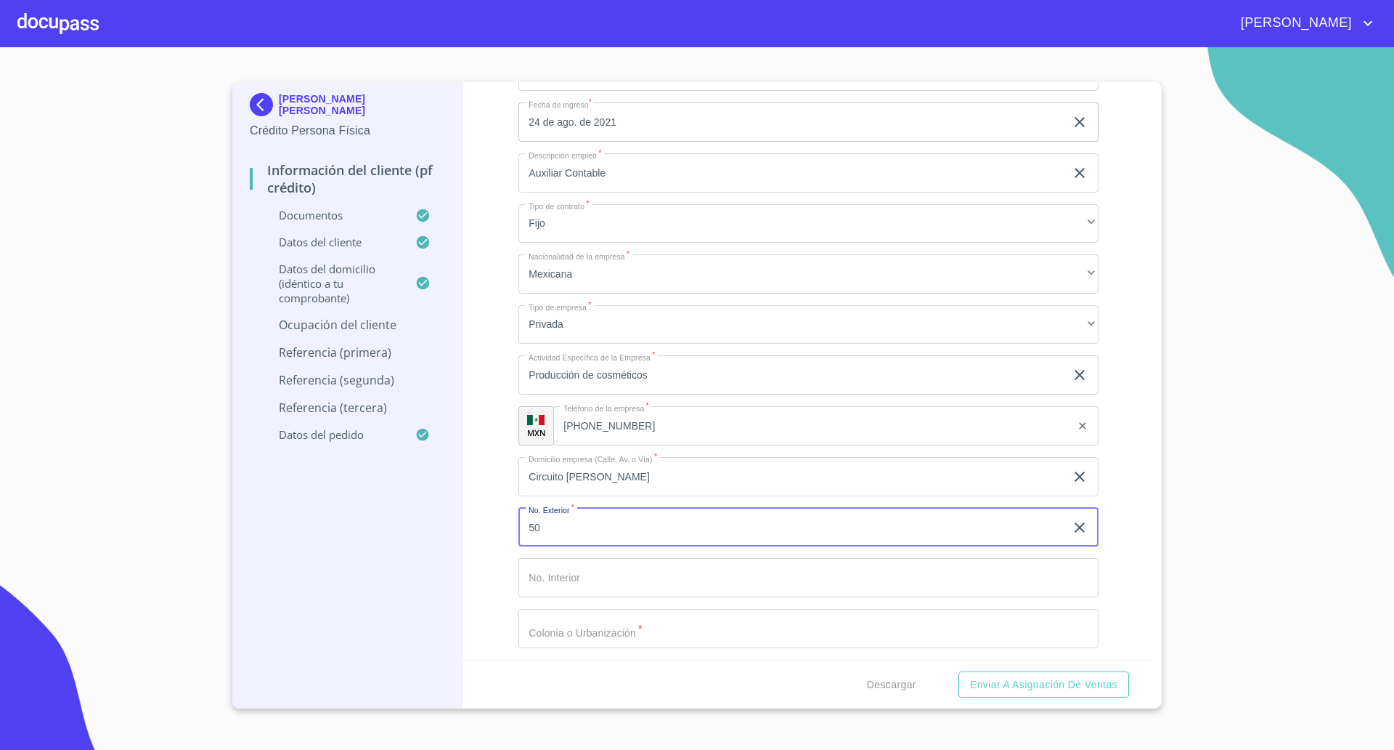
type input "50"
click at [536, 574] on input "12" at bounding box center [792, 577] width 547 height 39
type input "112"
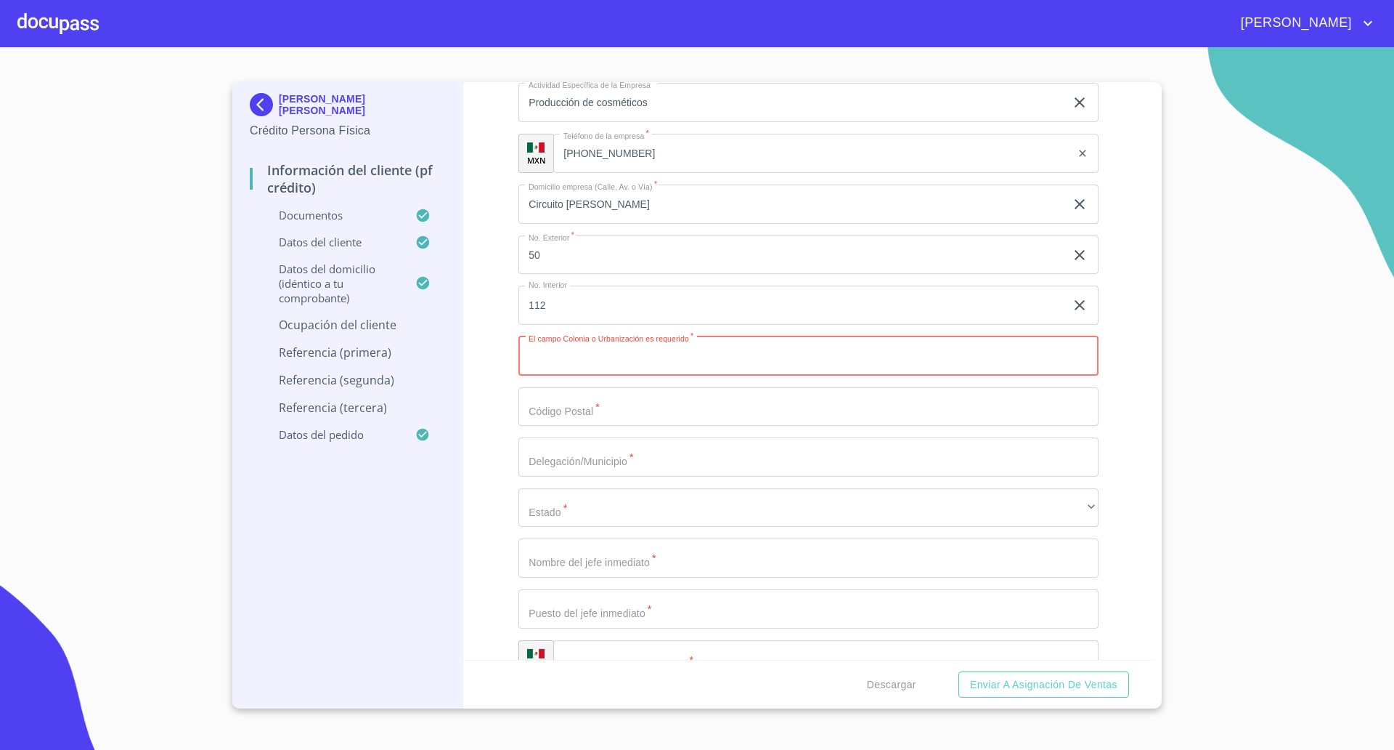
scroll to position [6837, 0]
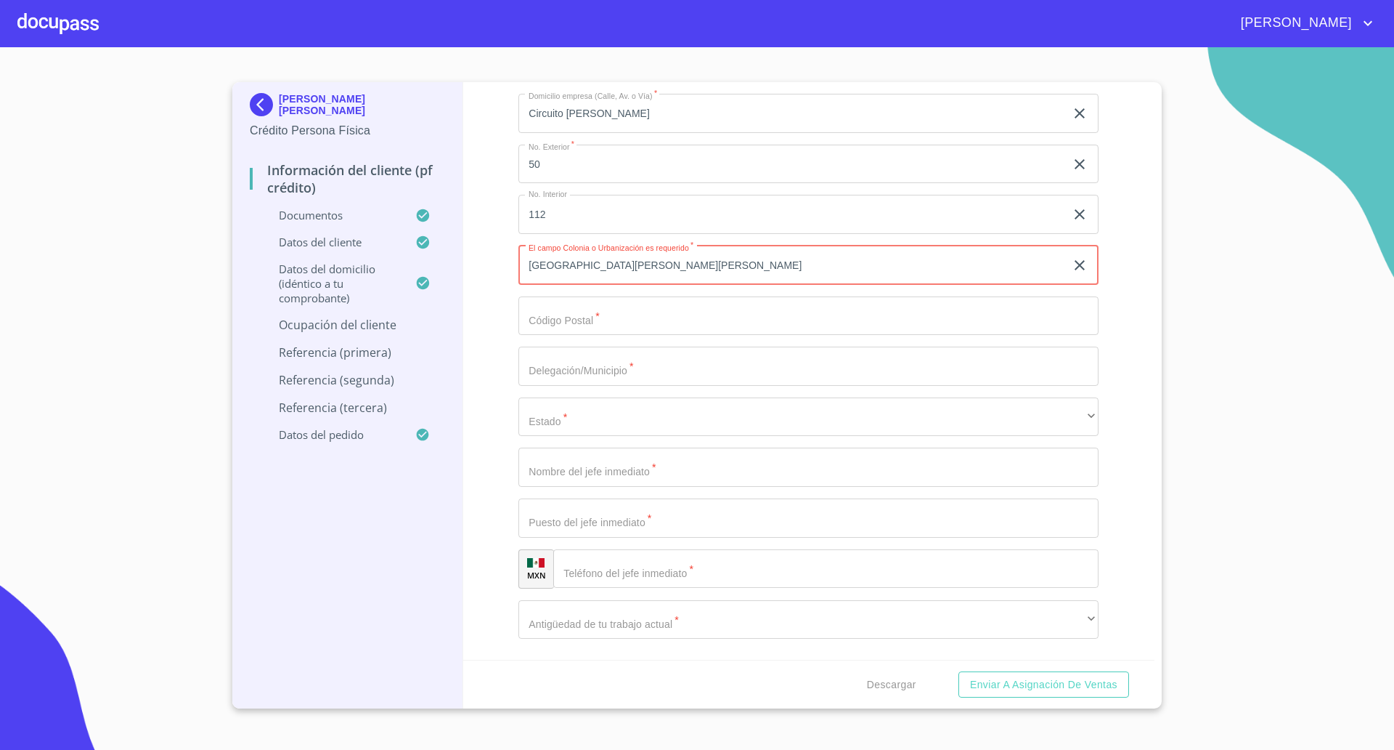
type input "[GEOGRAPHIC_DATA][PERSON_NAME][PERSON_NAME]"
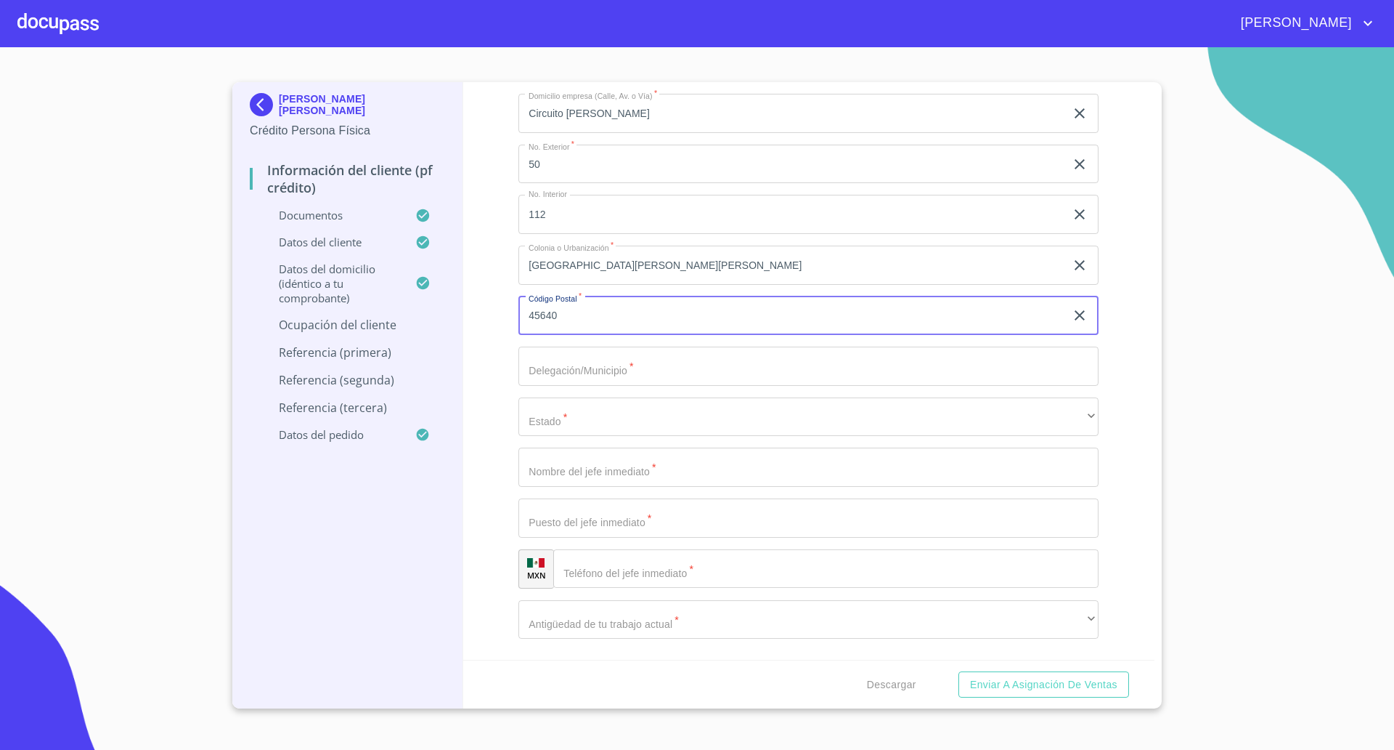
type input "45640"
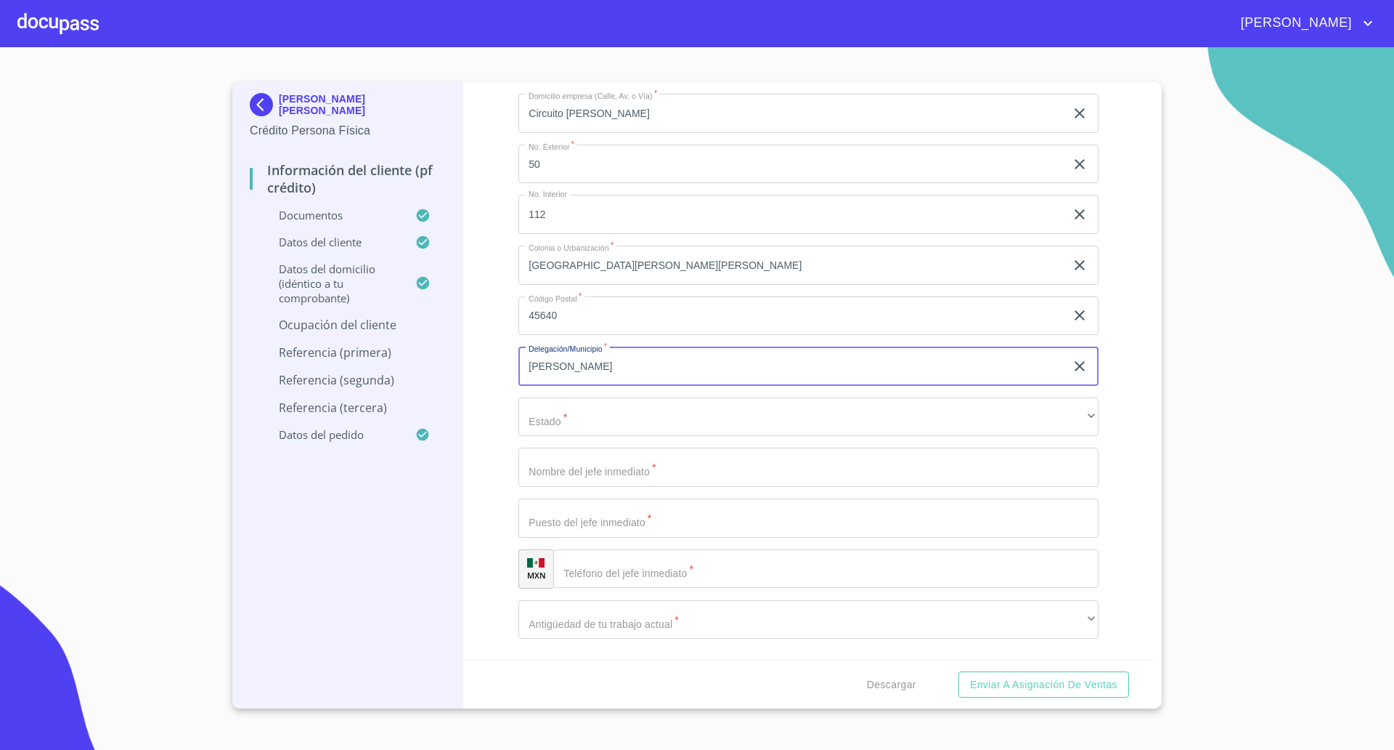
type input "[PERSON_NAME]"
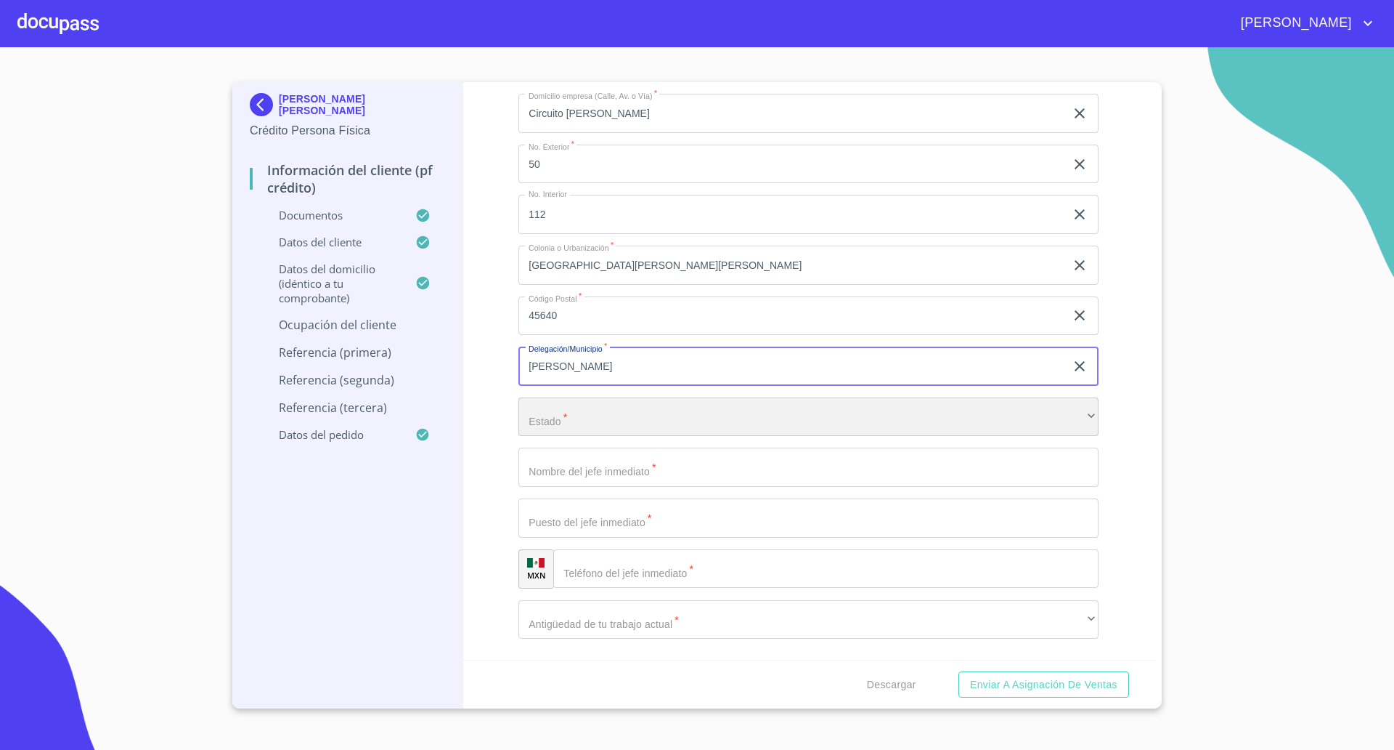
click at [597, 433] on div "​" at bounding box center [809, 416] width 580 height 39
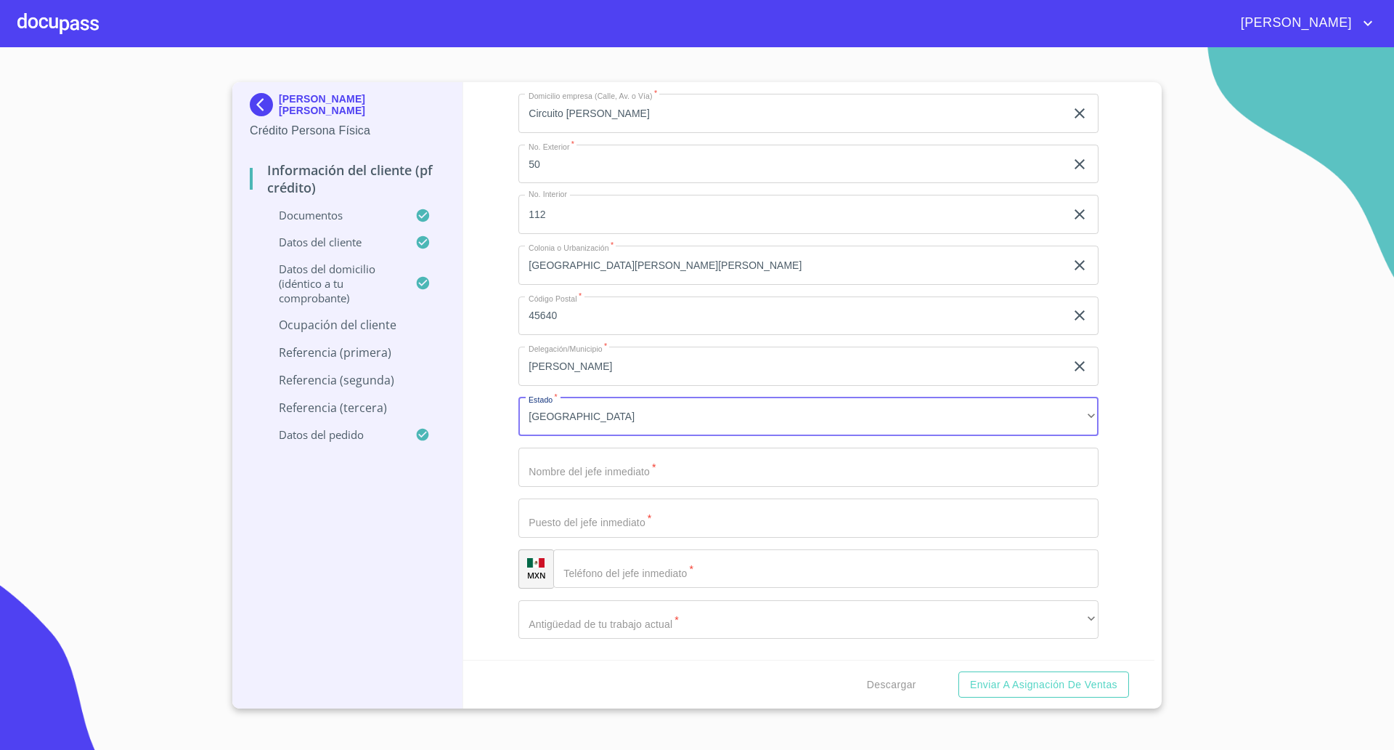
type input "[PERSON_NAME]"
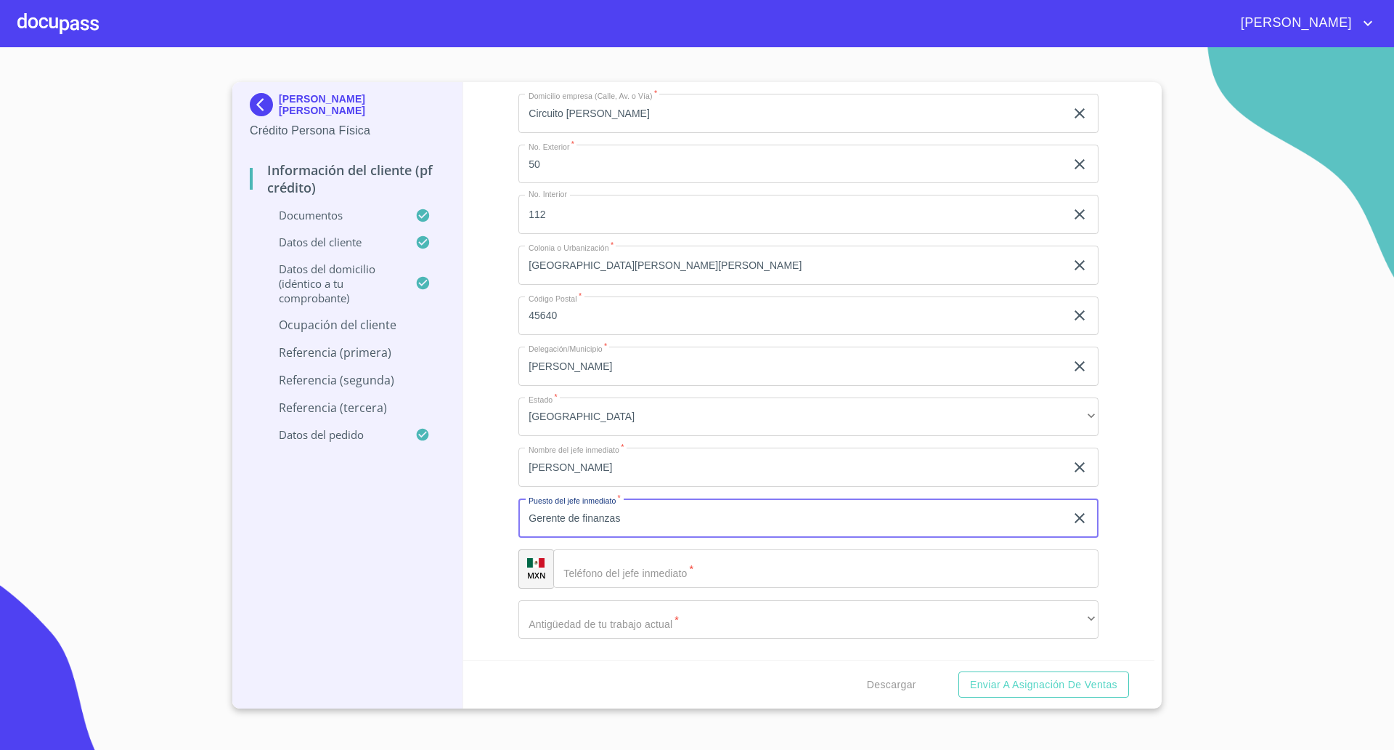
type input "Gerente de finanzas"
click at [613, 569] on input "Documento de identificación   *" at bounding box center [825, 568] width 545 height 39
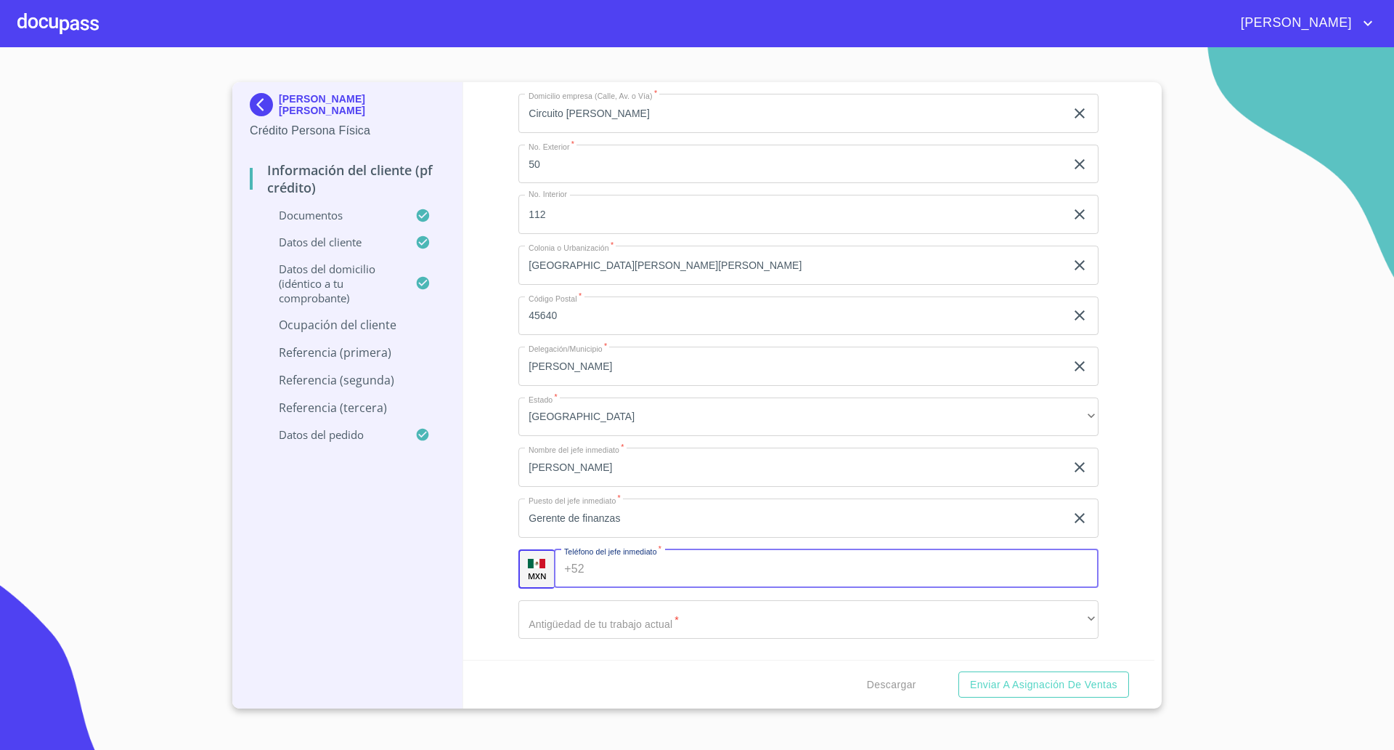
paste input "[PHONE_NUMBER]"
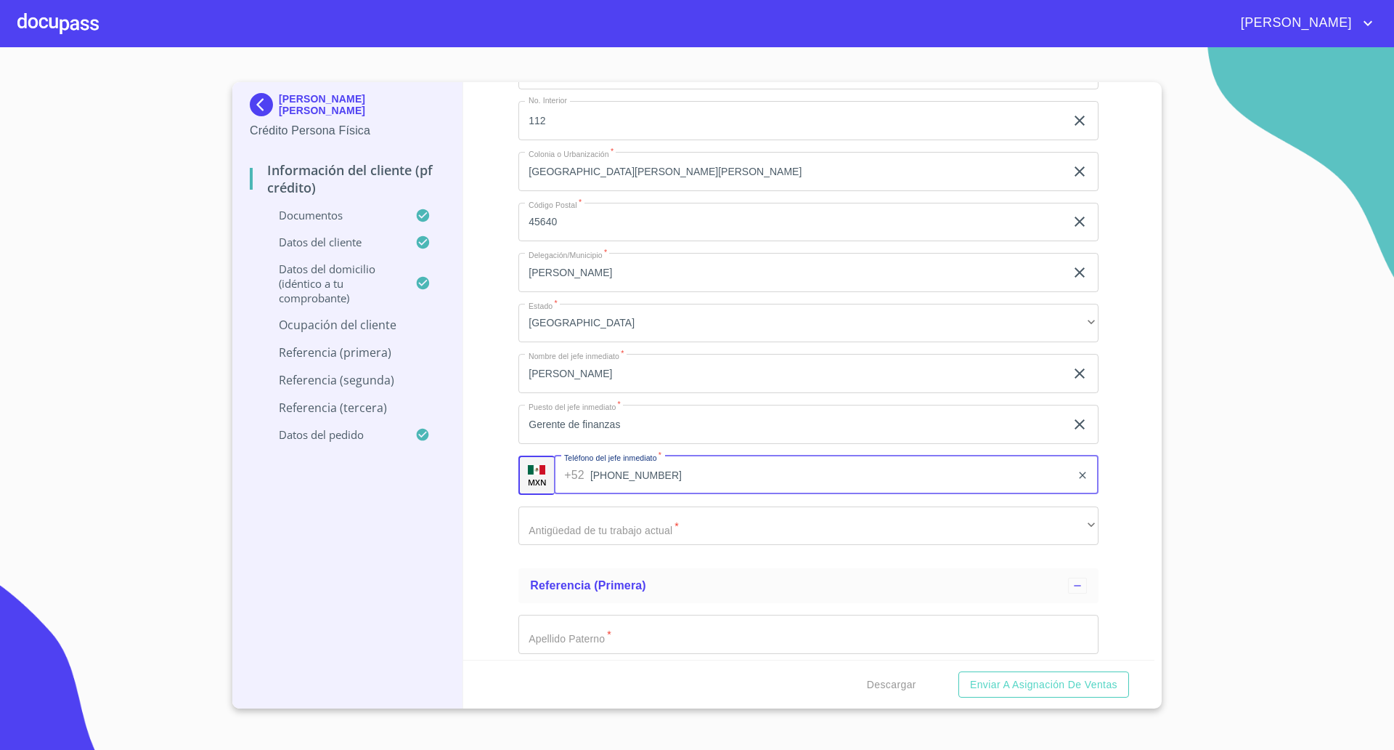
scroll to position [7018, 0]
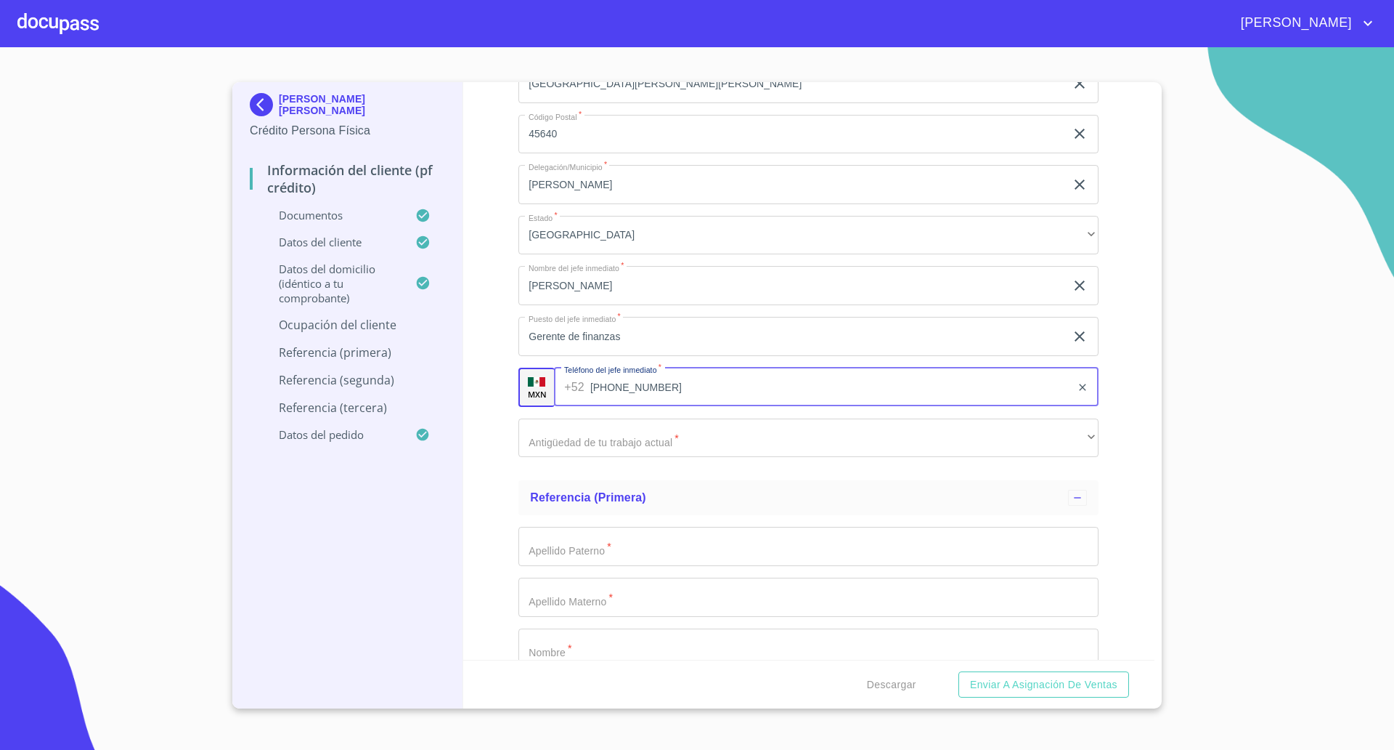
type input "[PHONE_NUMBER]"
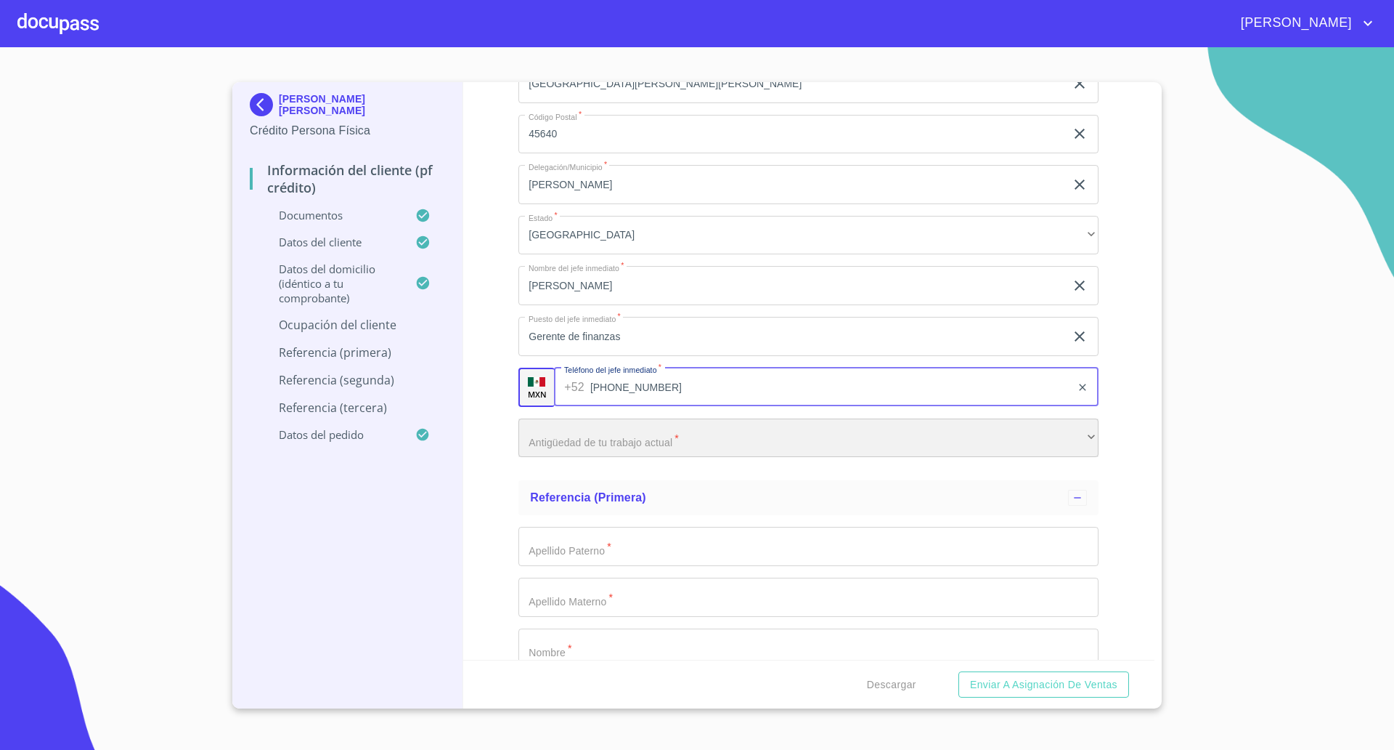
click at [612, 444] on div "​" at bounding box center [809, 437] width 580 height 39
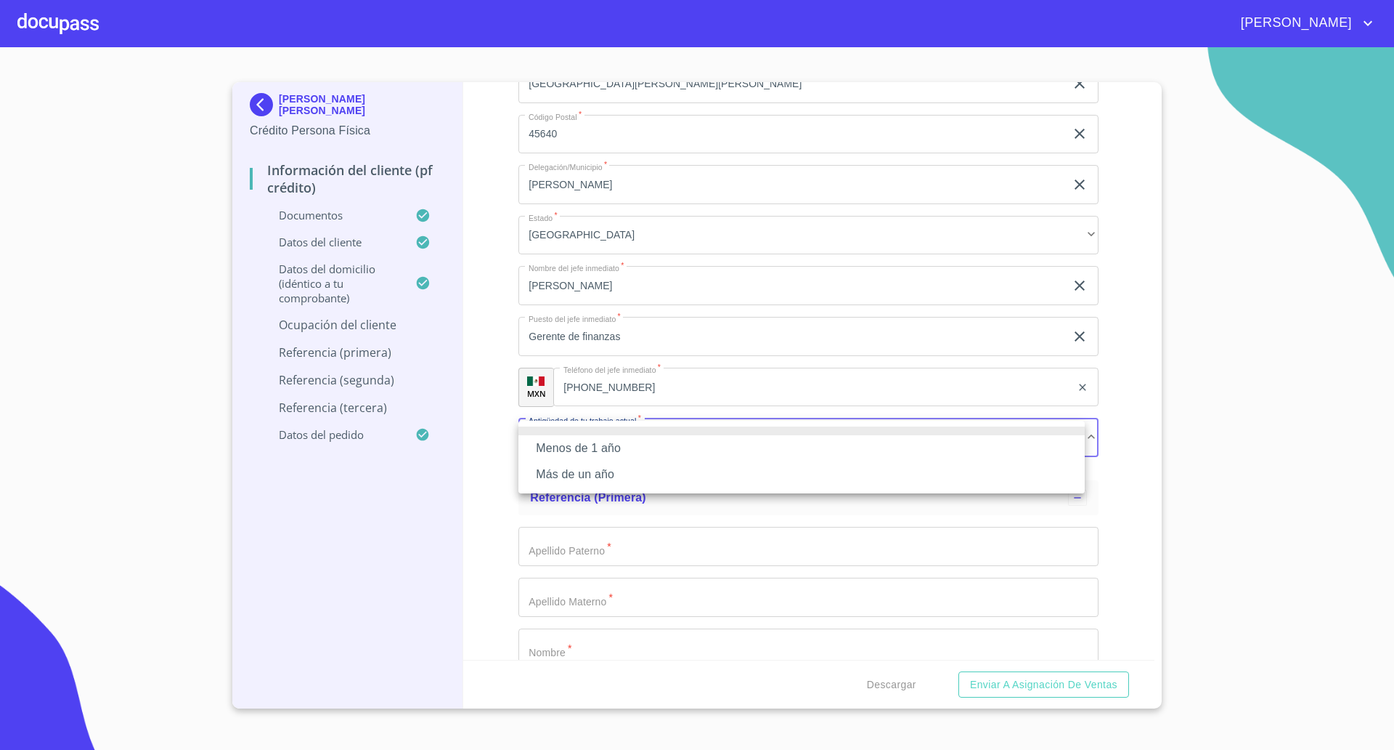
click at [558, 474] on li "Más de un año" at bounding box center [802, 474] width 567 height 26
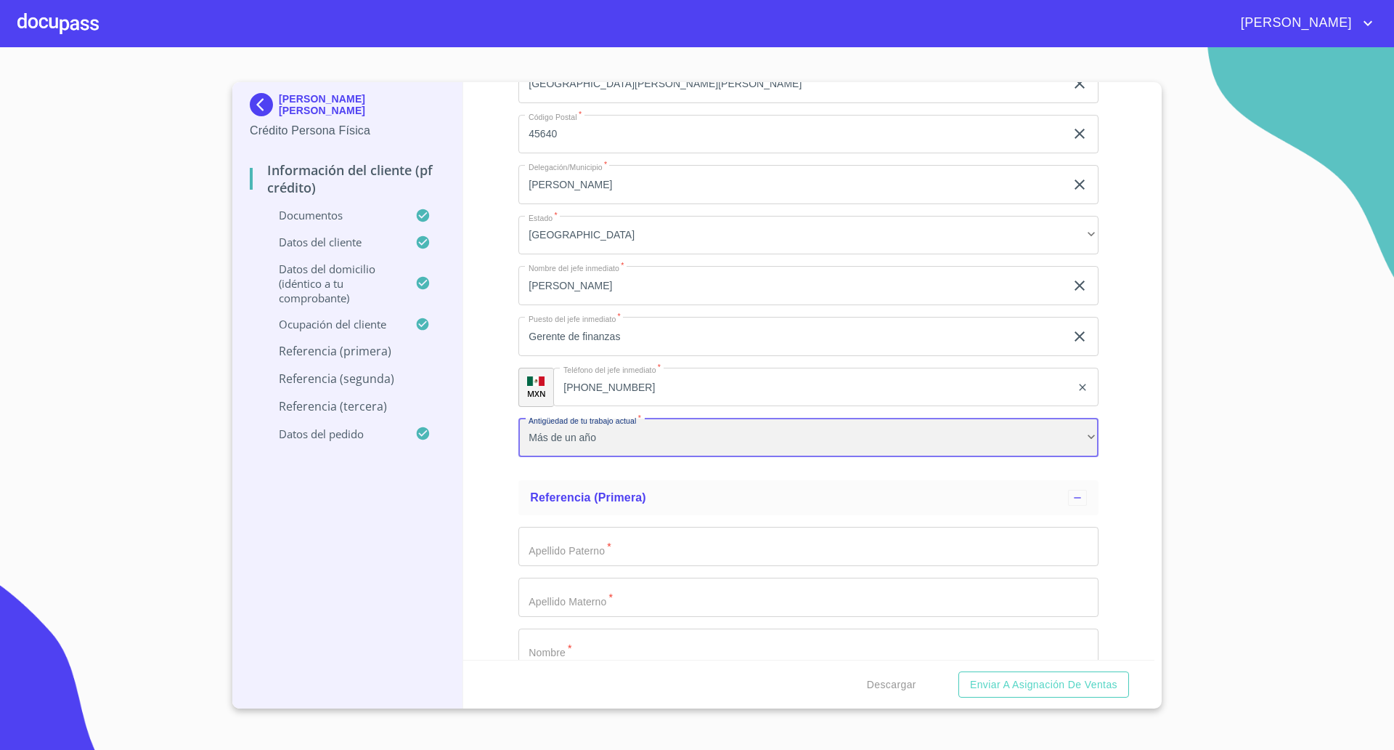
scroll to position [7200, 0]
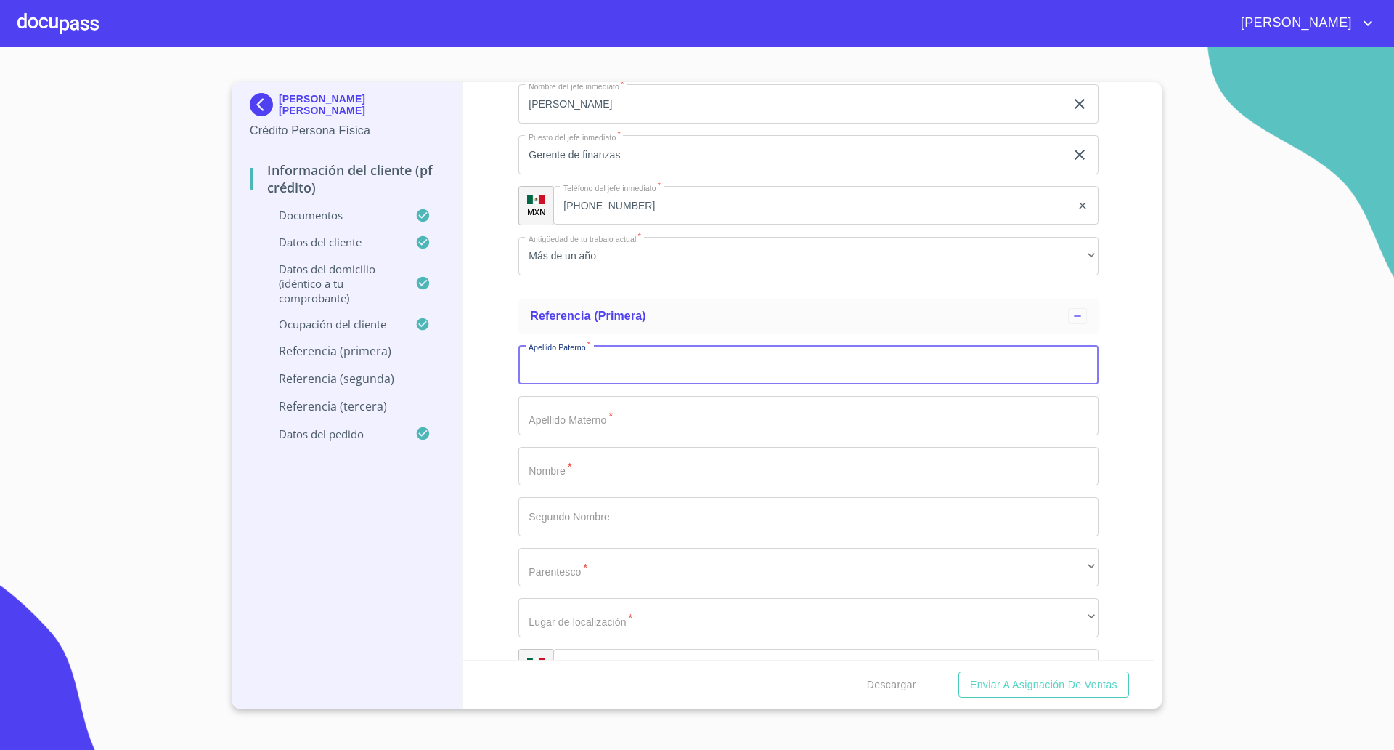
click at [612, 362] on input "Documento de identificación   *" at bounding box center [809, 364] width 580 height 39
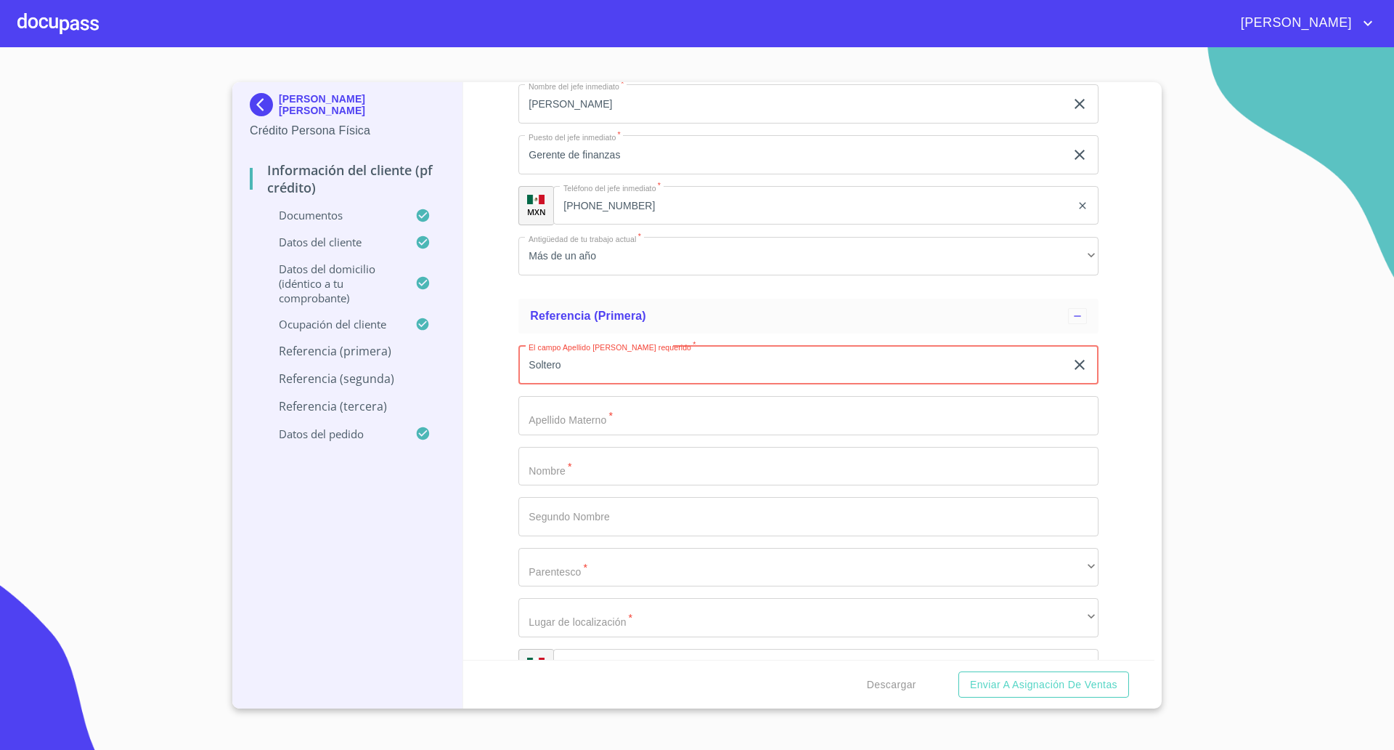
type input "Soltero"
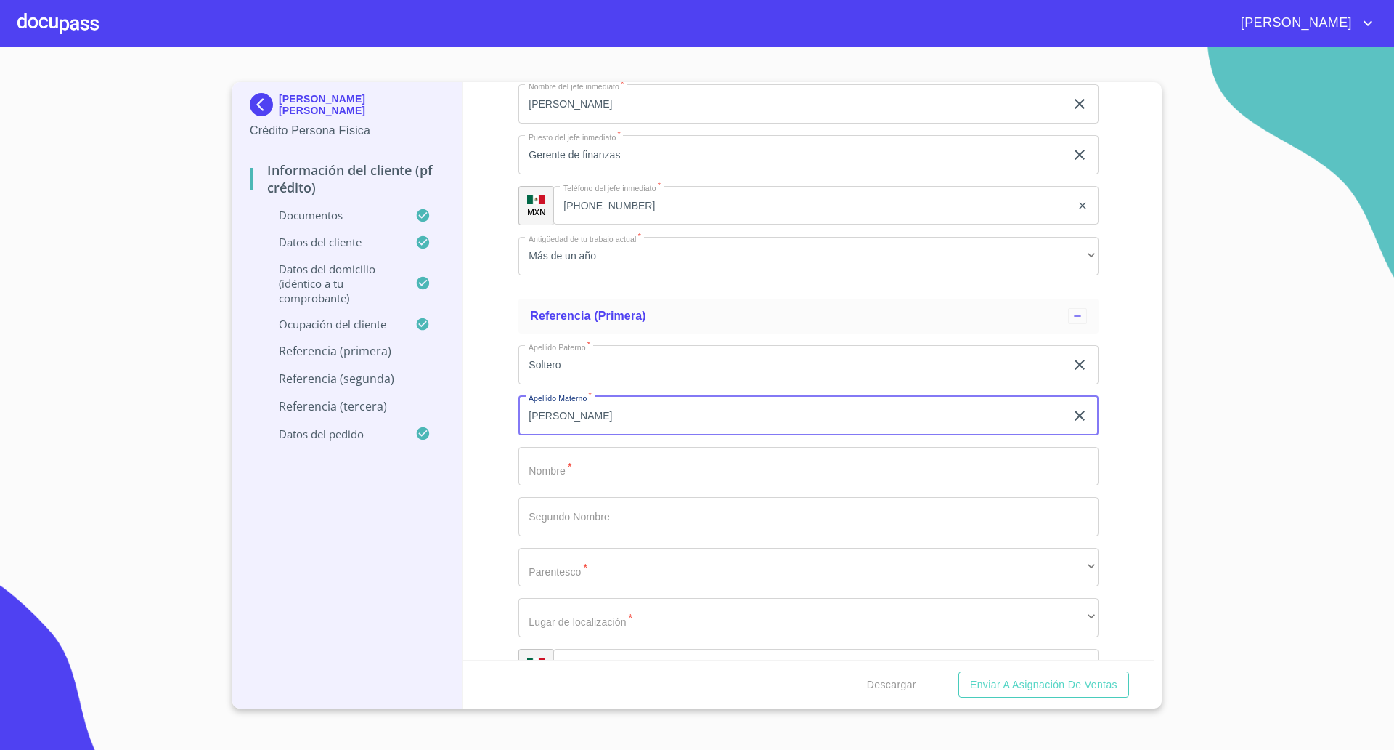
type input "[PERSON_NAME]"
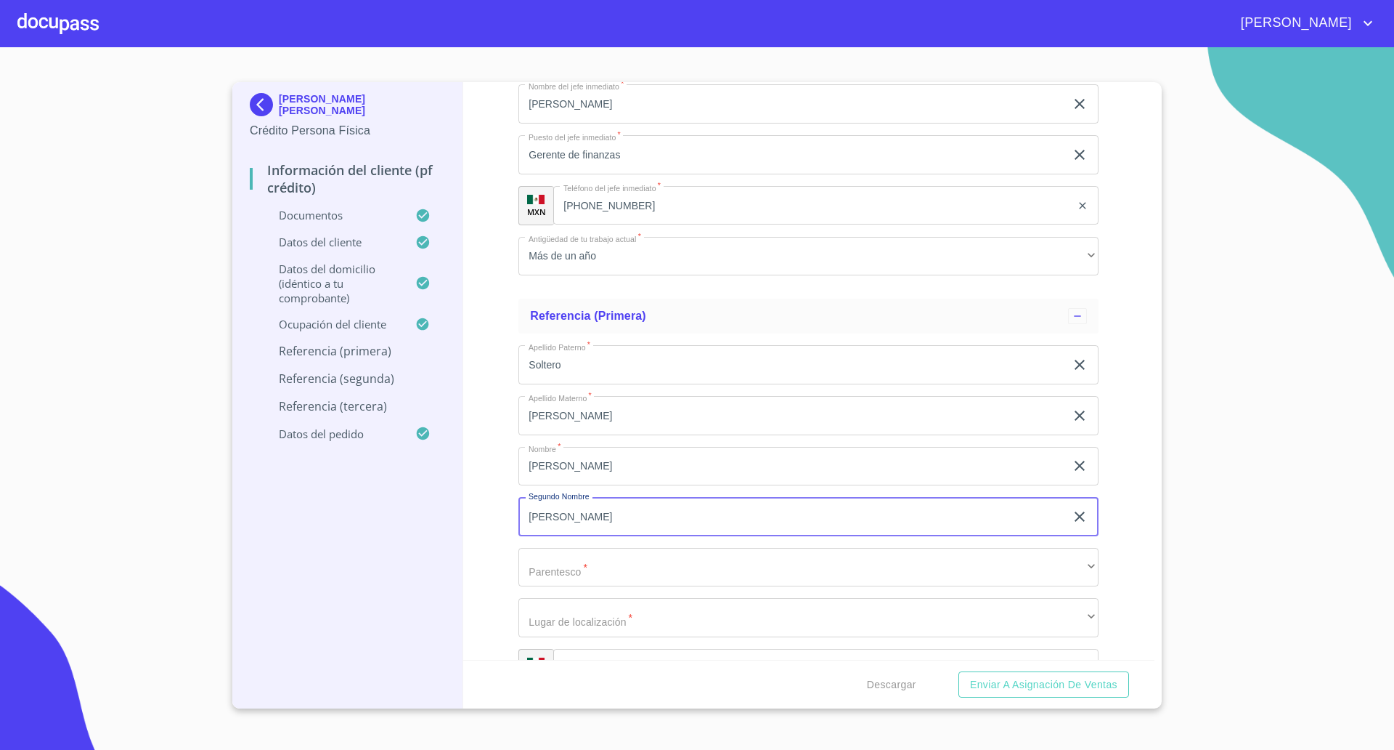
type input "[PERSON_NAME]"
click at [601, 587] on div "Apellido [PERSON_NAME]   * [PERSON_NAME] ​ Apellido Materno   * [PERSON_NAME] ​…" at bounding box center [809, 516] width 580 height 366
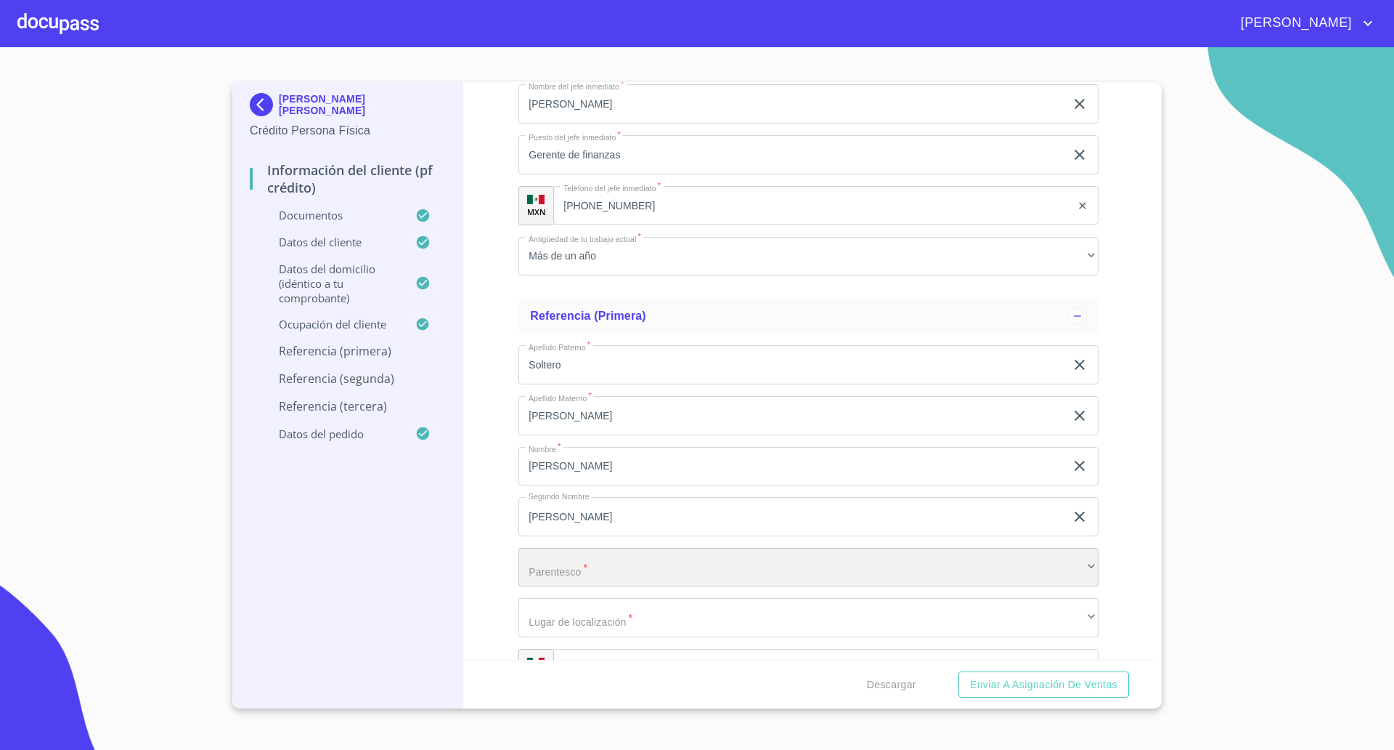
click at [600, 581] on div "​" at bounding box center [809, 567] width 580 height 39
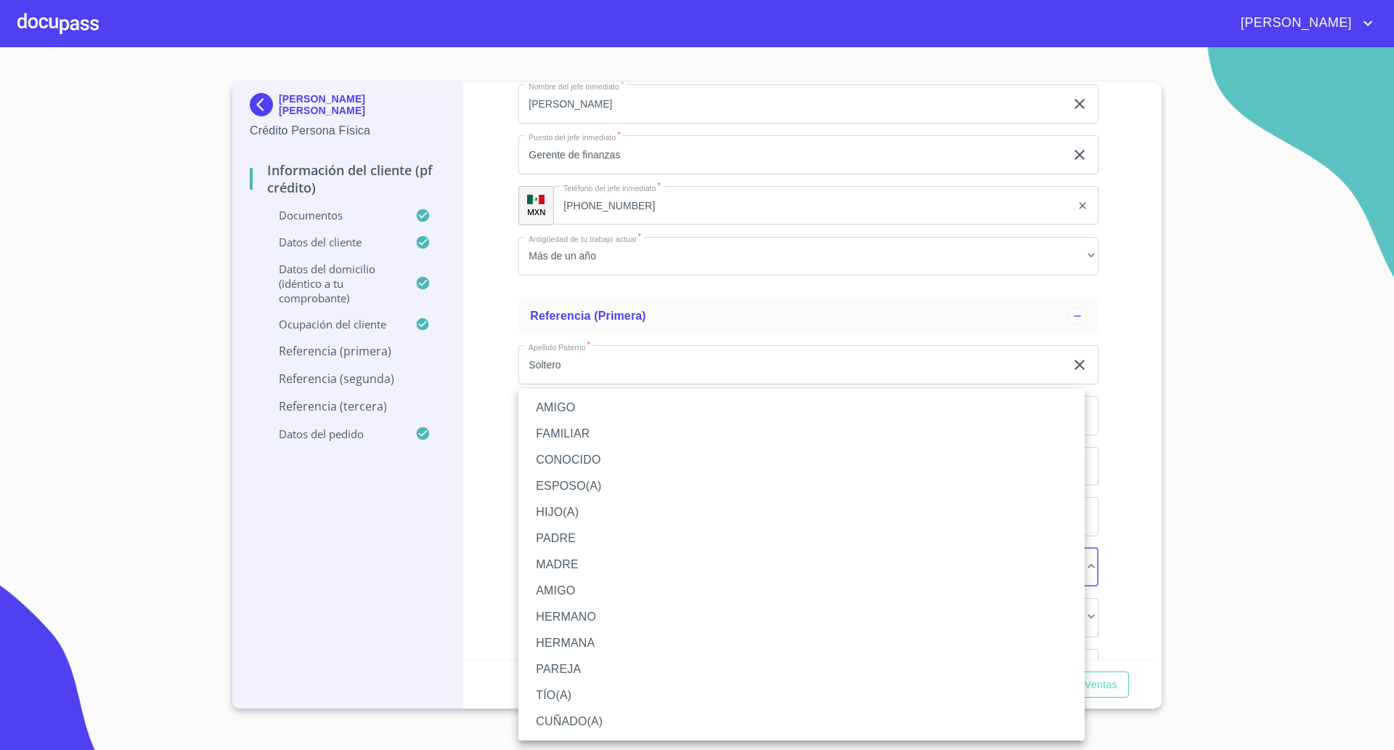
click at [569, 675] on li "PAREJA" at bounding box center [802, 669] width 567 height 26
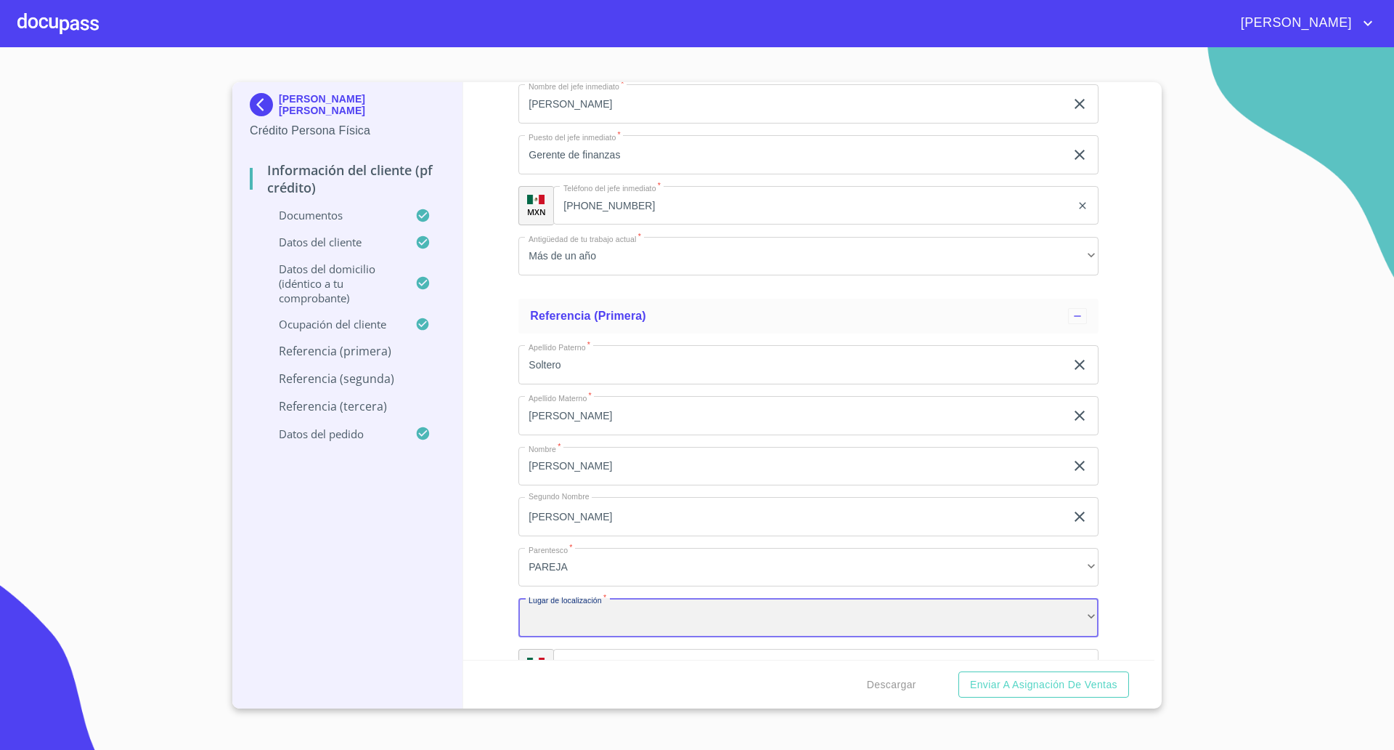
click at [601, 617] on div "​" at bounding box center [809, 617] width 580 height 39
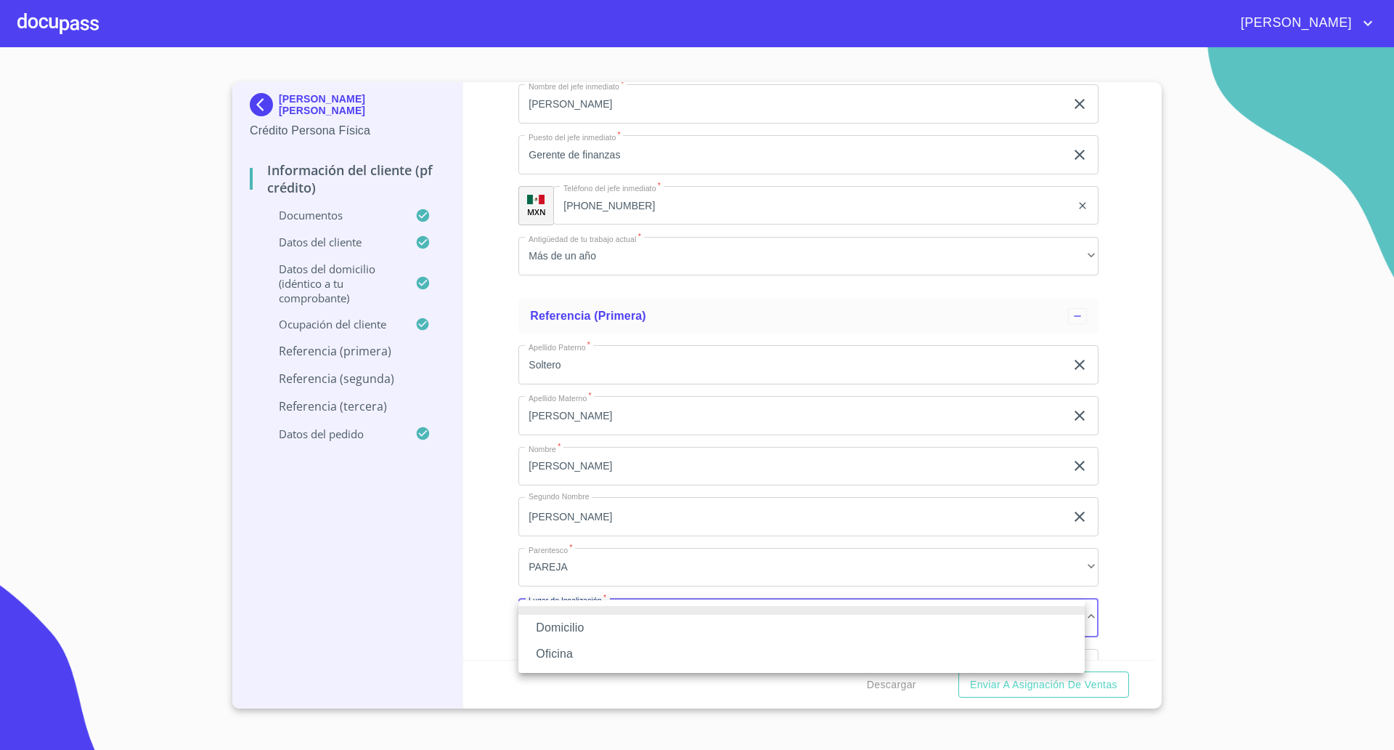
click at [556, 648] on li "Oficina" at bounding box center [802, 654] width 567 height 26
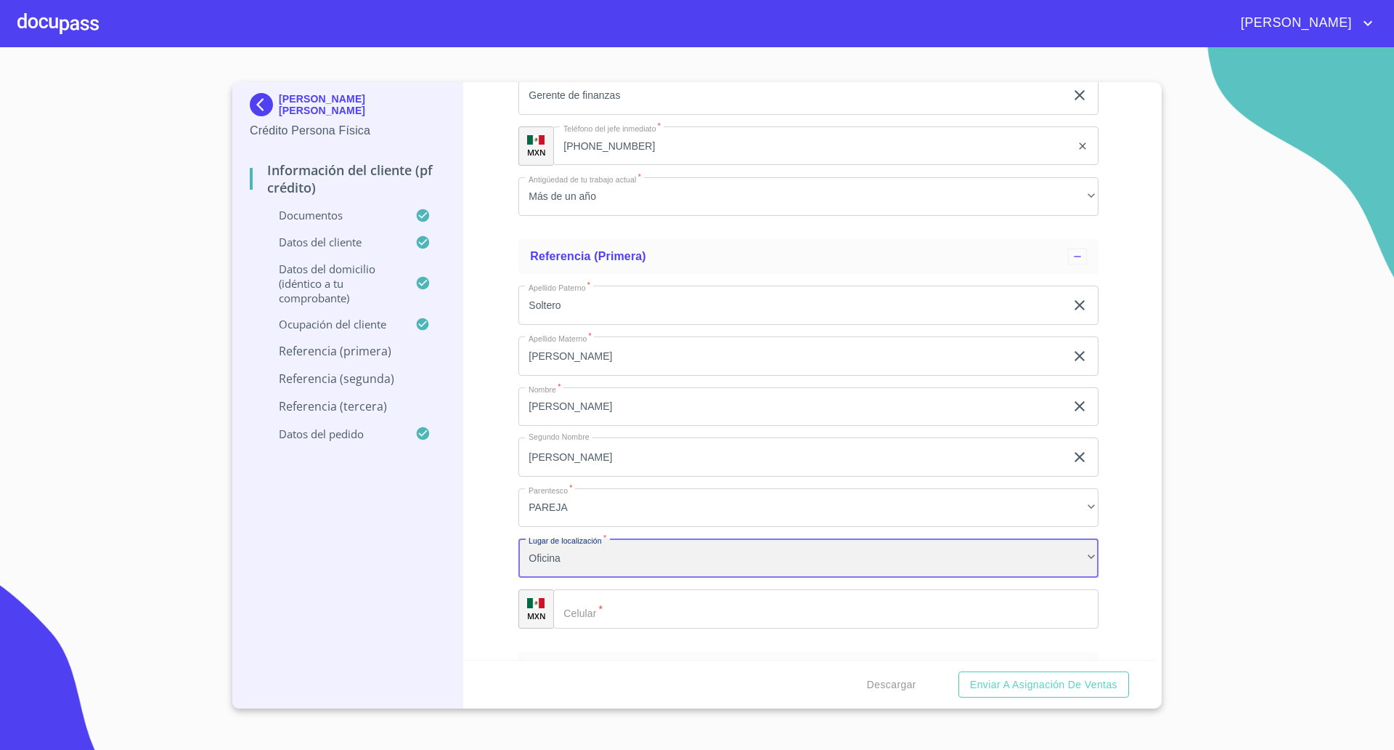
scroll to position [7291, 0]
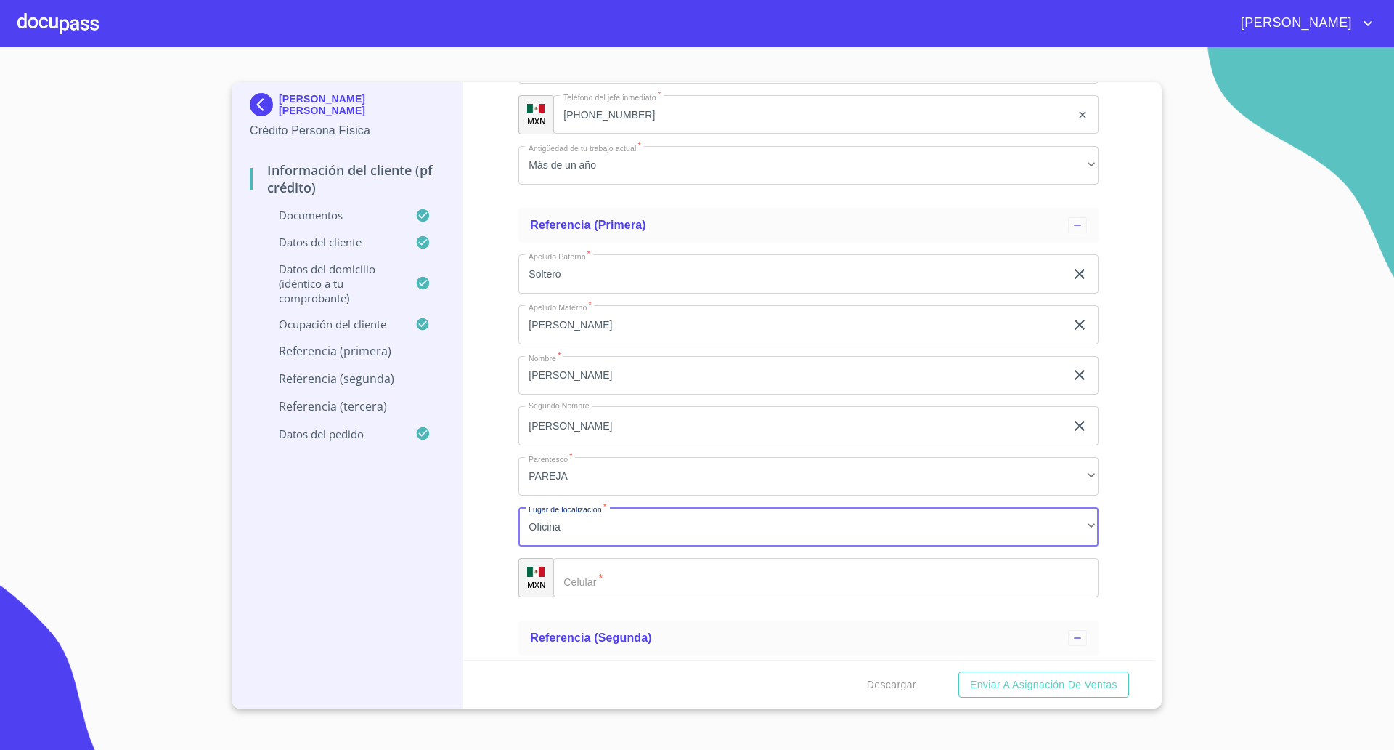
drag, startPoint x: 484, startPoint y: 543, endPoint x: 518, endPoint y: 553, distance: 34.7
click at [484, 544] on div "Información del cliente (PF crédito) Documentos Documento de identificación   *…" at bounding box center [809, 370] width 692 height 577
click at [654, 580] on input "Documento de identificación   *" at bounding box center [825, 577] width 545 height 39
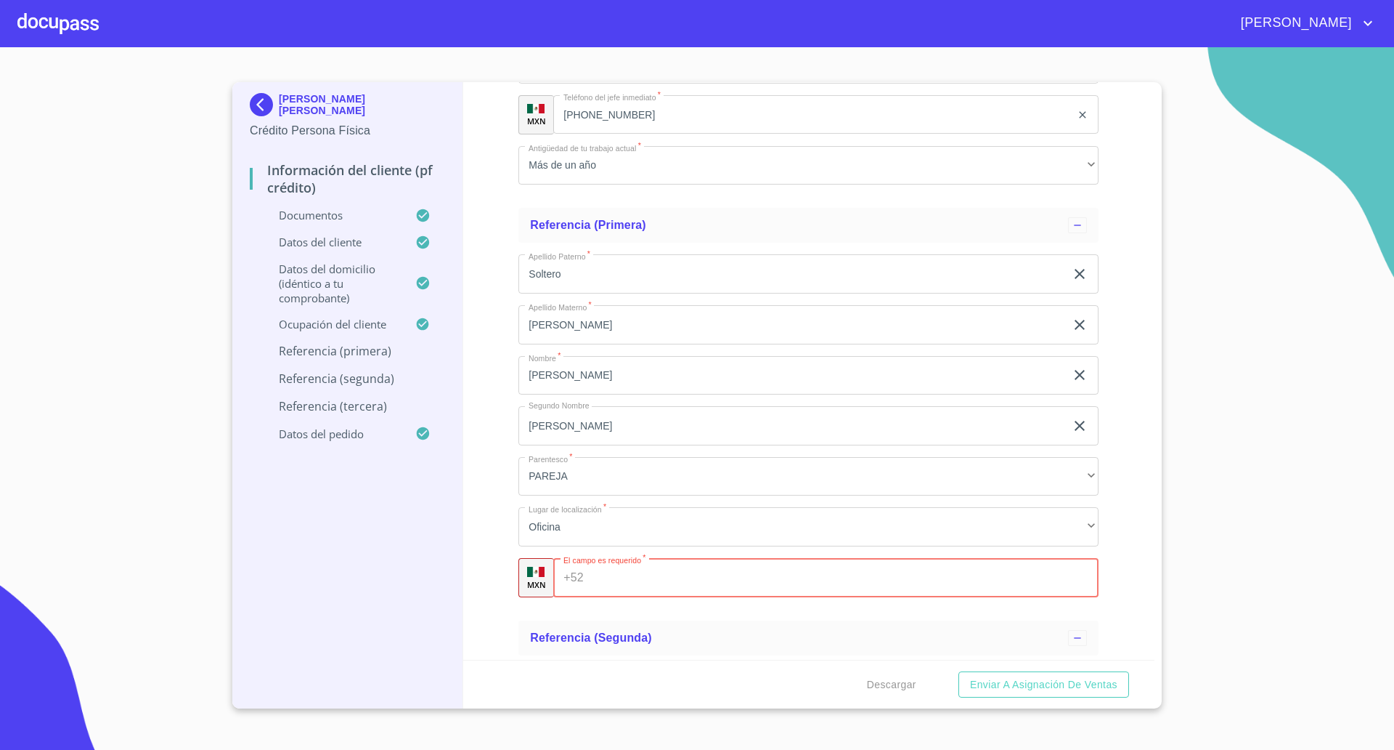
paste input "[PHONE_NUMBER]"
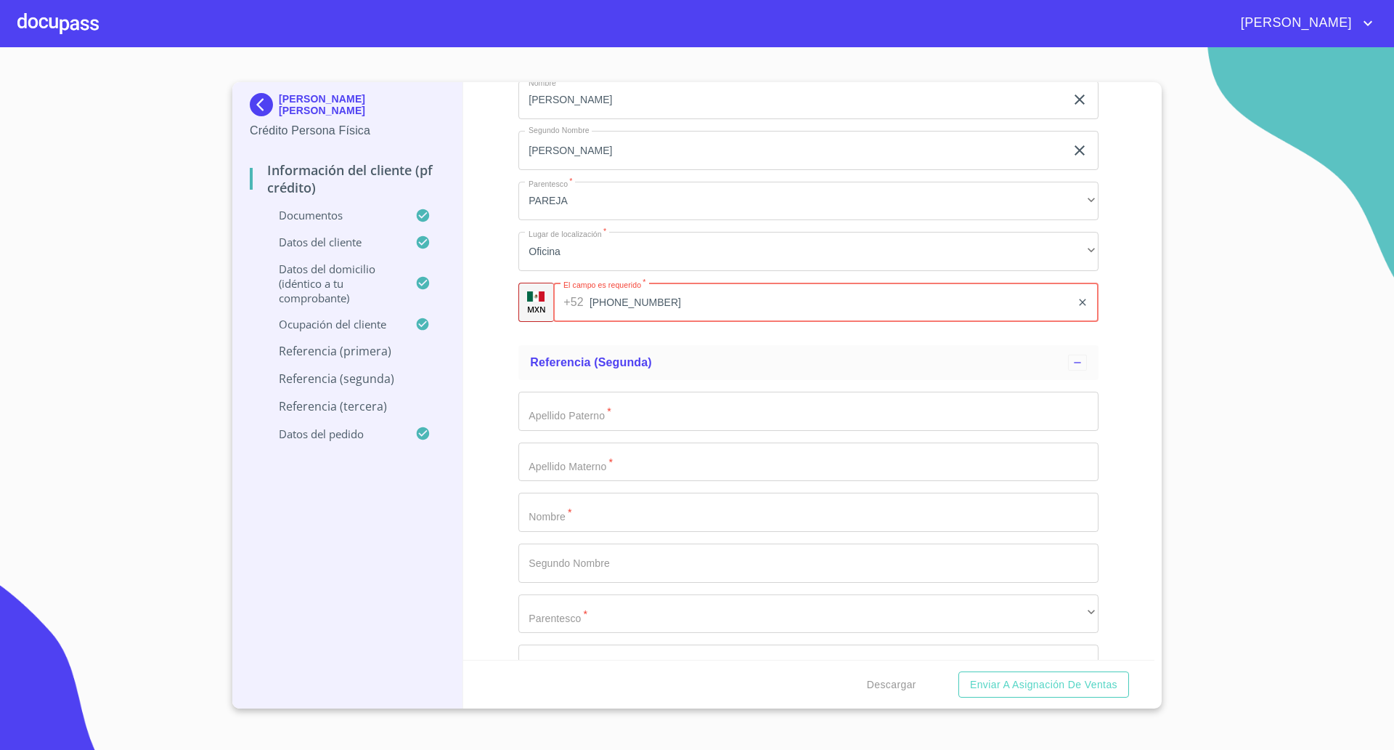
scroll to position [7654, 0]
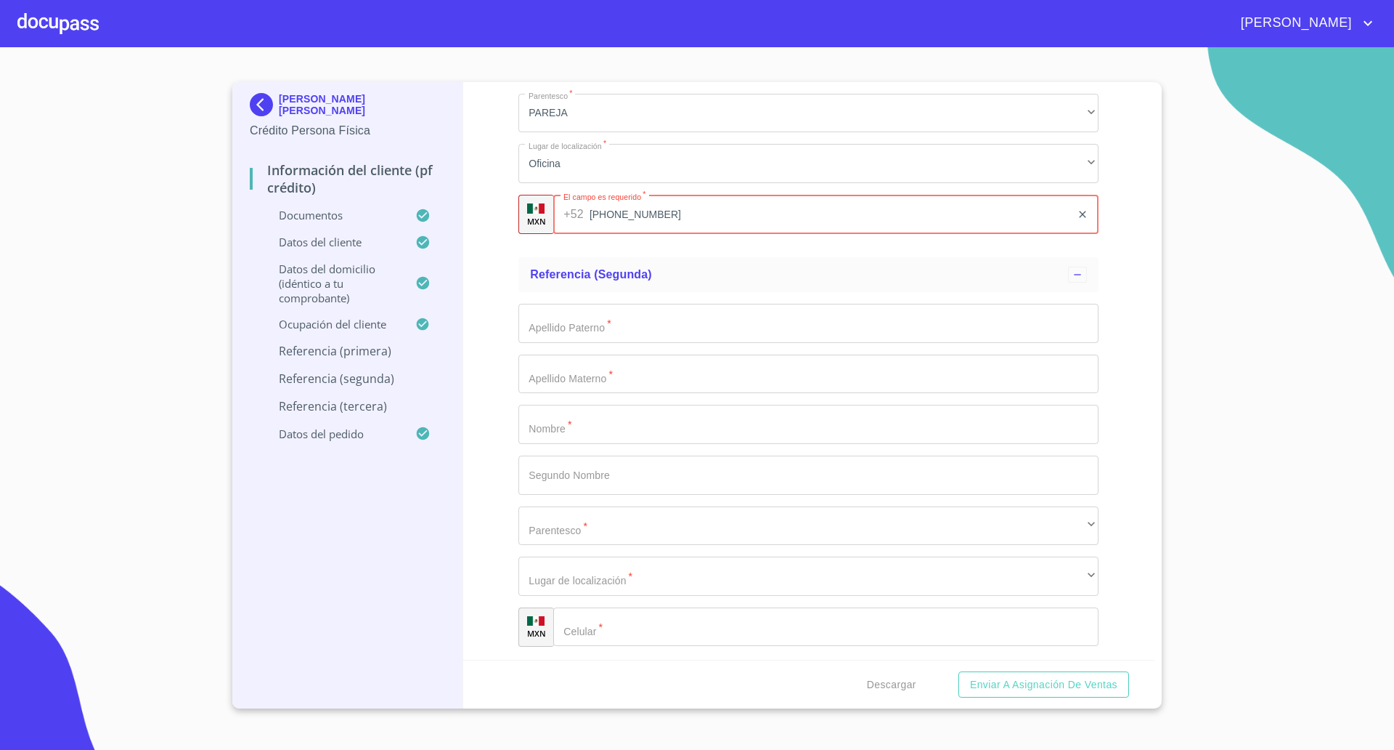
type input "[PHONE_NUMBER]"
type input "[PERSON_NAME]"
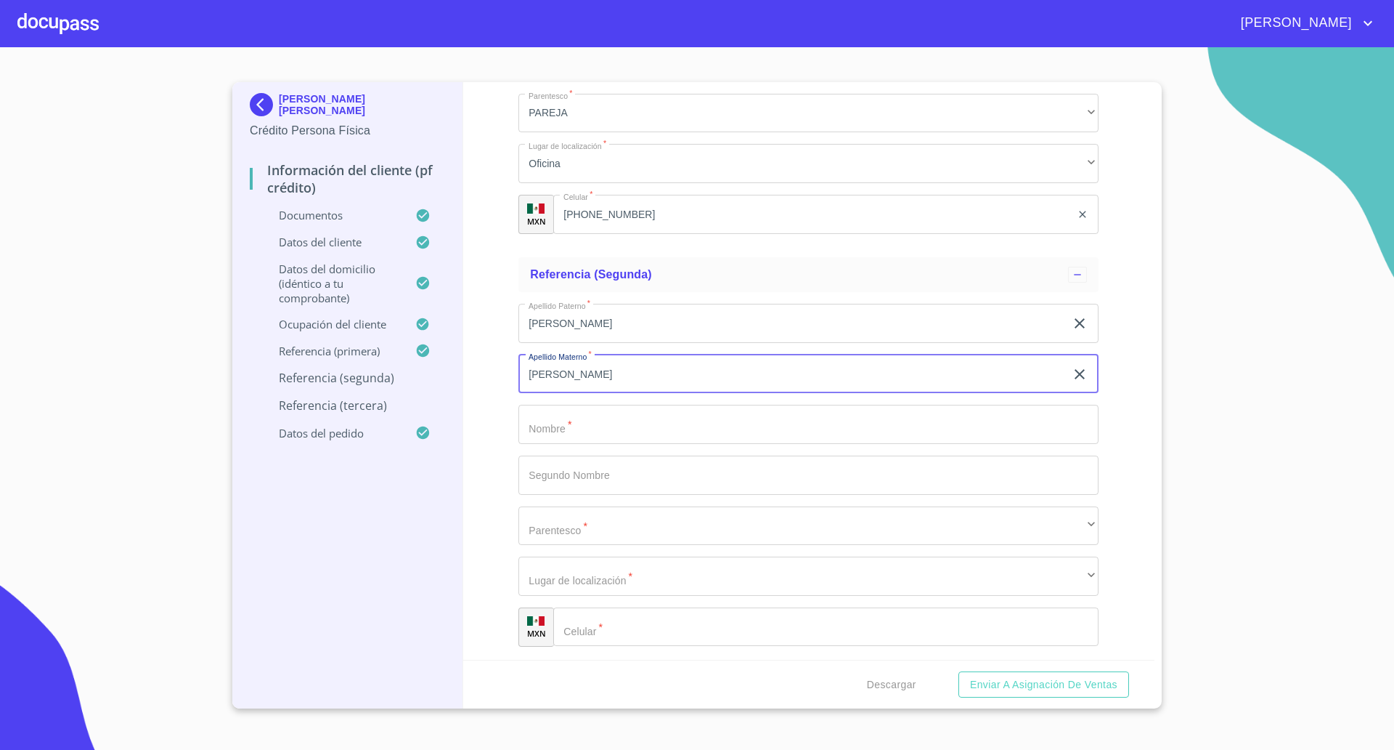
type input "[PERSON_NAME]"
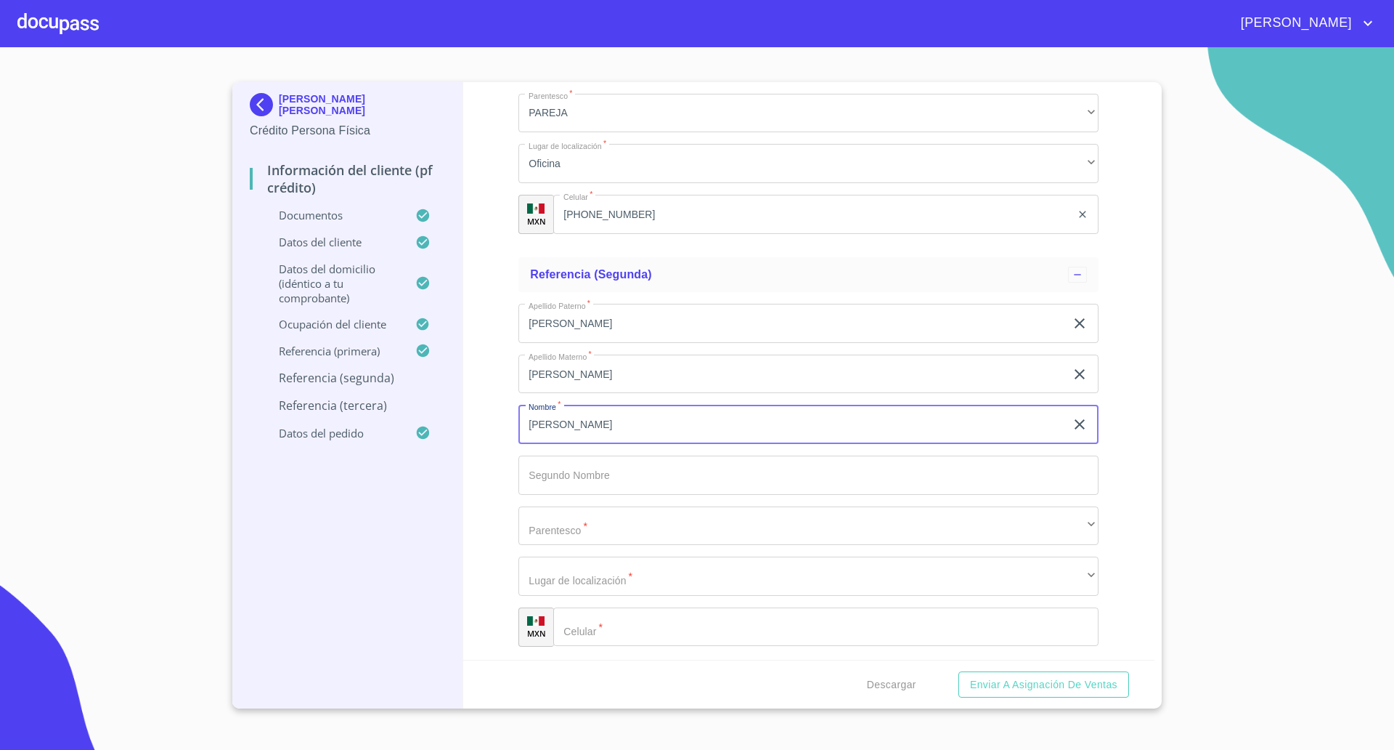
type input "[PERSON_NAME]"
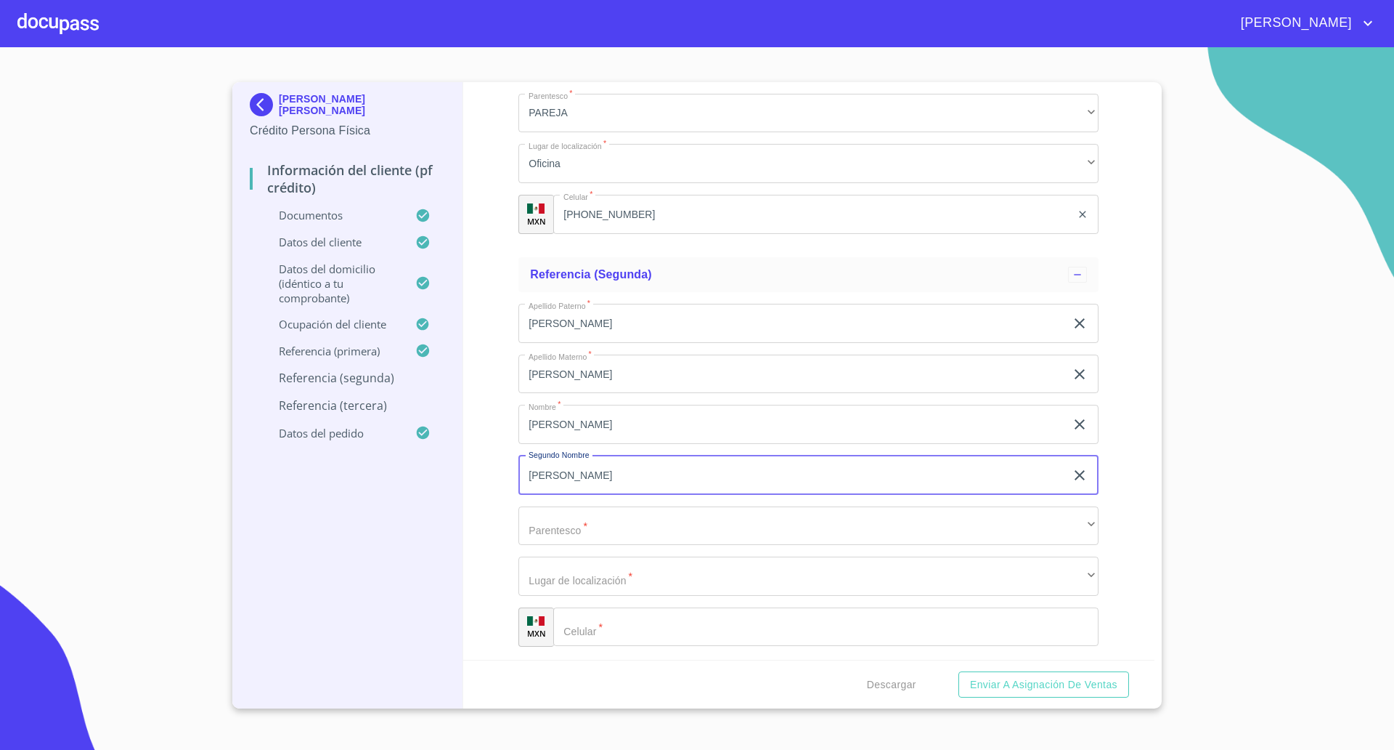
type input "[PERSON_NAME]"
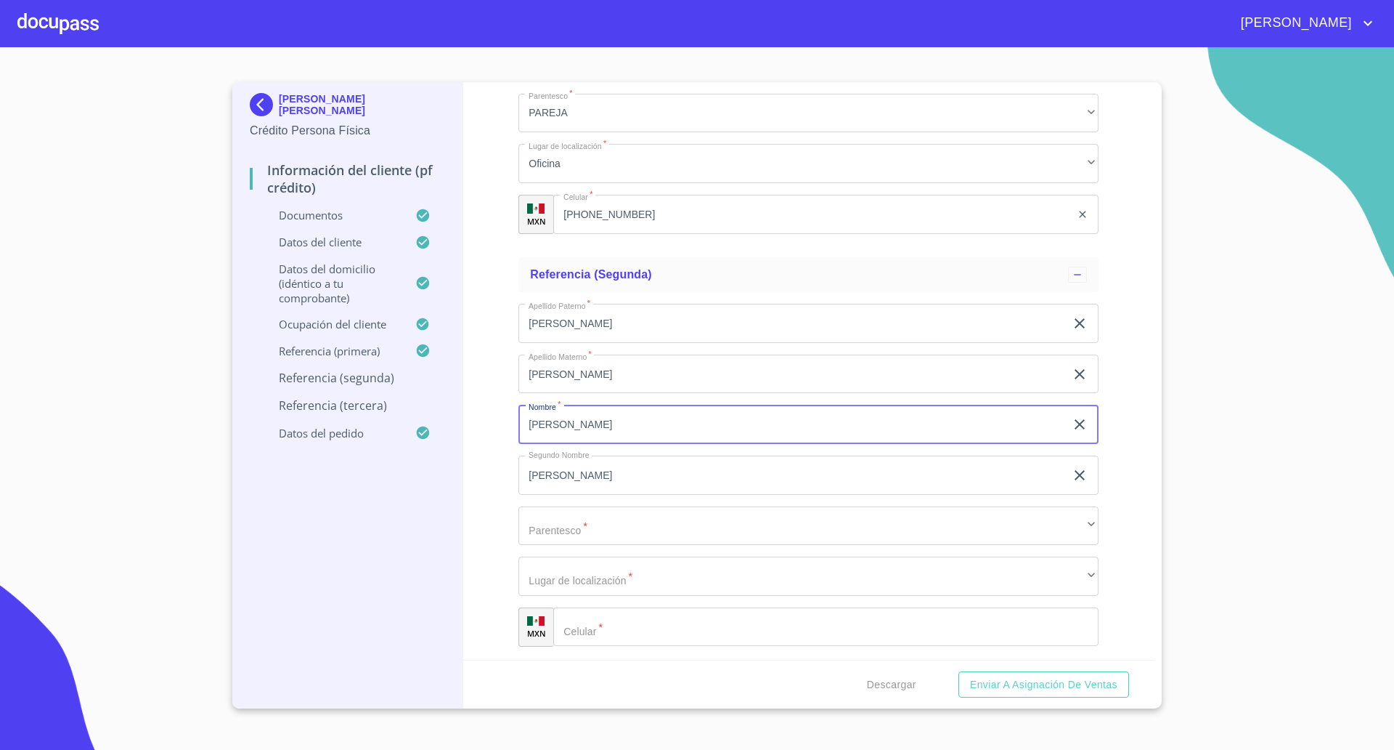
click at [550, 426] on input "[PERSON_NAME]" at bounding box center [792, 424] width 547 height 39
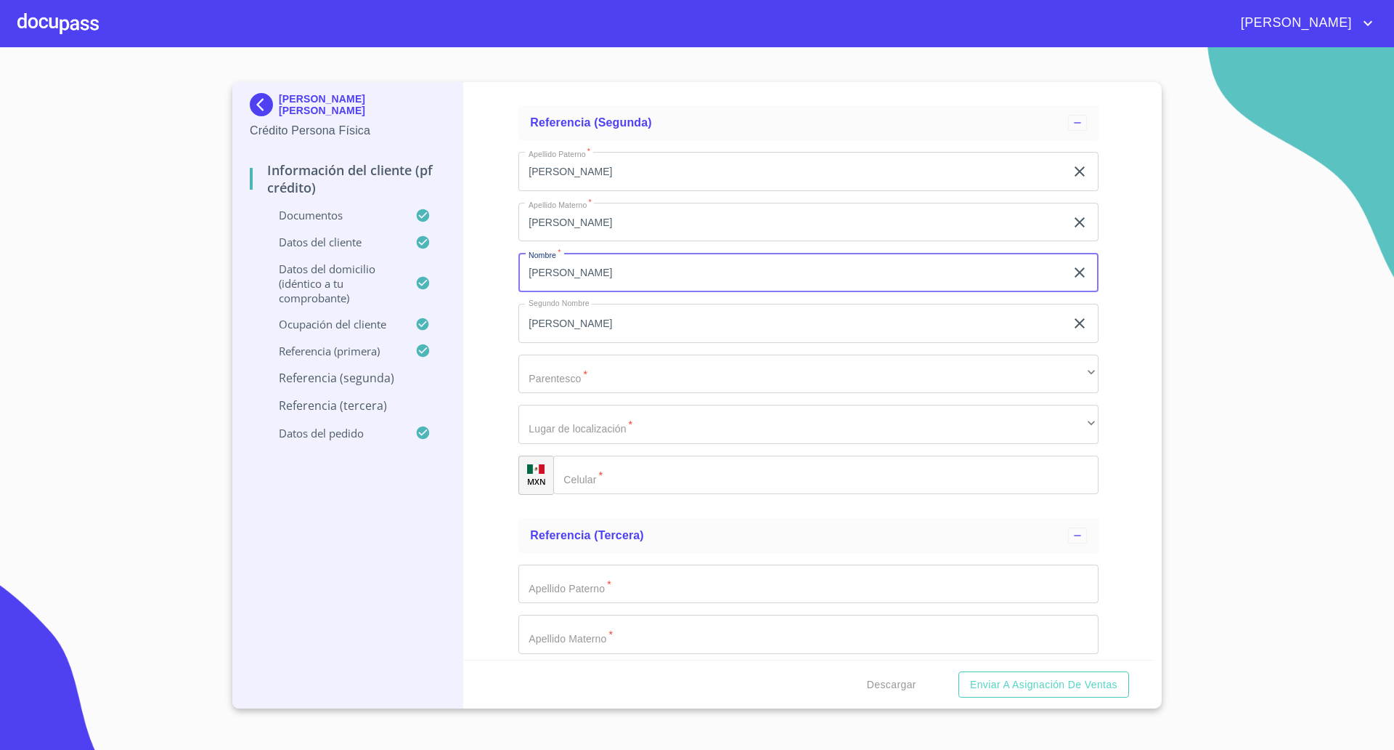
scroll to position [7835, 0]
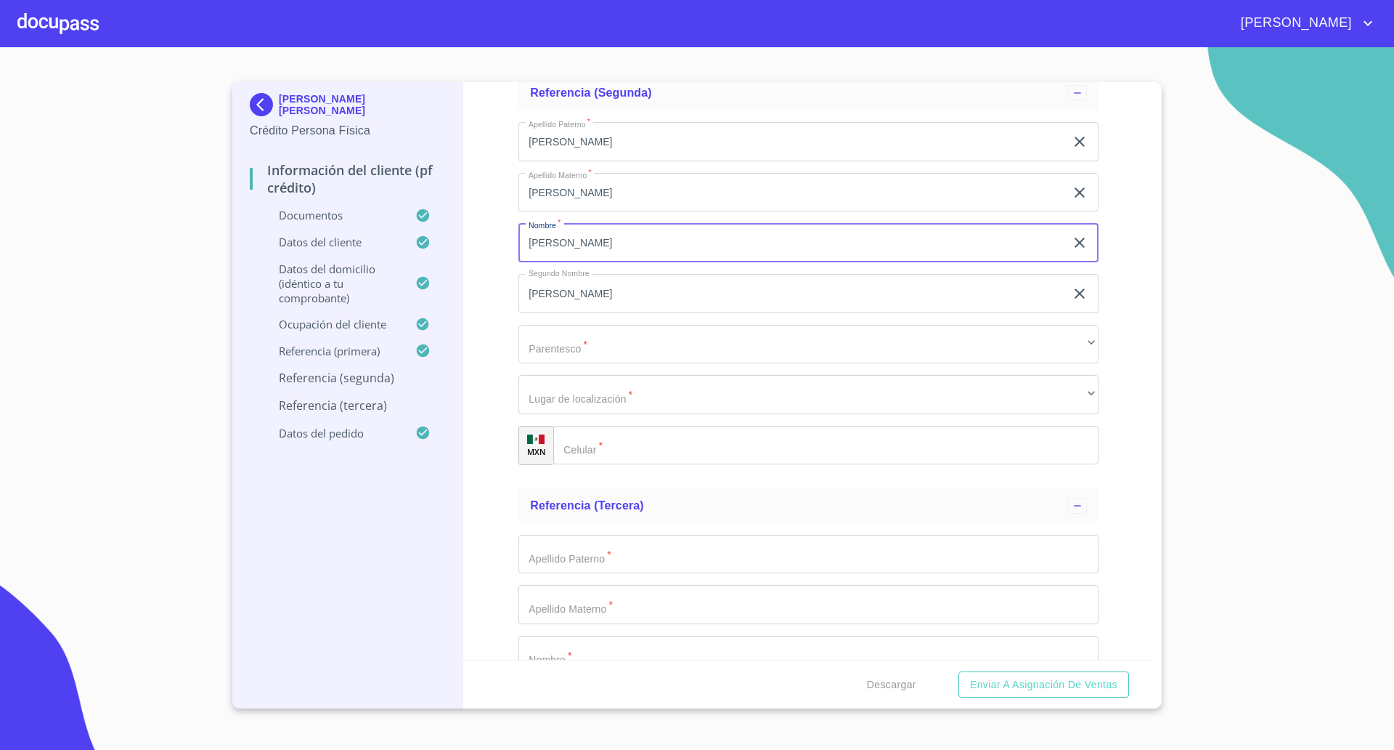
type input "[PERSON_NAME]"
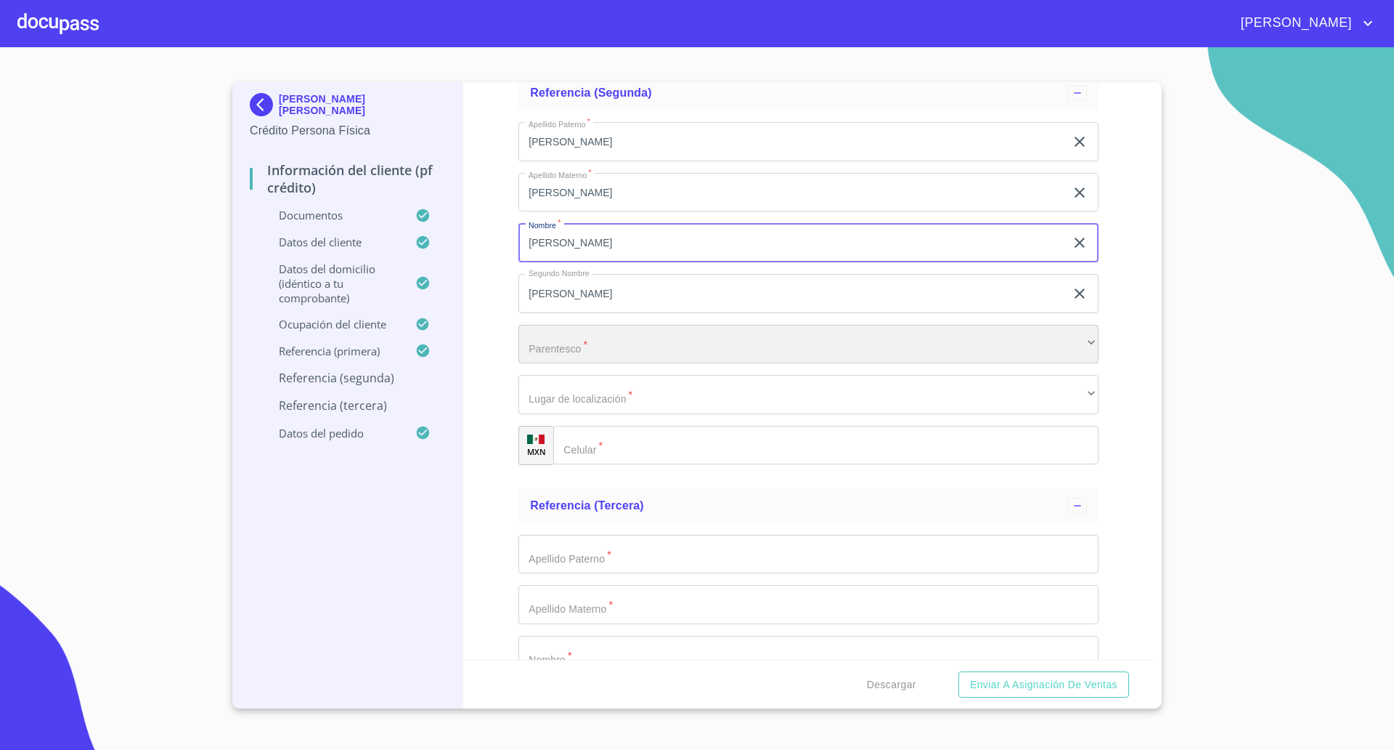
click at [577, 357] on div "​" at bounding box center [809, 344] width 580 height 39
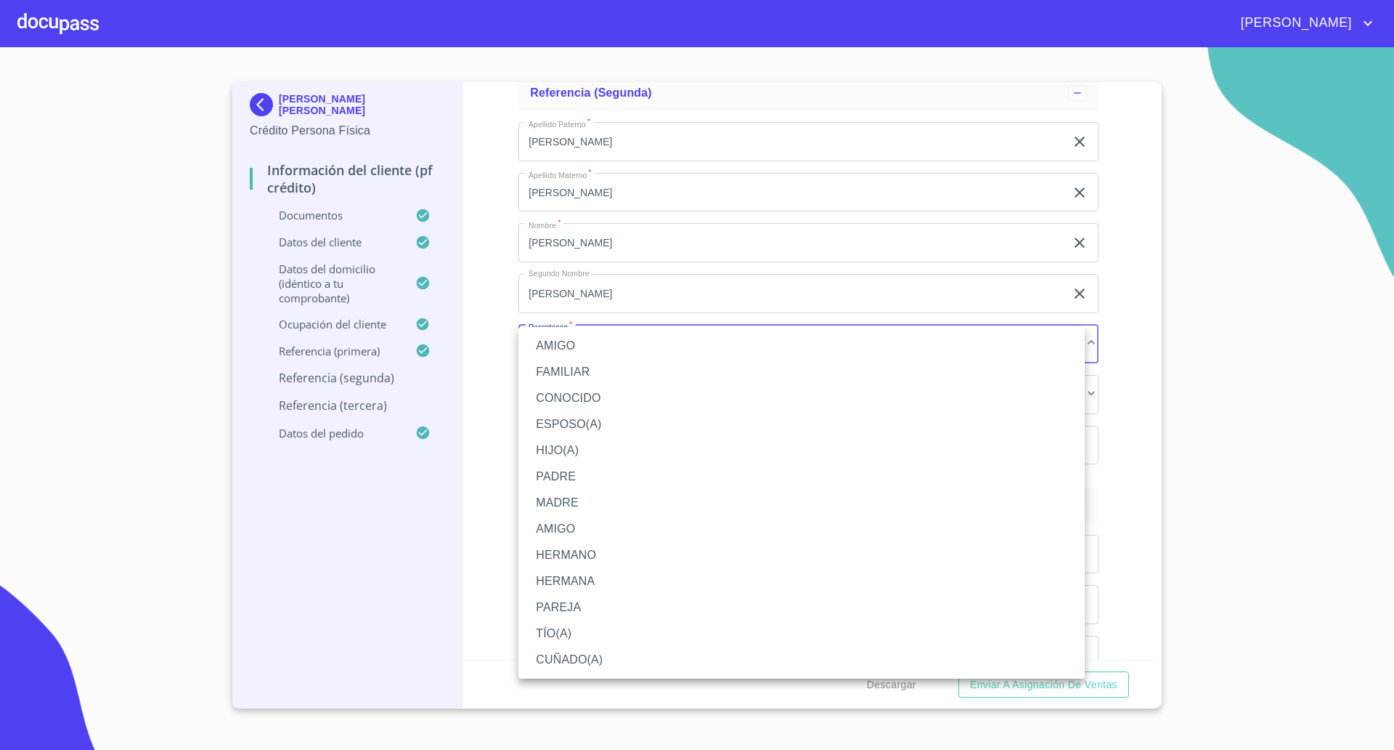
click at [562, 352] on li "AMIGO" at bounding box center [802, 346] width 567 height 26
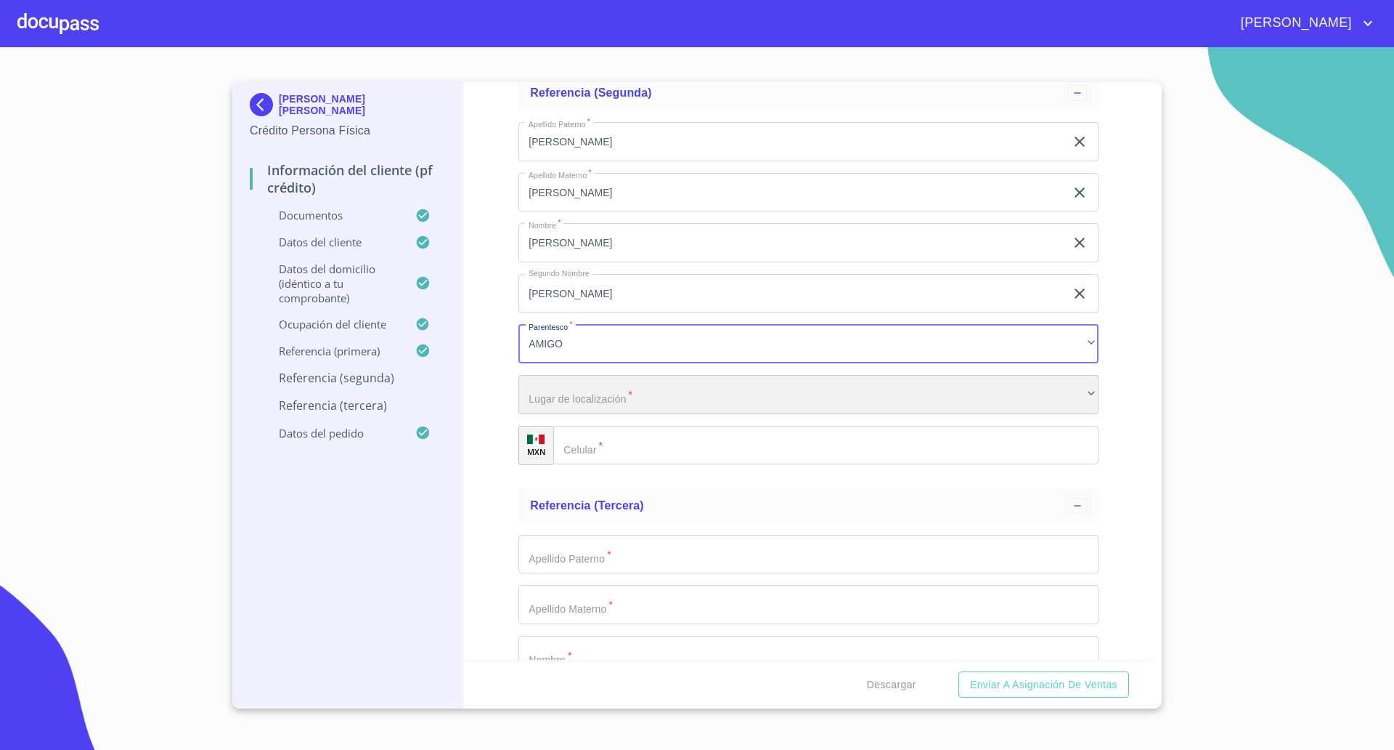
click at [593, 393] on div "​" at bounding box center [809, 394] width 580 height 39
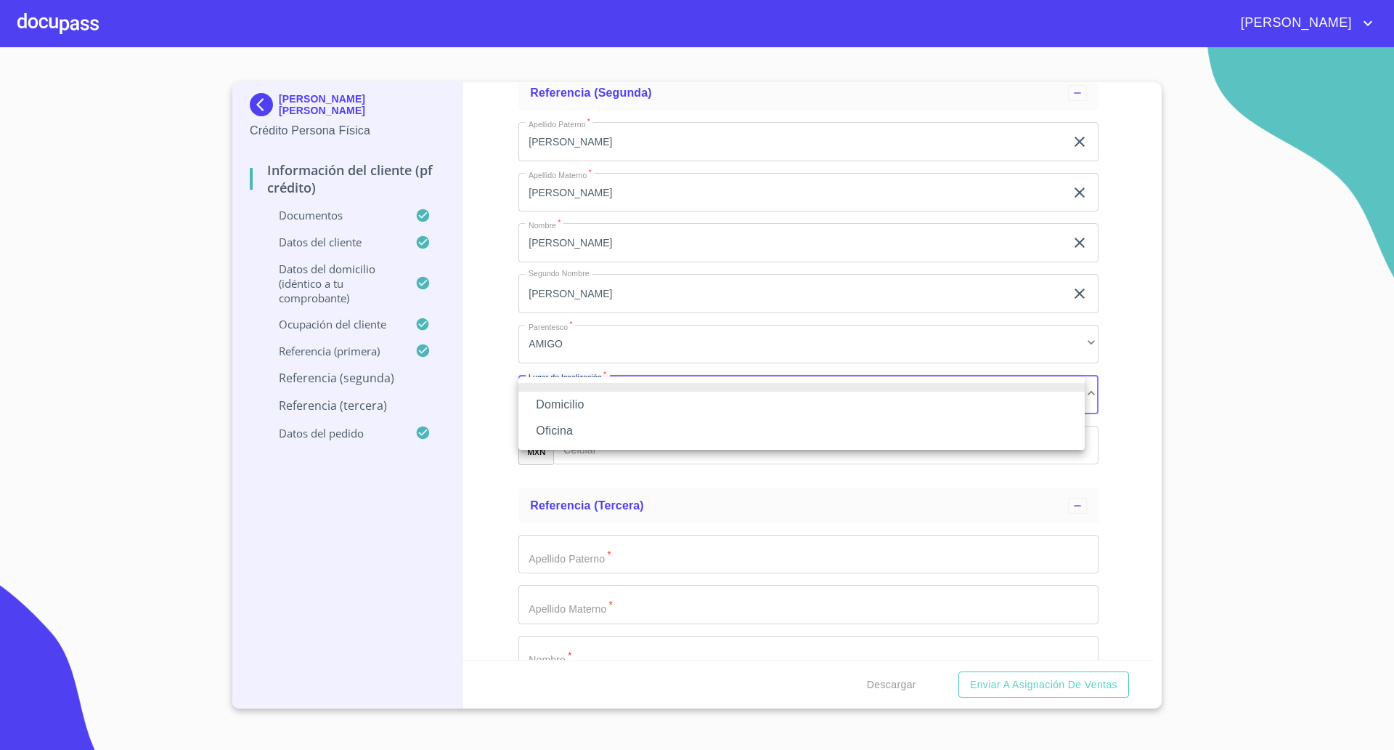
click at [600, 438] on li "Oficina" at bounding box center [802, 431] width 567 height 26
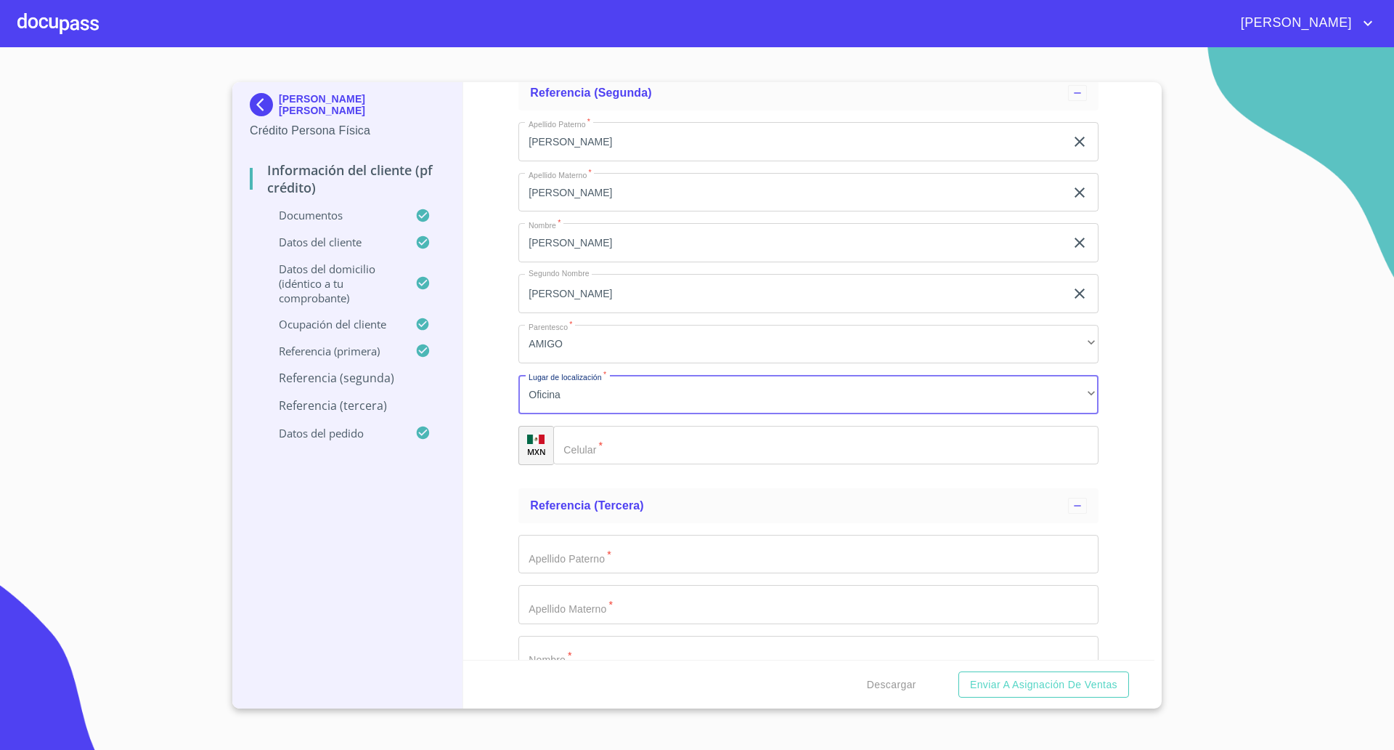
click at [633, 438] on input "Documento de identificación   *" at bounding box center [825, 445] width 545 height 39
paste input "[PHONE_NUMBER]"
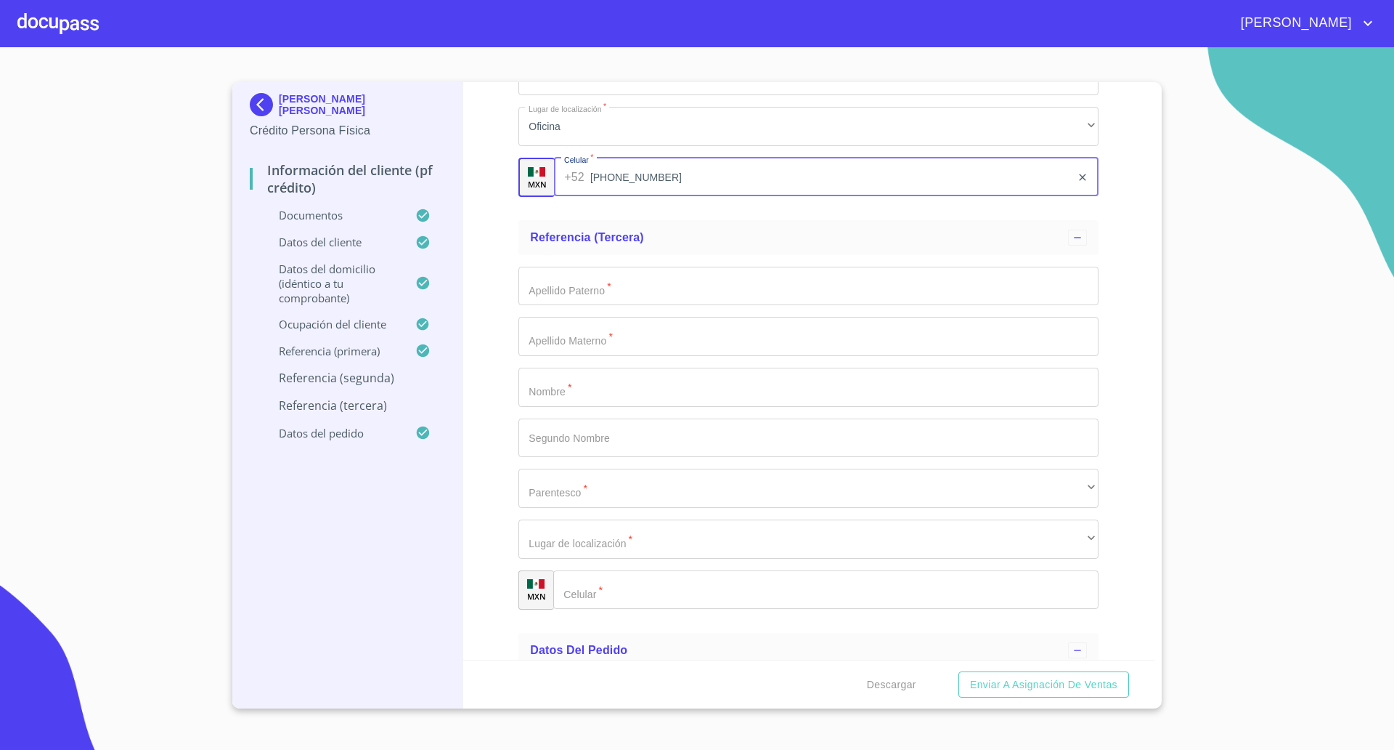
scroll to position [8108, 0]
type input "[PHONE_NUMBER]"
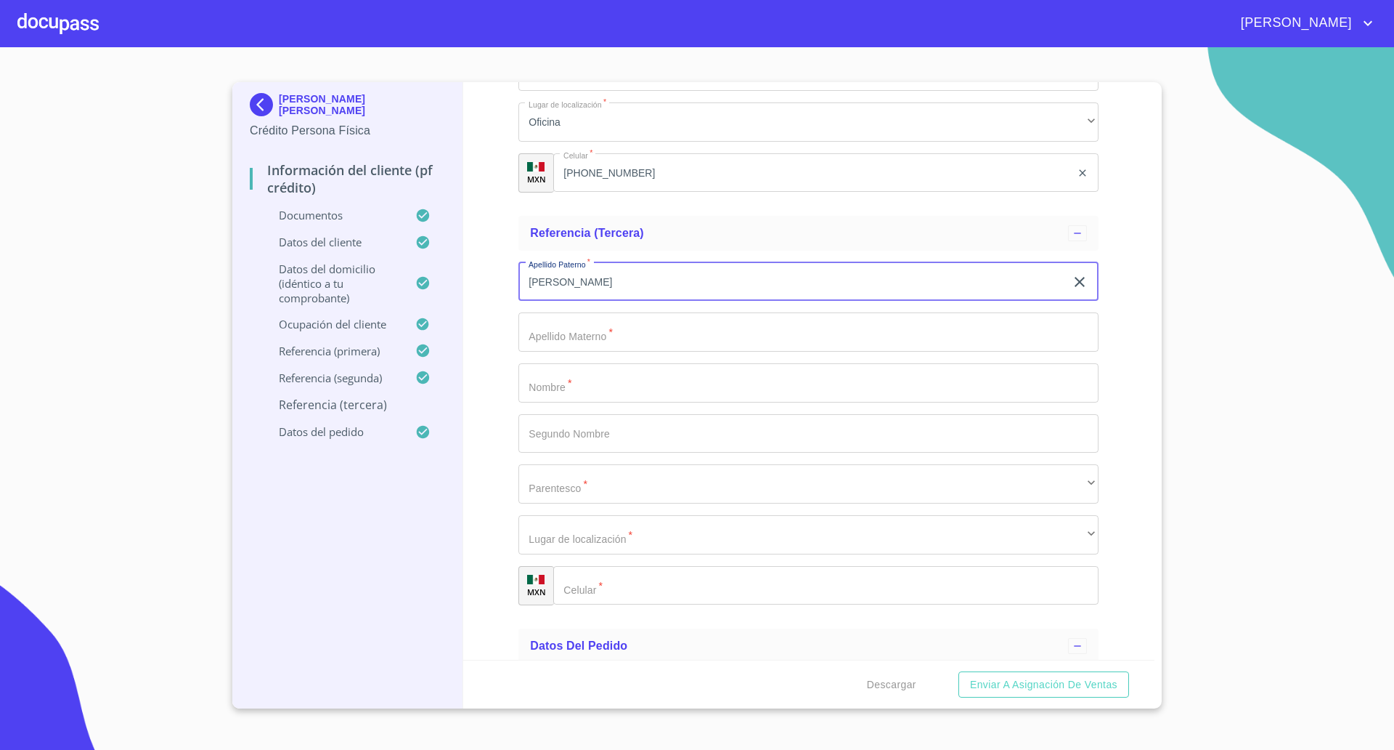
type input "[PERSON_NAME]"
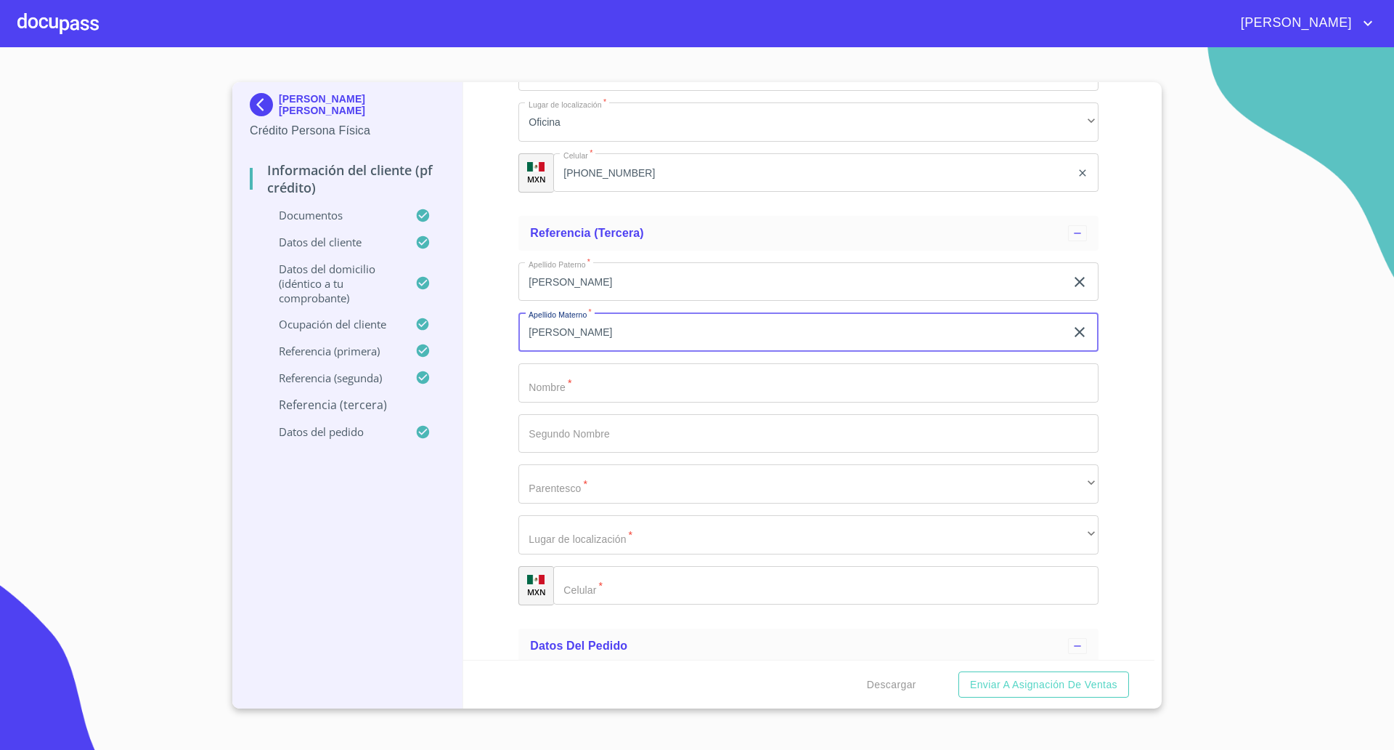
type input "[PERSON_NAME]"
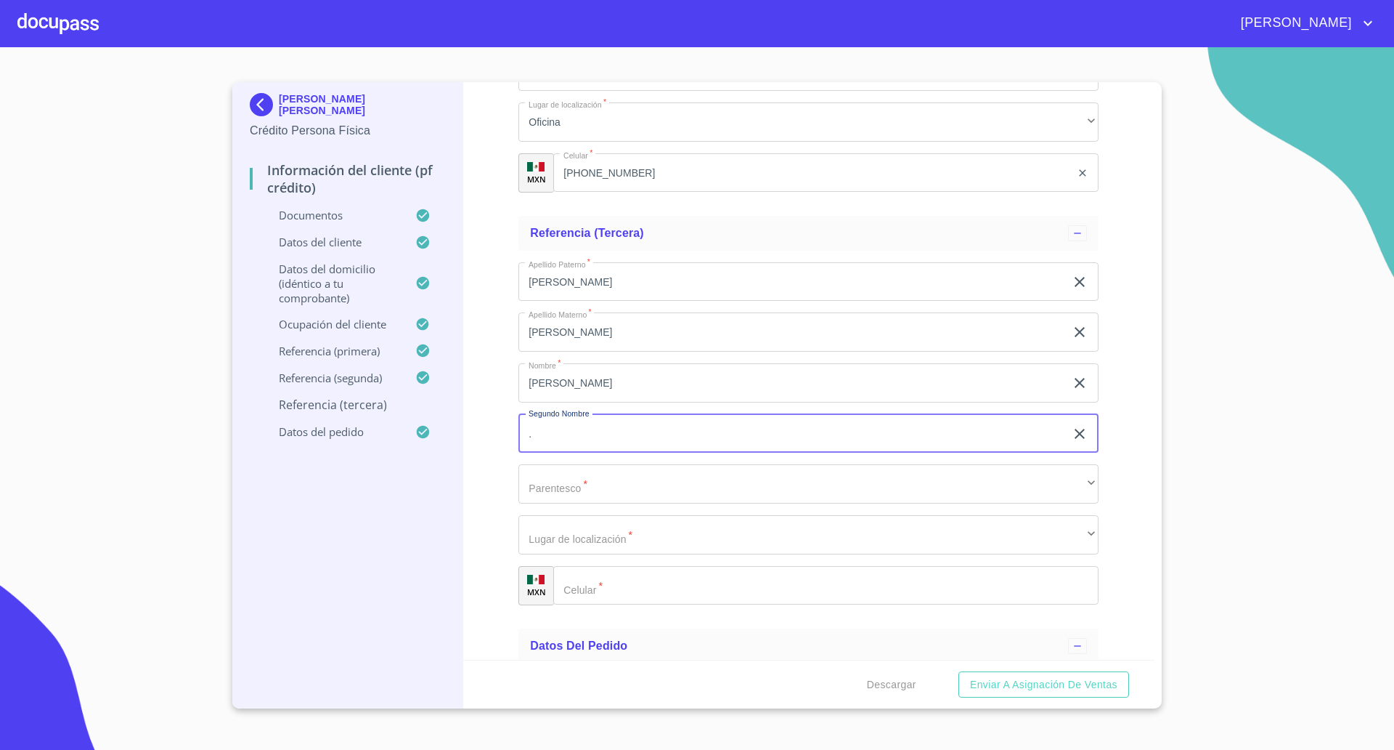
type input "."
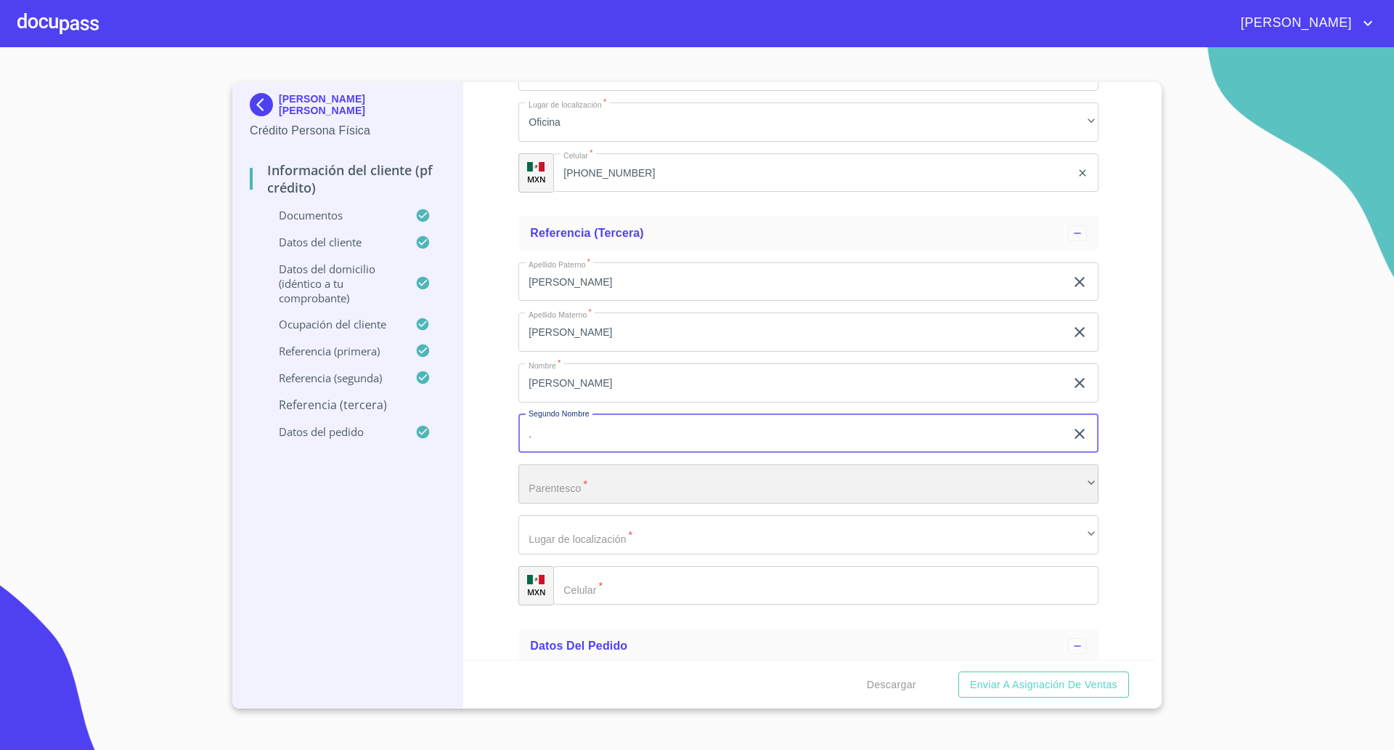
click at [567, 478] on div "​" at bounding box center [809, 483] width 580 height 39
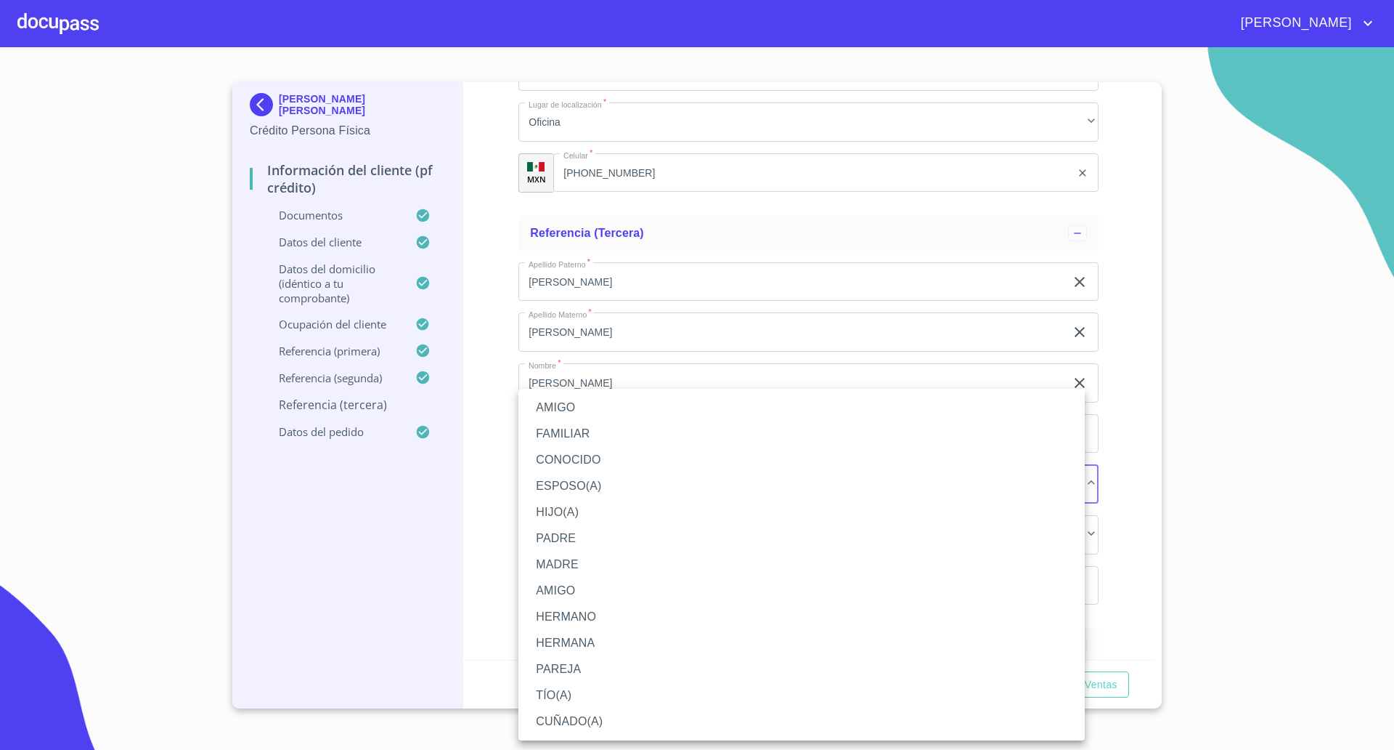
click at [555, 408] on li "AMIGO" at bounding box center [802, 407] width 567 height 26
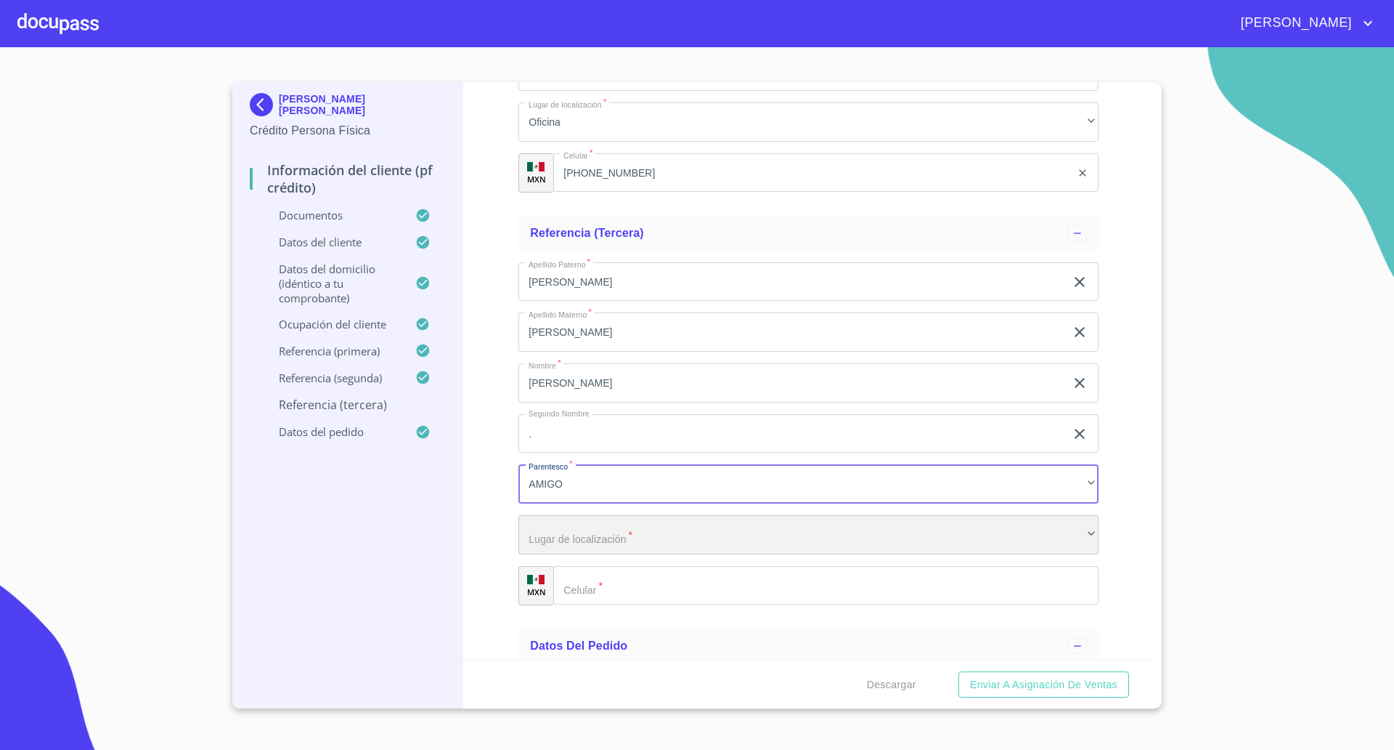
click at [572, 542] on div "​" at bounding box center [809, 534] width 580 height 39
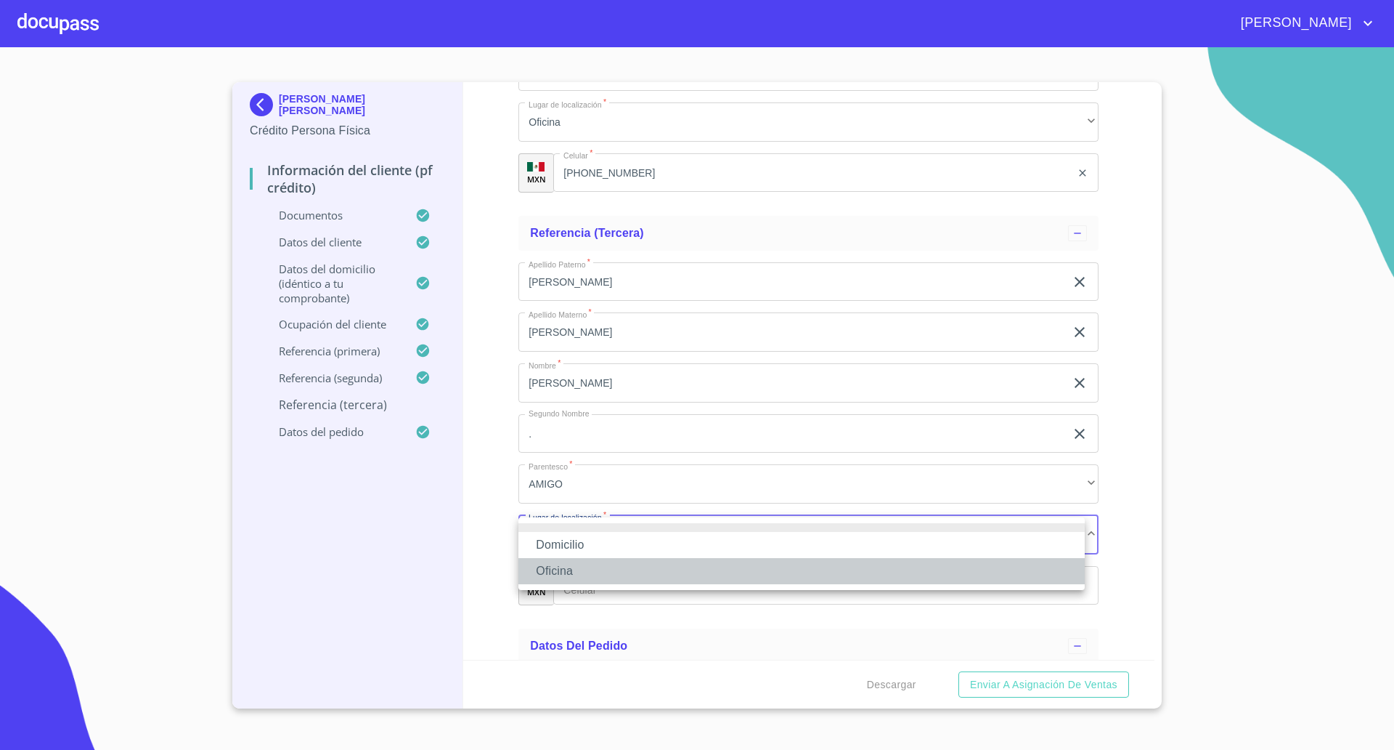
click at [581, 563] on li "Oficina" at bounding box center [802, 571] width 567 height 26
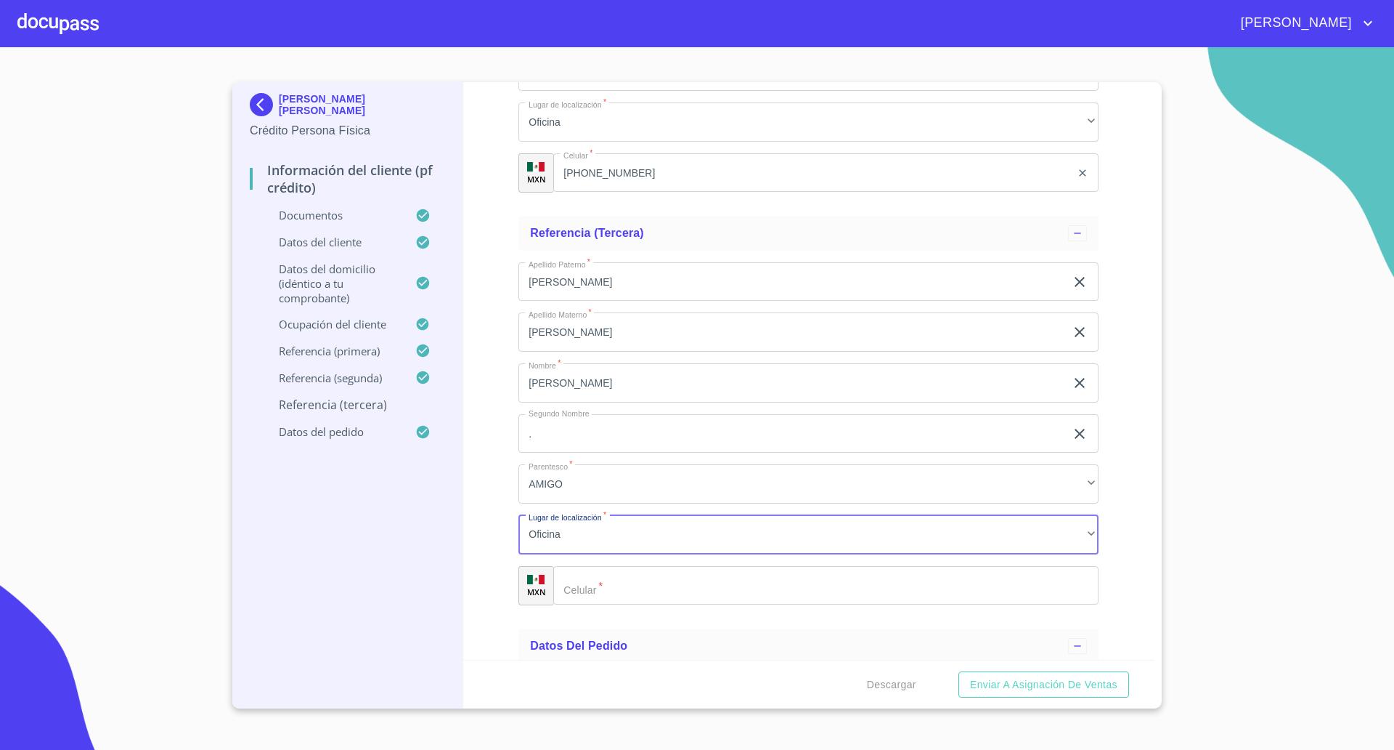
click at [652, 586] on input "Documento de identificación   *" at bounding box center [825, 585] width 545 height 39
paste input "[PHONE_NUMBER]"
type input "[PHONE_NUMBER]"
click at [485, 561] on div "Información del cliente (PF crédito) Documentos Documento de identificación   *…" at bounding box center [809, 370] width 692 height 577
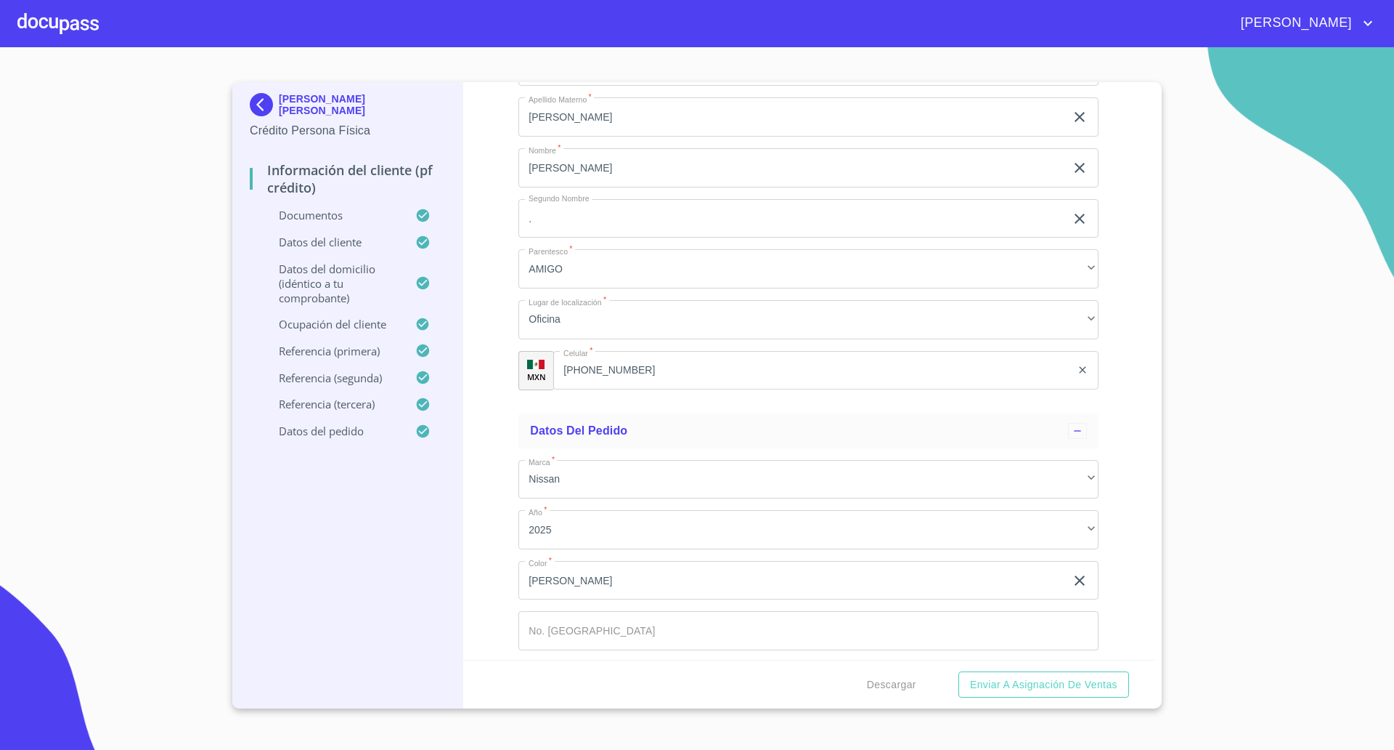
scroll to position [8380, 0]
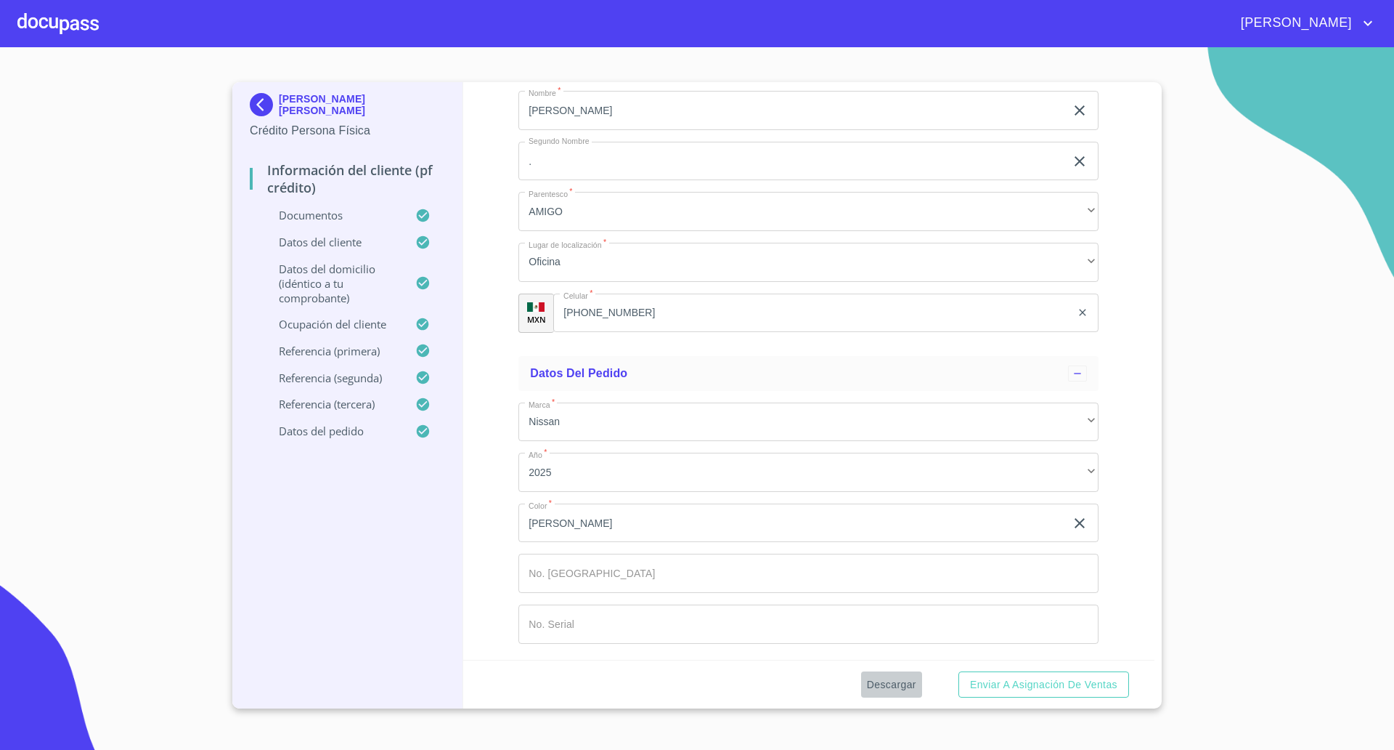
click at [894, 685] on span "Descargar" at bounding box center [891, 684] width 49 height 18
click at [1018, 686] on span "Enviar a Asignación de Ventas" at bounding box center [1043, 684] width 147 height 18
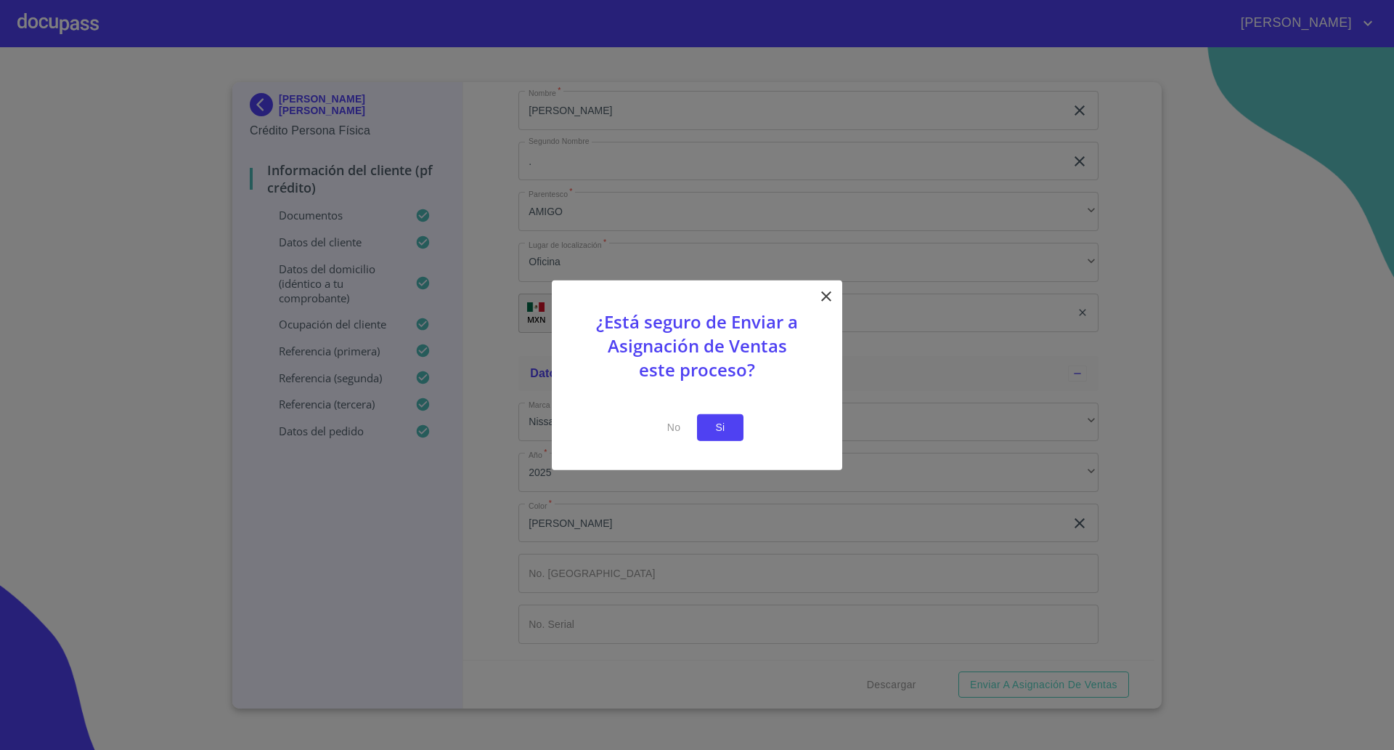
click at [718, 429] on span "Si" at bounding box center [720, 427] width 23 height 18
